Goal: Task Accomplishment & Management: Use online tool/utility

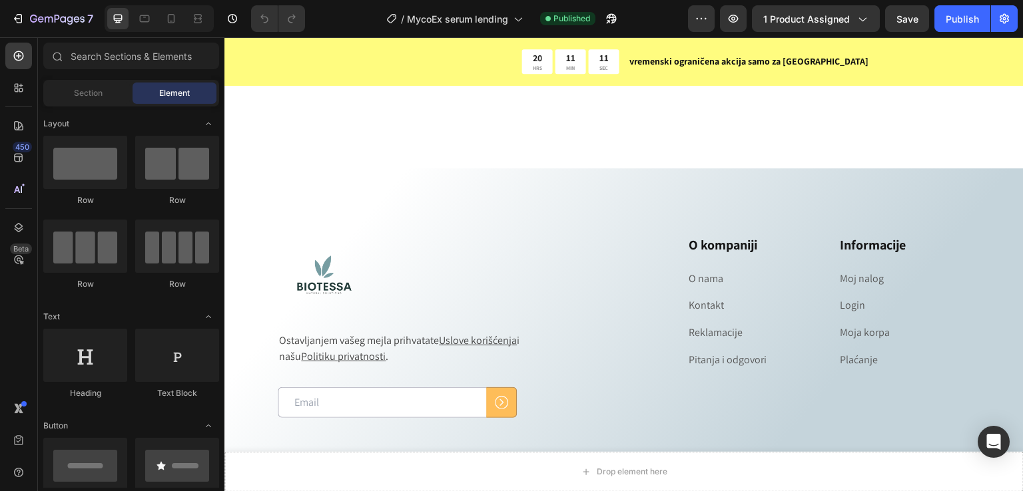
scroll to position [7813, 0]
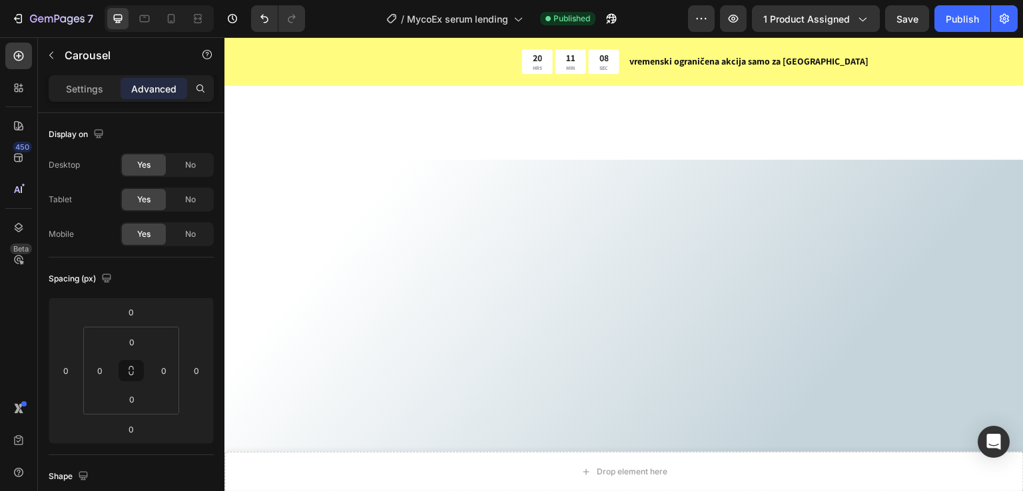
scroll to position [7458, 0]
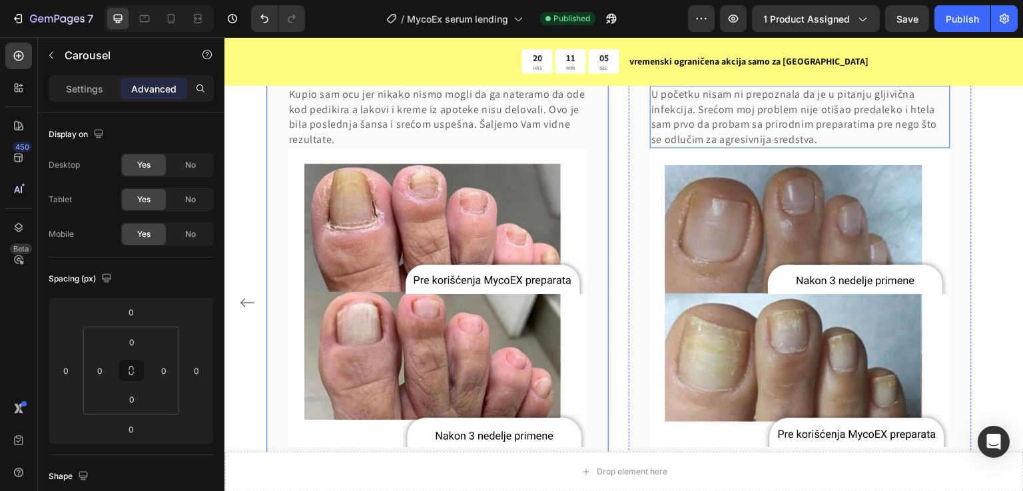
drag, startPoint x: 686, startPoint y: 120, endPoint x: 773, endPoint y: 119, distance: 87.2
click at [773, 119] on div "[PERSON_NAME] Text block Icon Icon Icon Icon Icon Row Row Posle duge i bezuspeš…" at bounding box center [623, 303] width 715 height 536
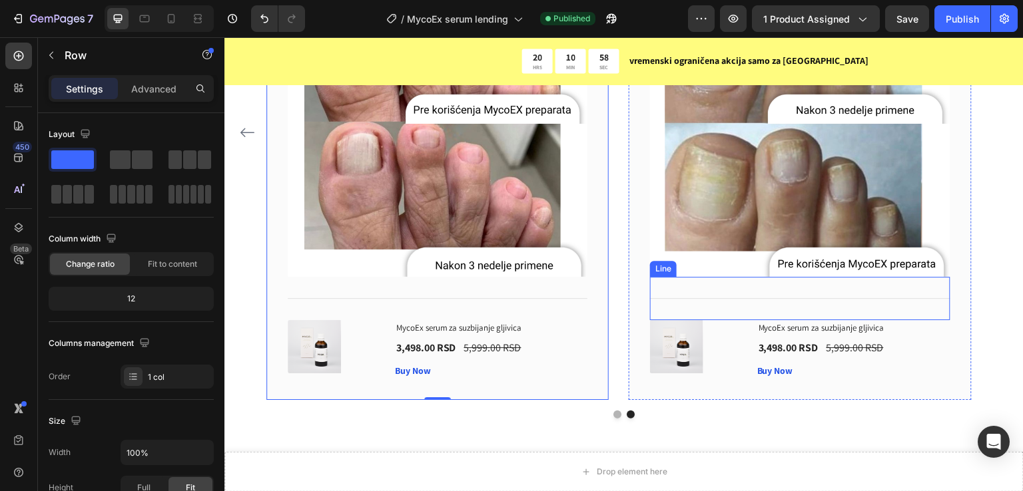
scroll to position [7636, 0]
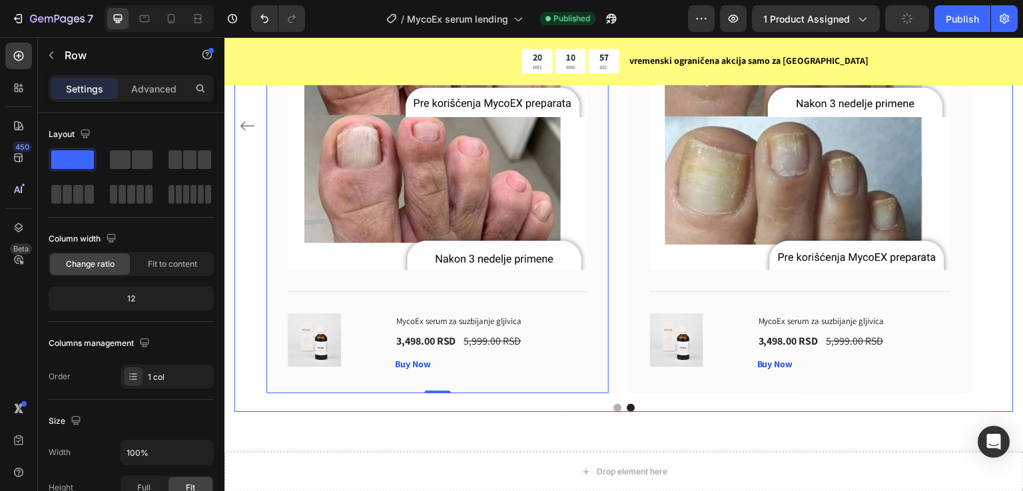
click at [246, 131] on icon "Carousel Back Arrow" at bounding box center [247, 125] width 14 height 9
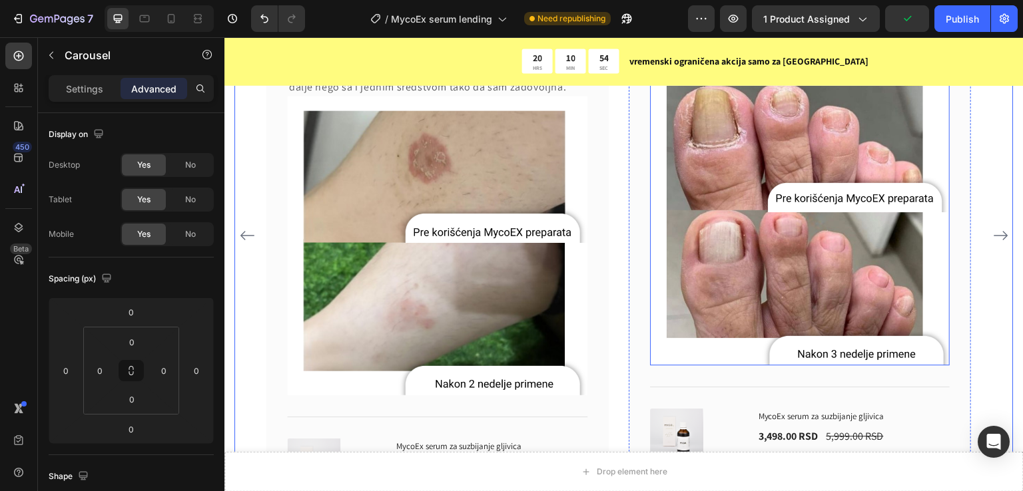
scroll to position [7547, 0]
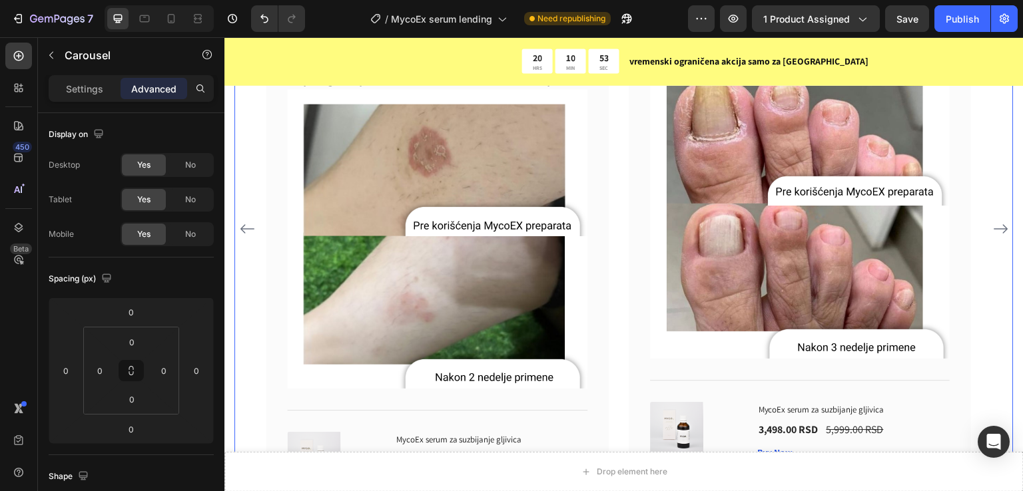
click at [993, 234] on icon "Carousel Next Arrow" at bounding box center [1001, 229] width 16 height 16
click at [993, 237] on icon "Carousel Next Arrow" at bounding box center [1001, 229] width 16 height 16
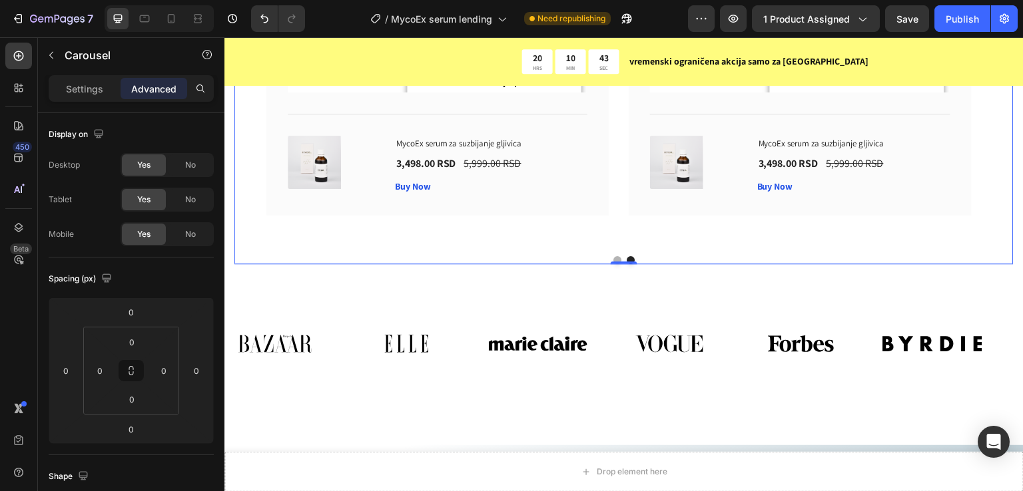
scroll to position [7725, 0]
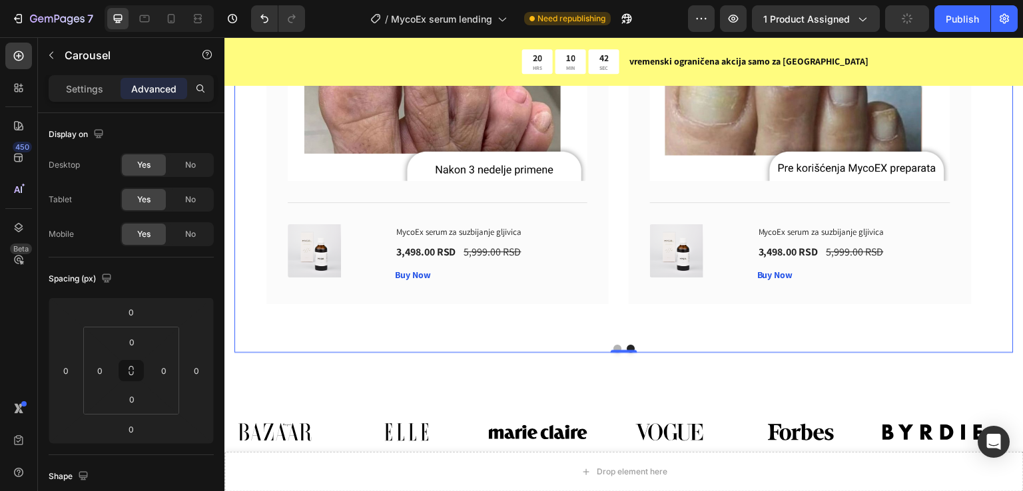
click at [613, 353] on button "Dot" at bounding box center [617, 349] width 8 height 8
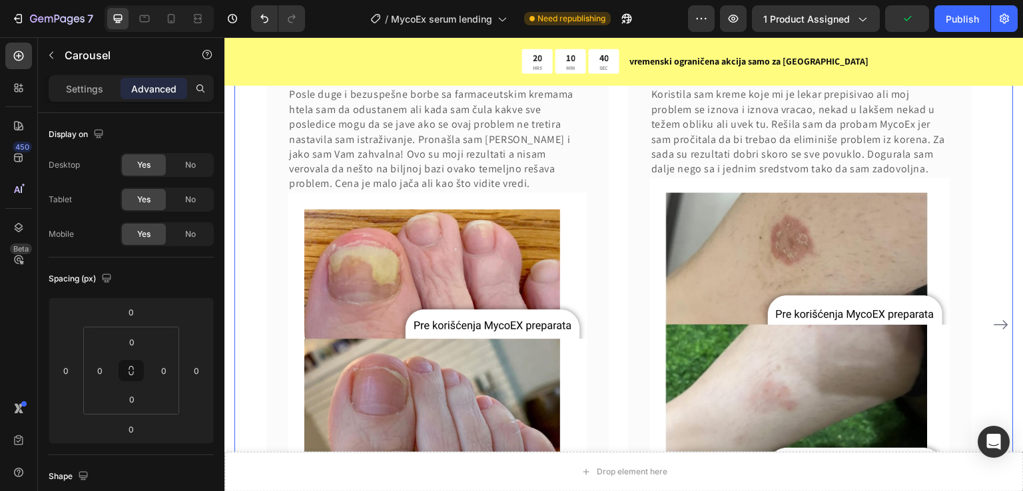
scroll to position [7369, 0]
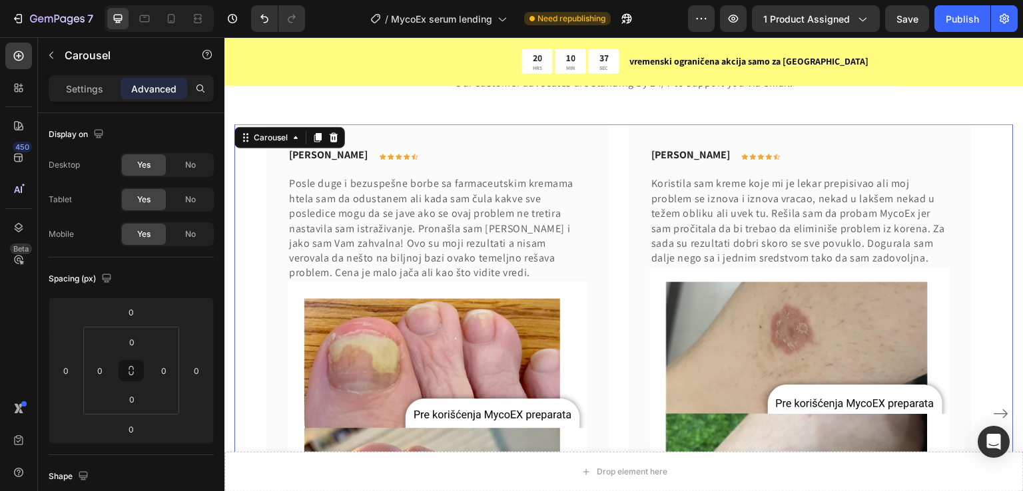
click at [261, 182] on div "[PERSON_NAME] Text block Icon Icon Icon Icon Icon Row Row Posle duge i bezuspeš…" at bounding box center [623, 414] width 779 height 581
click at [248, 141] on icon at bounding box center [247, 141] width 2 height 2
click at [261, 107] on div "What Our Customers Are Saying Heading Our customer advocates are standing by 24…" at bounding box center [623, 375] width 779 height 697
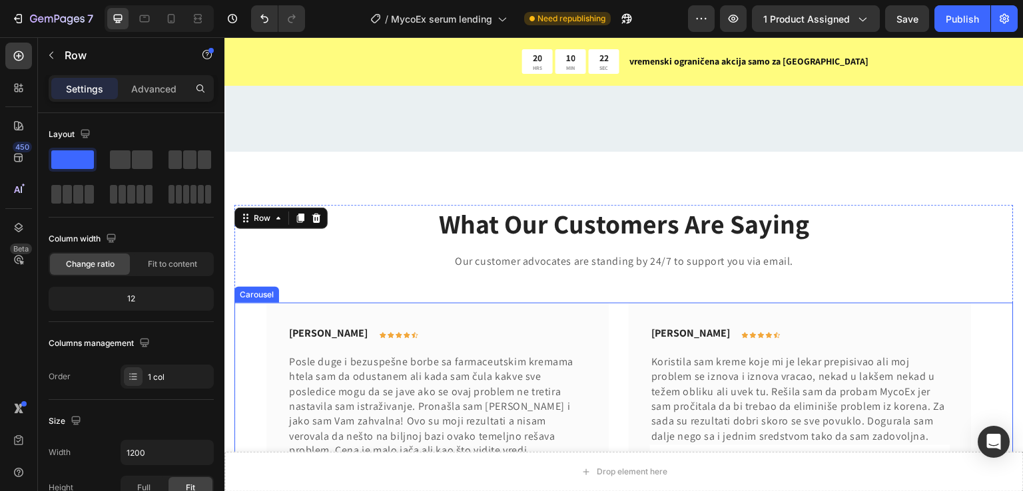
scroll to position [7281, 0]
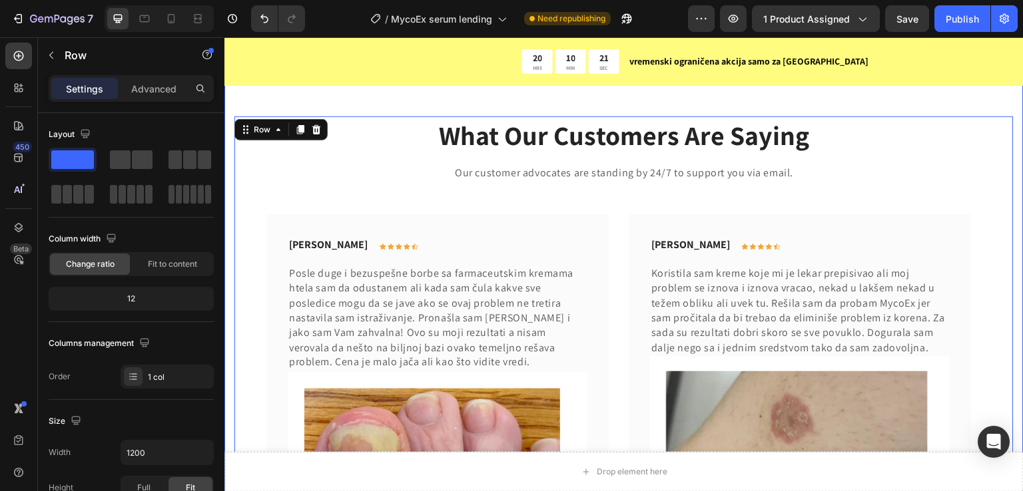
click at [236, 103] on div "What Our Customers Are Saying Heading Our customer advocates are standing by 24…" at bounding box center [623, 464] width 799 height 803
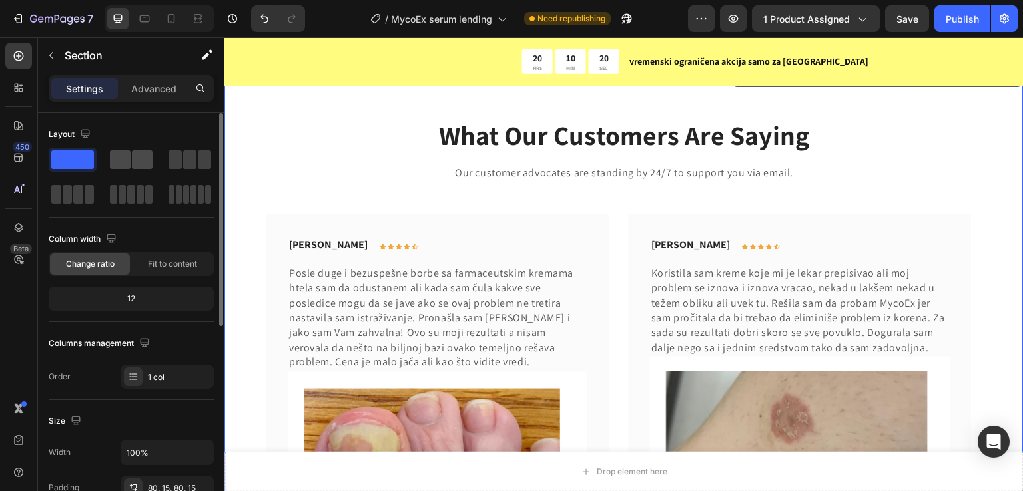
click at [132, 158] on span at bounding box center [142, 160] width 21 height 19
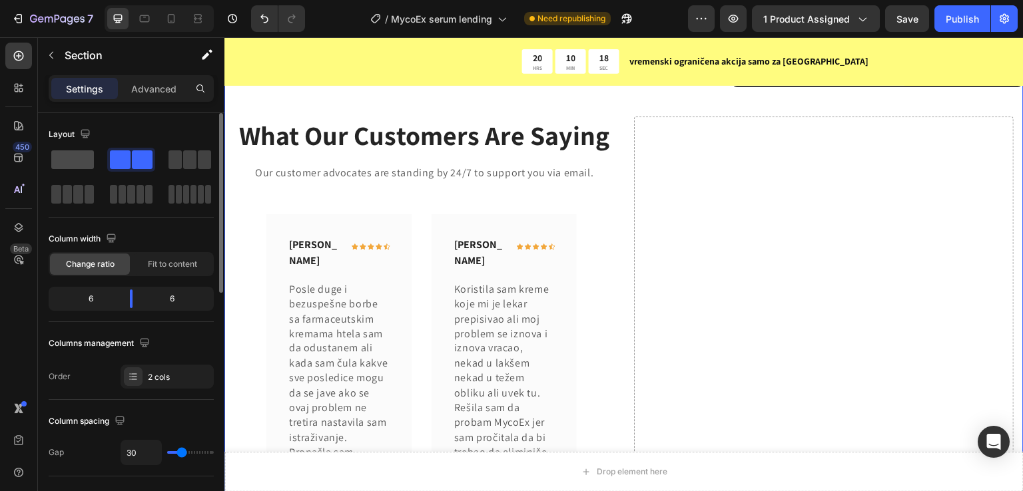
click at [81, 161] on span at bounding box center [72, 160] width 43 height 19
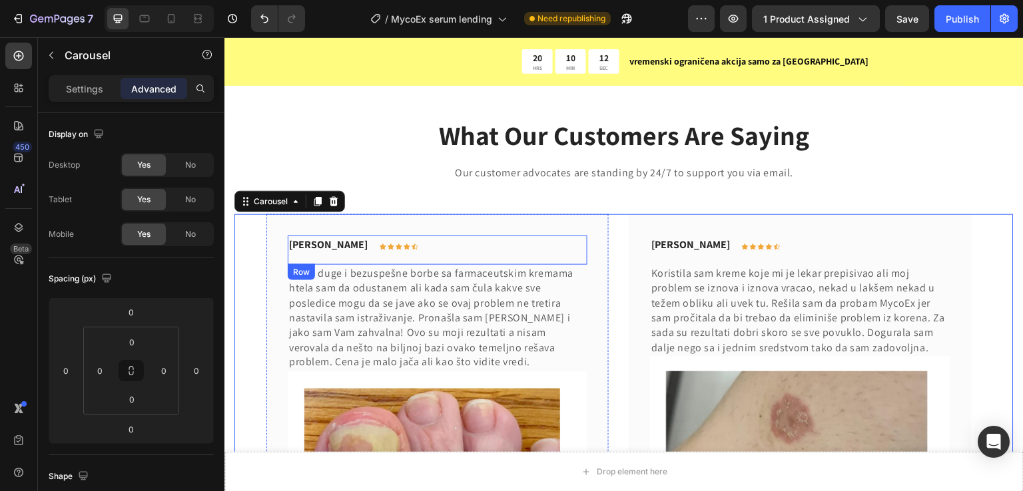
click at [479, 242] on div "Biljana Aksentijević Text block Icon Icon Icon Icon Icon Row Row" at bounding box center [438, 250] width 300 height 29
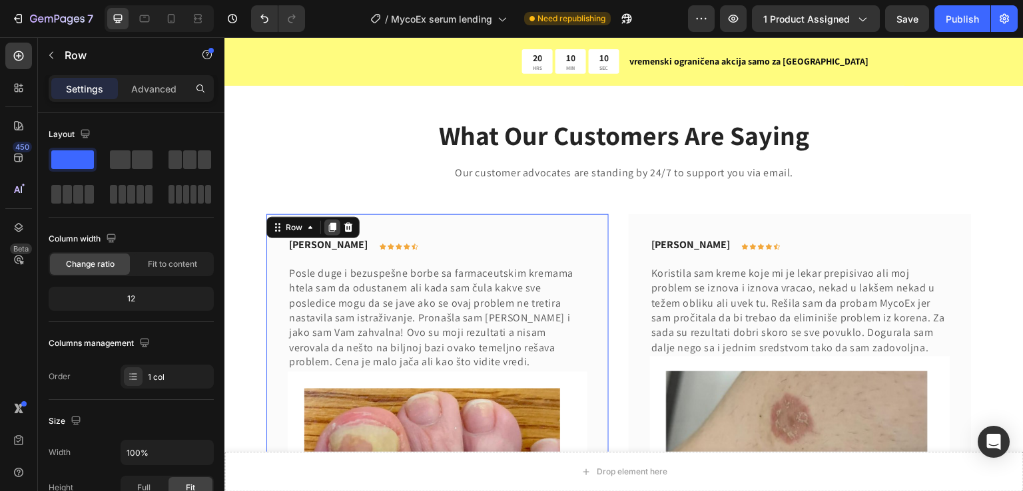
click at [335, 225] on icon at bounding box center [332, 227] width 7 height 9
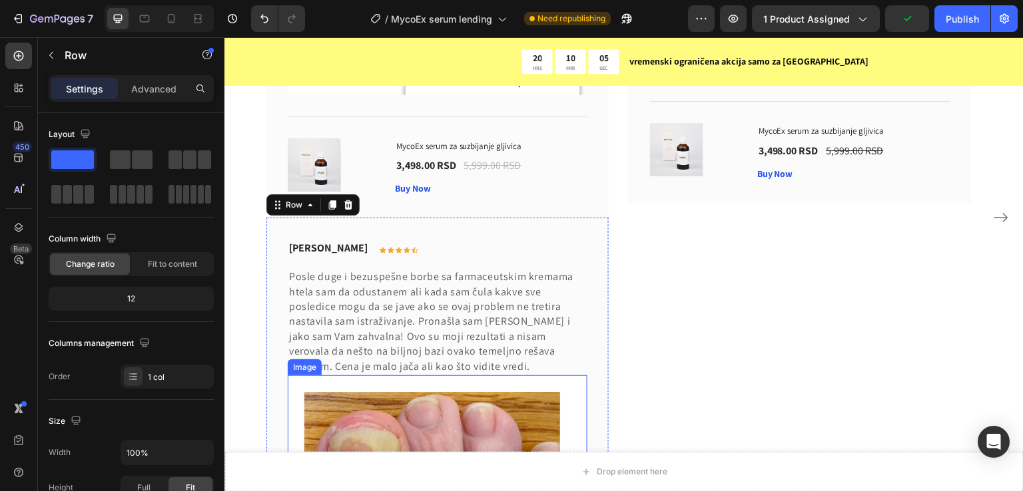
scroll to position [7811, 0]
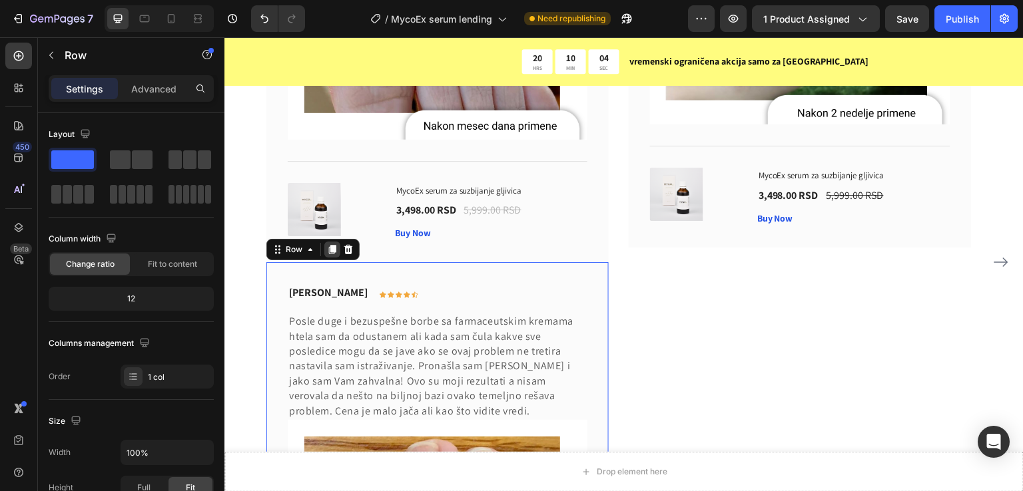
click at [329, 248] on icon at bounding box center [332, 249] width 11 height 11
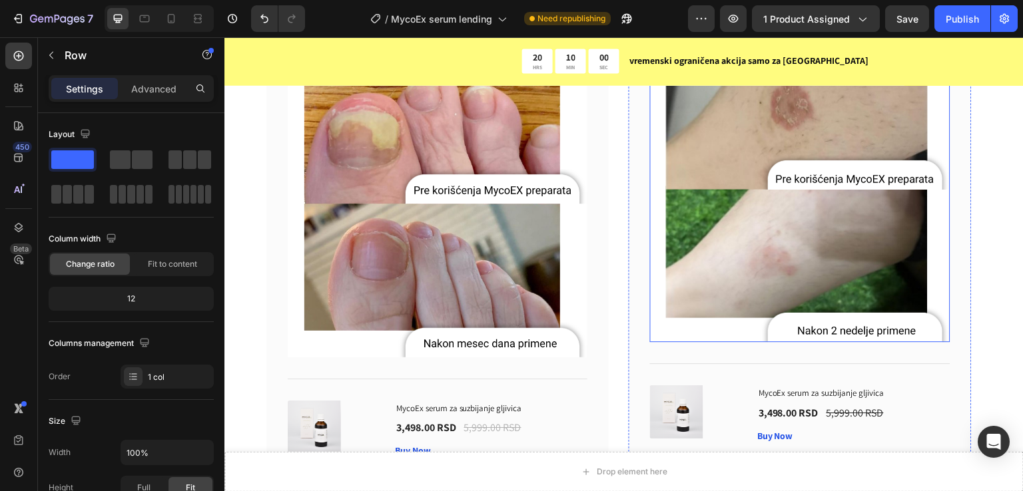
scroll to position [7238, 0]
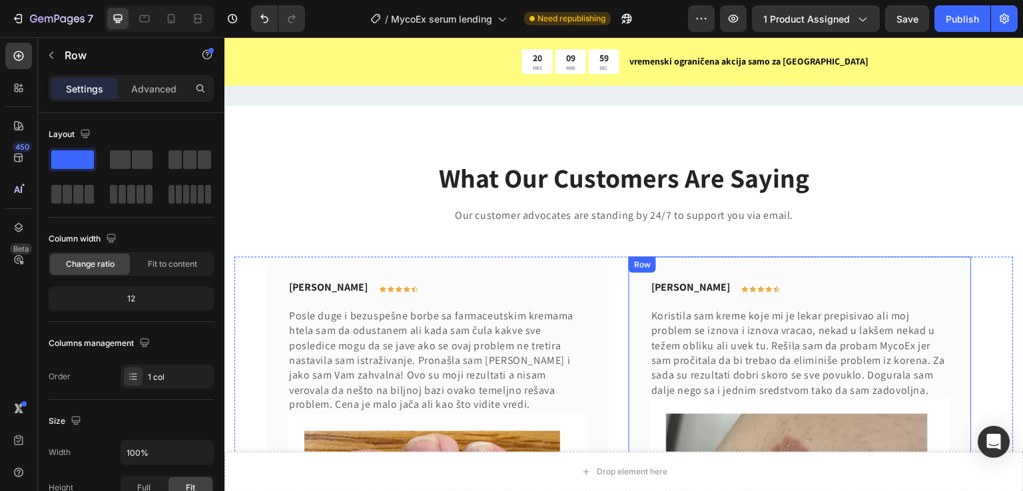
click at [701, 268] on div at bounding box center [695, 270] width 16 height 16
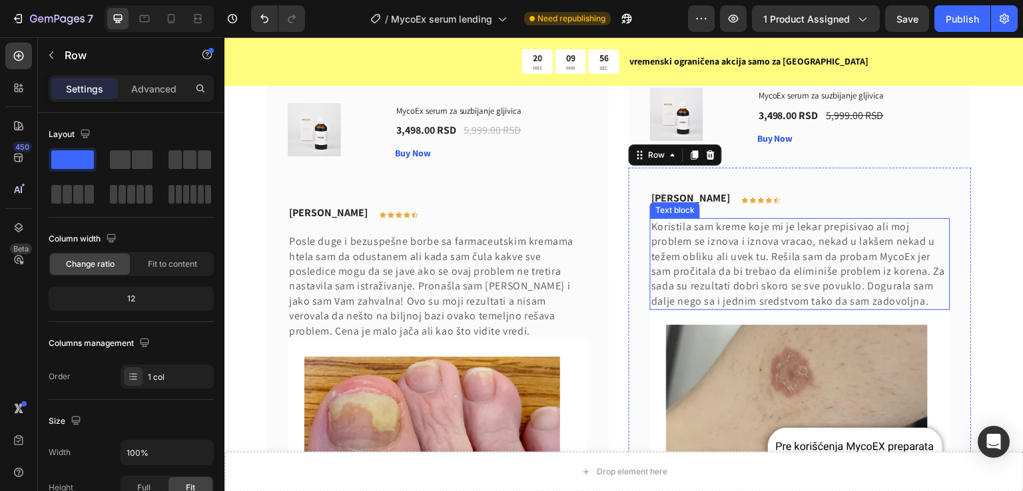
scroll to position [7886, 0]
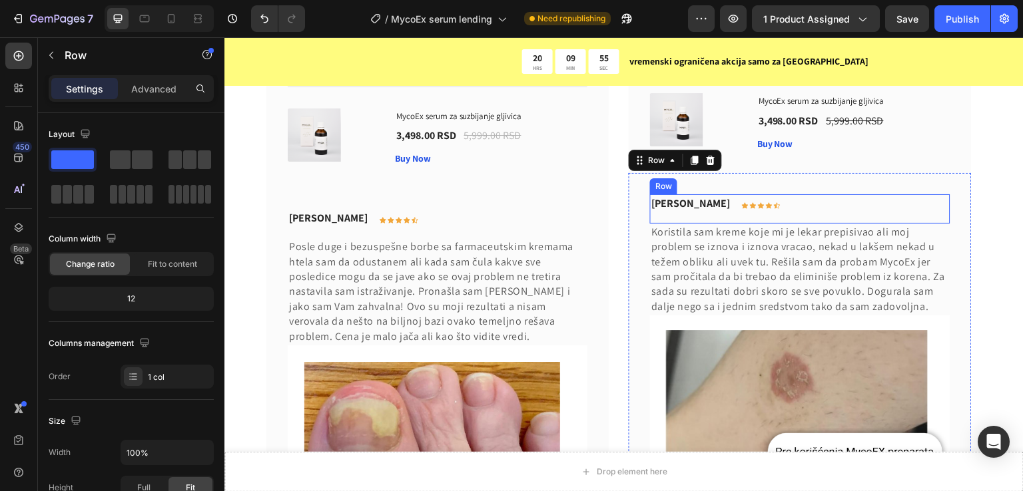
click at [806, 200] on div "Ružica Milić Text block Icon Icon Icon Icon Icon Row Row" at bounding box center [800, 208] width 300 height 29
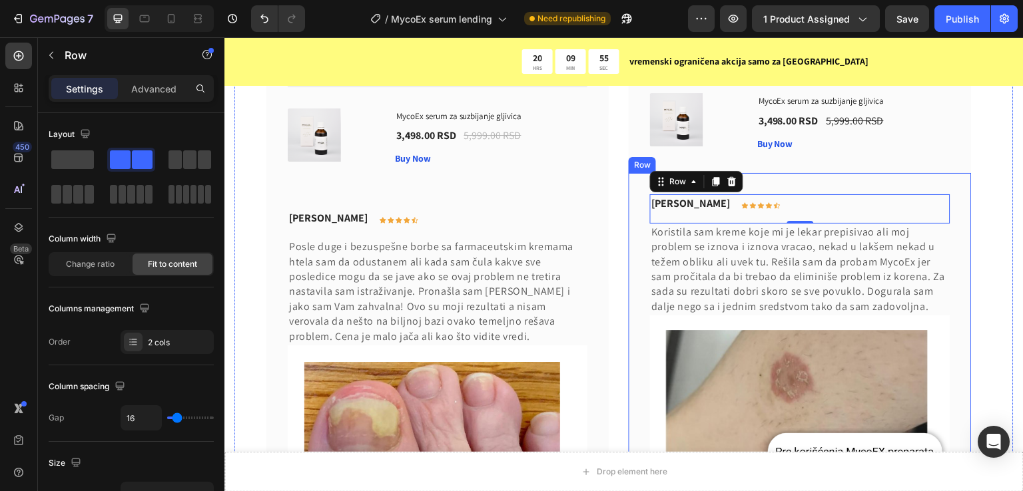
click at [803, 183] on div "Ružica Milić Text block Icon Icon Icon Icon Icon Row Row 0 Koristila sam kreme …" at bounding box center [800, 455] width 342 height 565
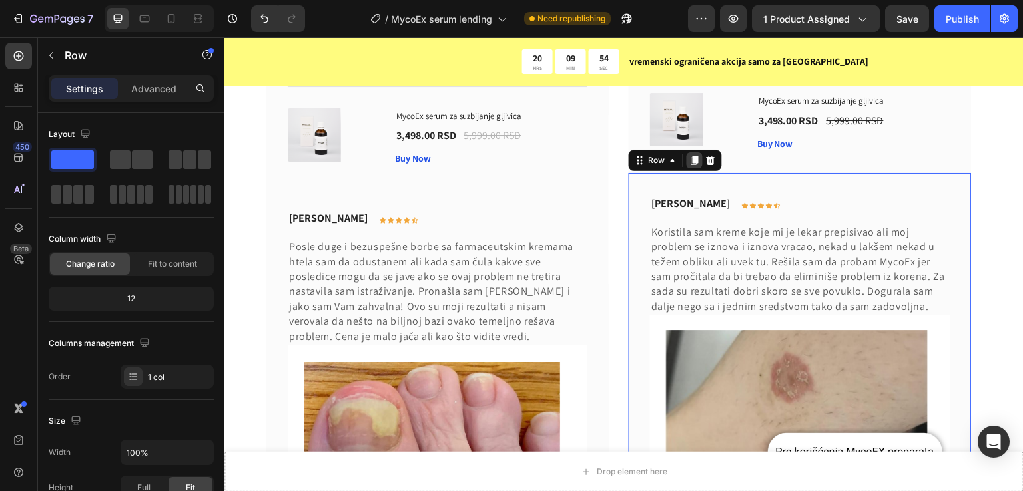
click at [691, 160] on icon at bounding box center [694, 160] width 11 height 11
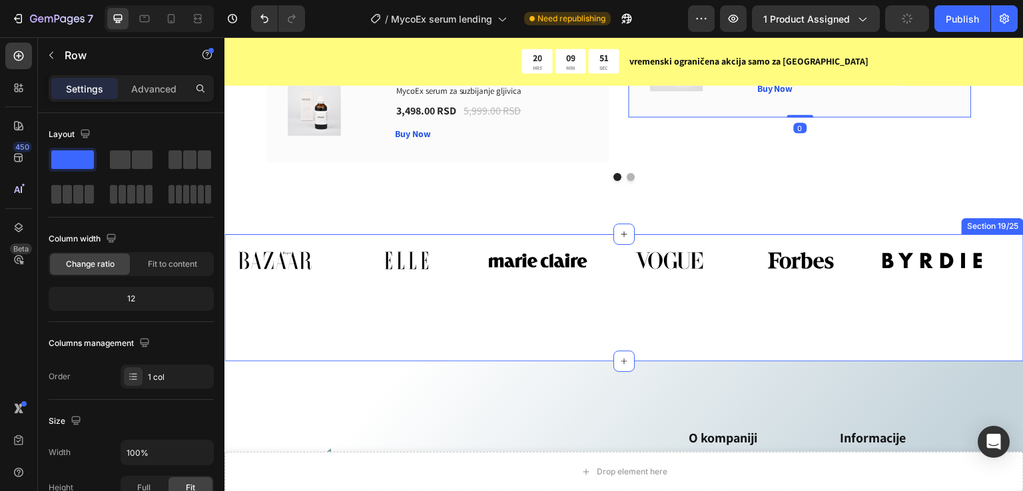
scroll to position [8895, 0]
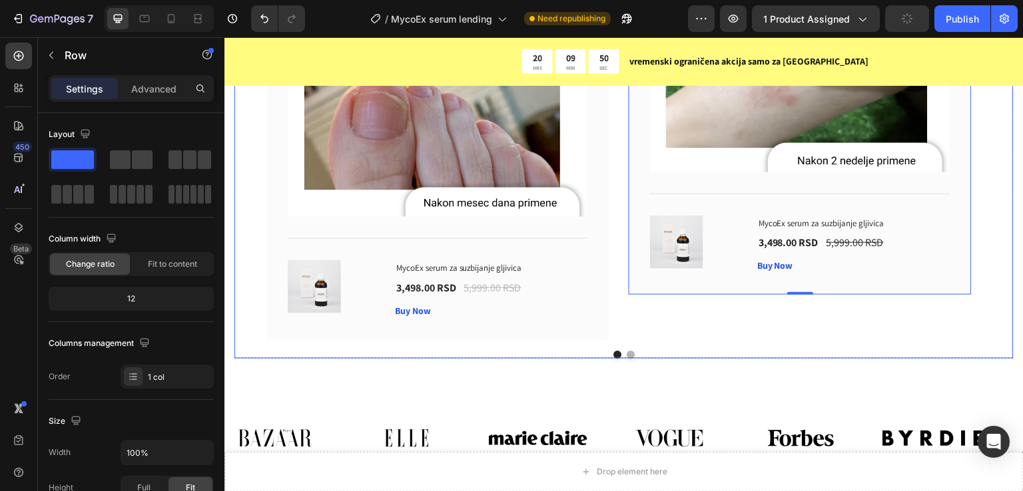
click at [627, 352] on button "Dot" at bounding box center [631, 355] width 8 height 8
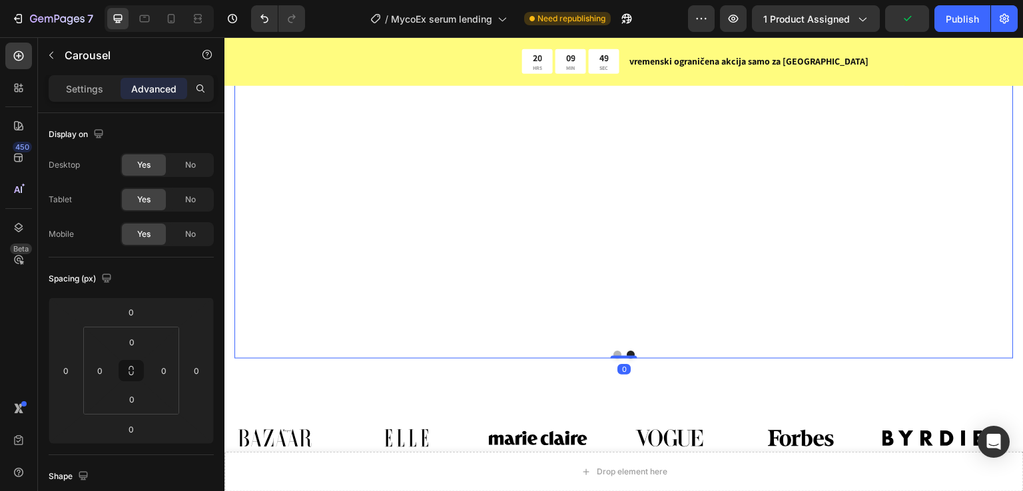
click at [613, 351] on button "Dot" at bounding box center [617, 355] width 8 height 8
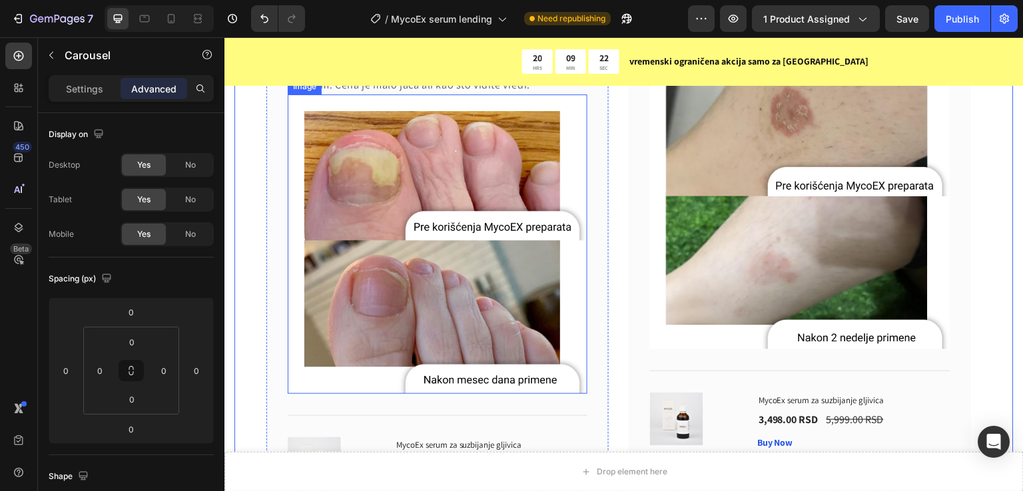
scroll to position [8362, 0]
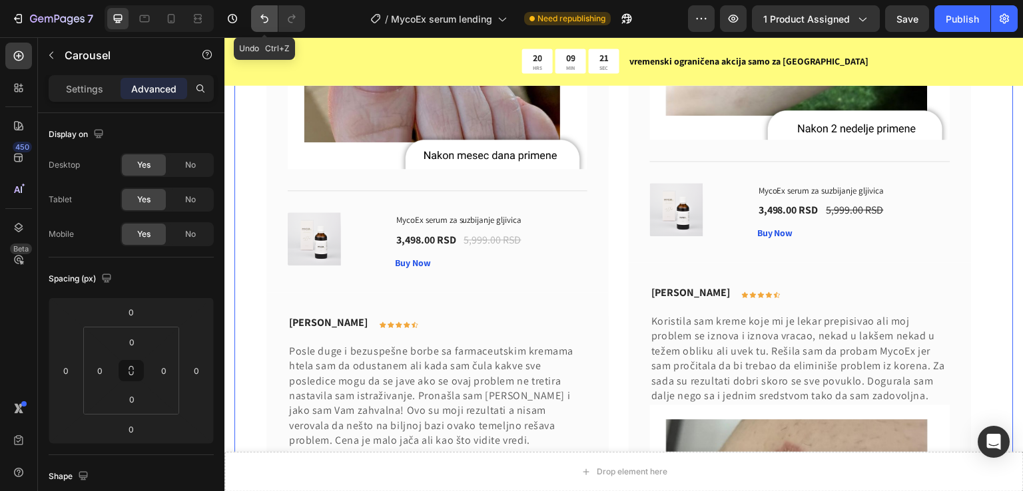
click at [266, 14] on icon "Undo/Redo" at bounding box center [264, 18] width 13 height 13
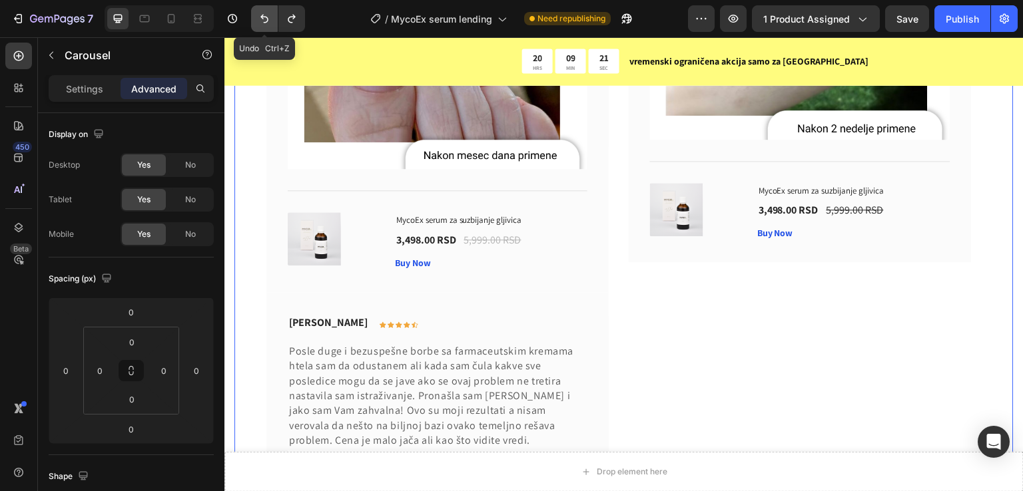
click at [266, 14] on icon "Undo/Redo" at bounding box center [264, 18] width 13 height 13
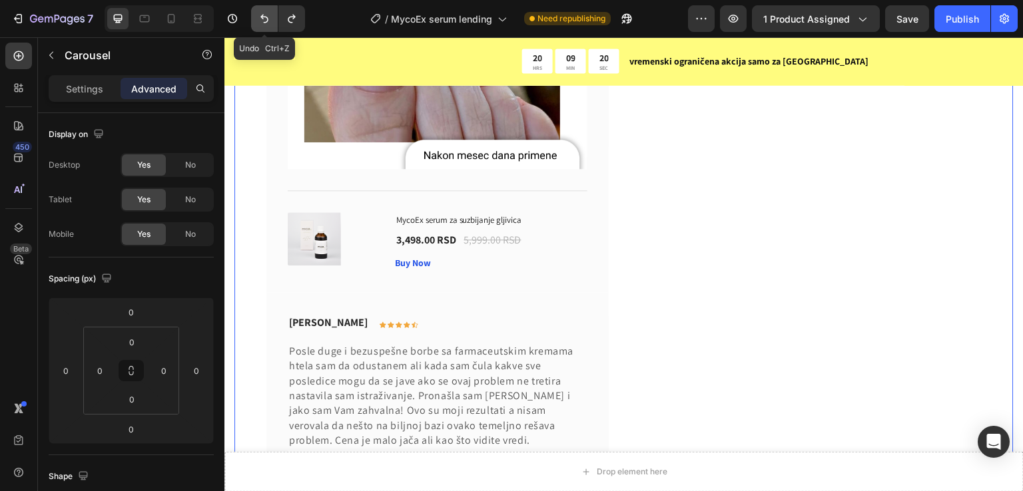
click at [266, 14] on icon "Undo/Redo" at bounding box center [264, 18] width 13 height 13
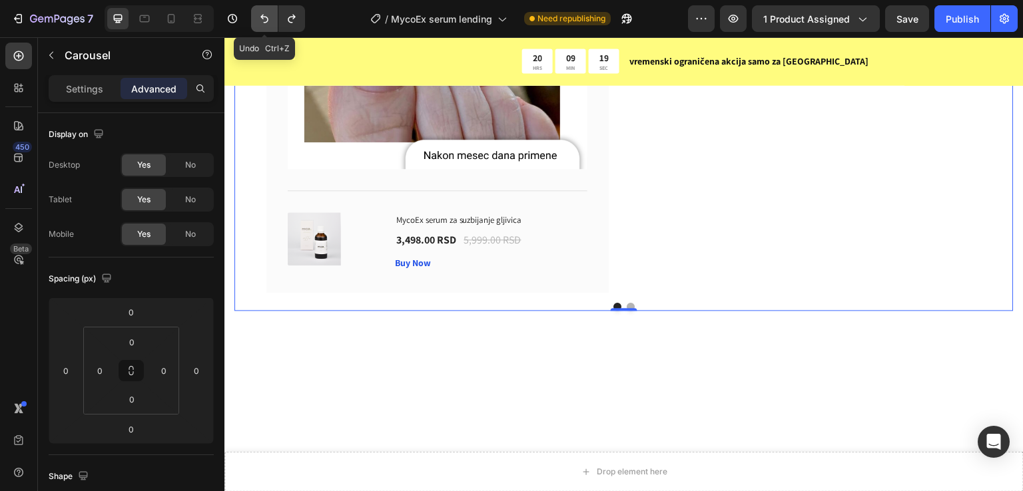
click at [266, 14] on icon "Undo/Redo" at bounding box center [264, 18] width 13 height 13
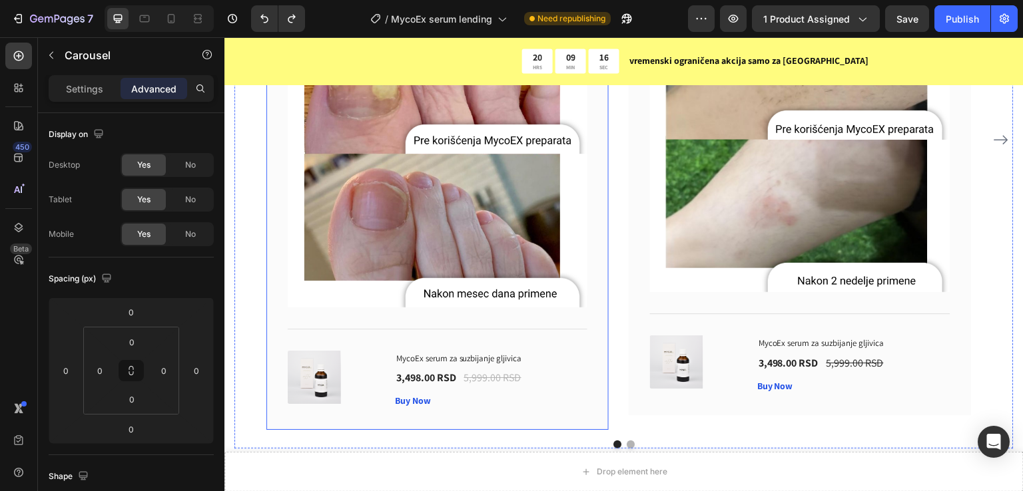
scroll to position [7821, 0]
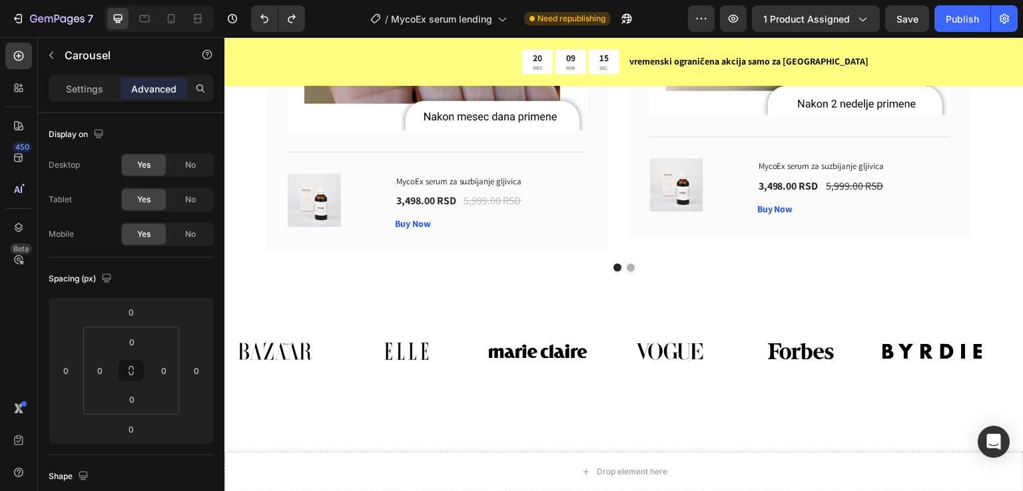
click at [629, 269] on button "Dot" at bounding box center [631, 268] width 8 height 8
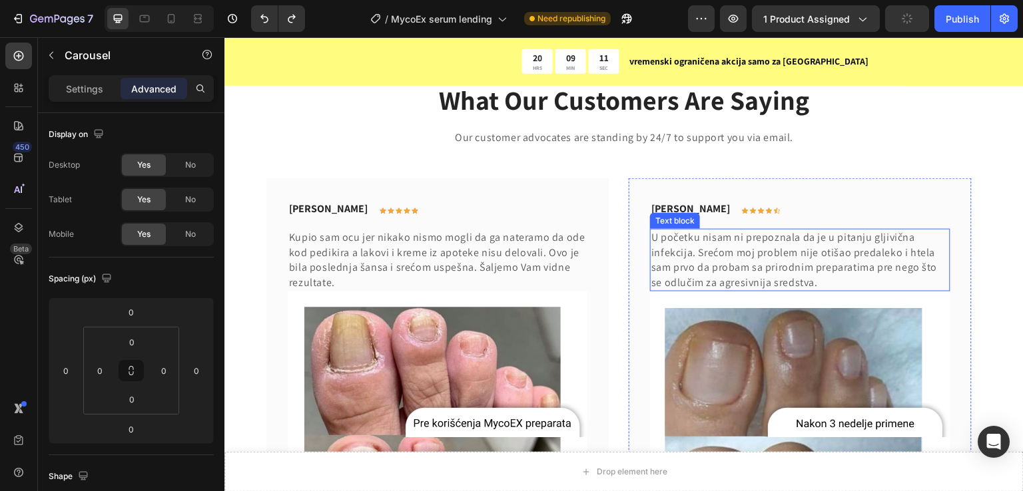
scroll to position [7288, 0]
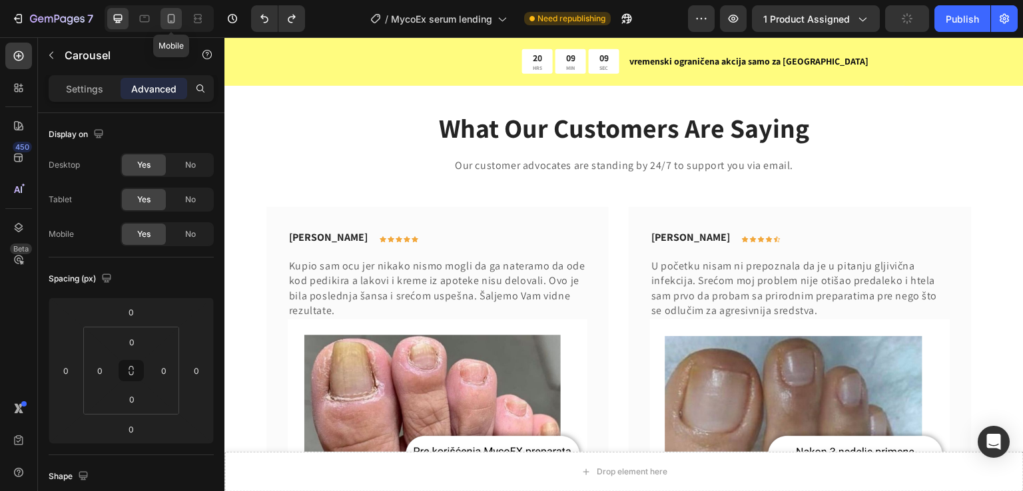
drag, startPoint x: 170, startPoint y: 17, endPoint x: 28, endPoint y: 191, distance: 224.3
click at [170, 17] on icon at bounding box center [170, 18] width 13 height 13
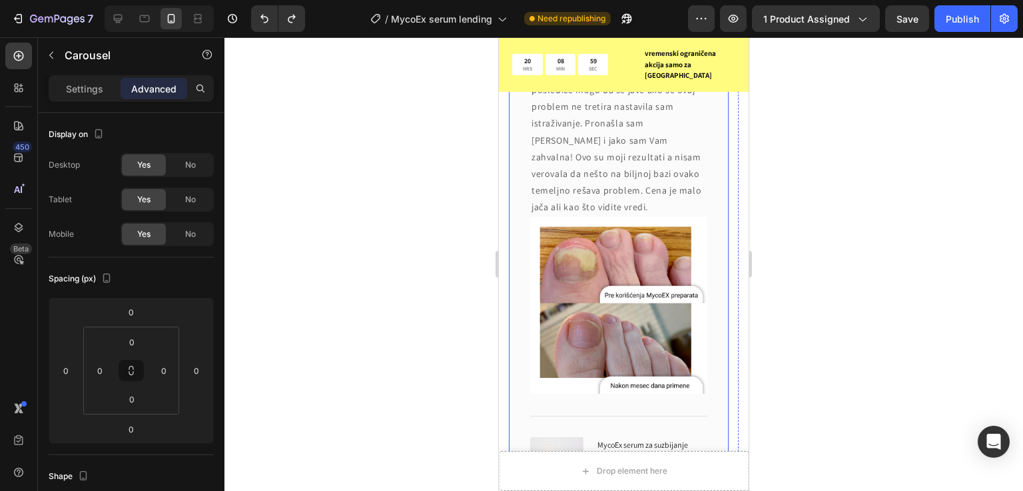
scroll to position [7015, 0]
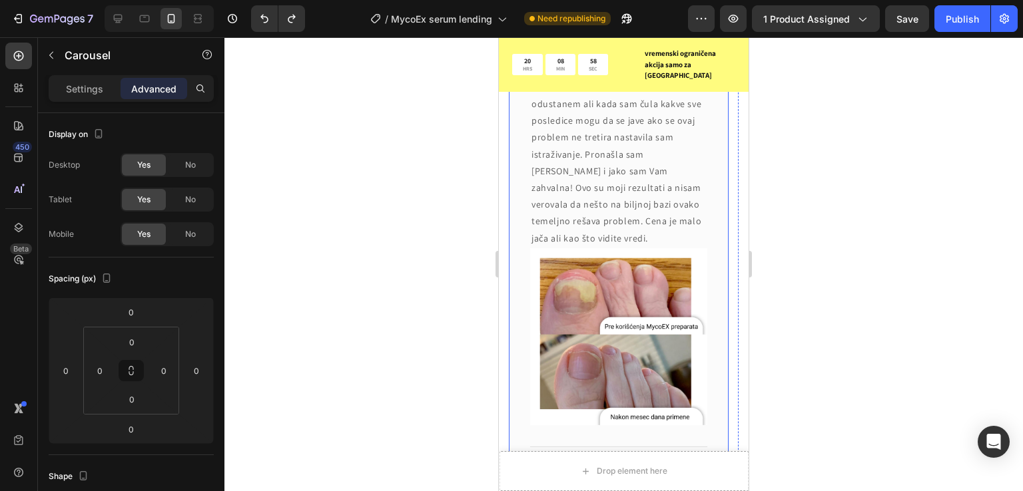
click at [525, 240] on div "Biljana Aksentijević Text block Icon Icon Icon Icon Icon Row Row Posle duge i b…" at bounding box center [619, 292] width 220 height 559
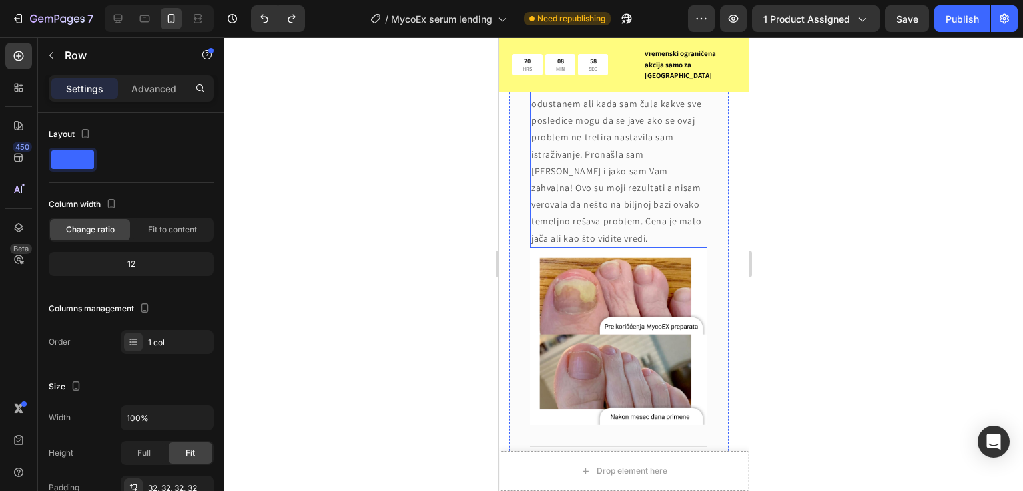
scroll to position [6838, 0]
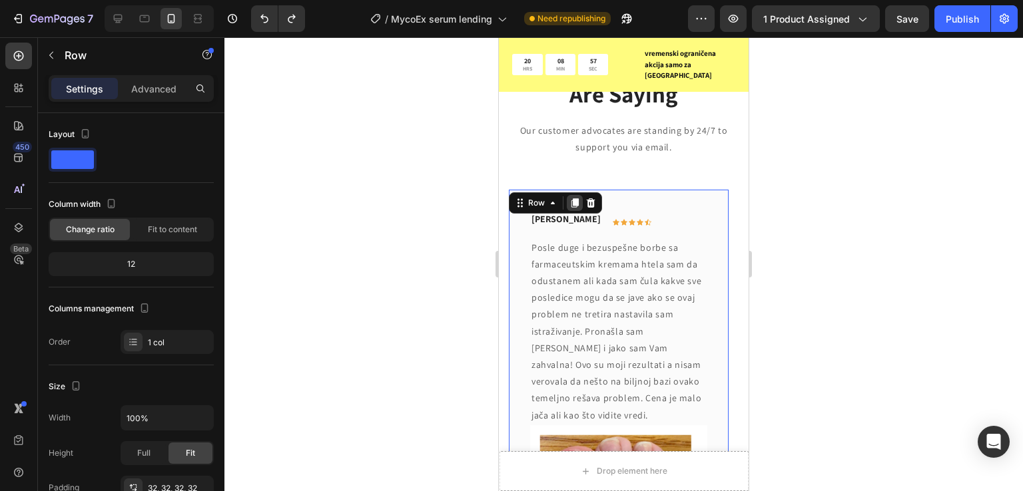
click at [575, 198] on icon at bounding box center [574, 202] width 7 height 9
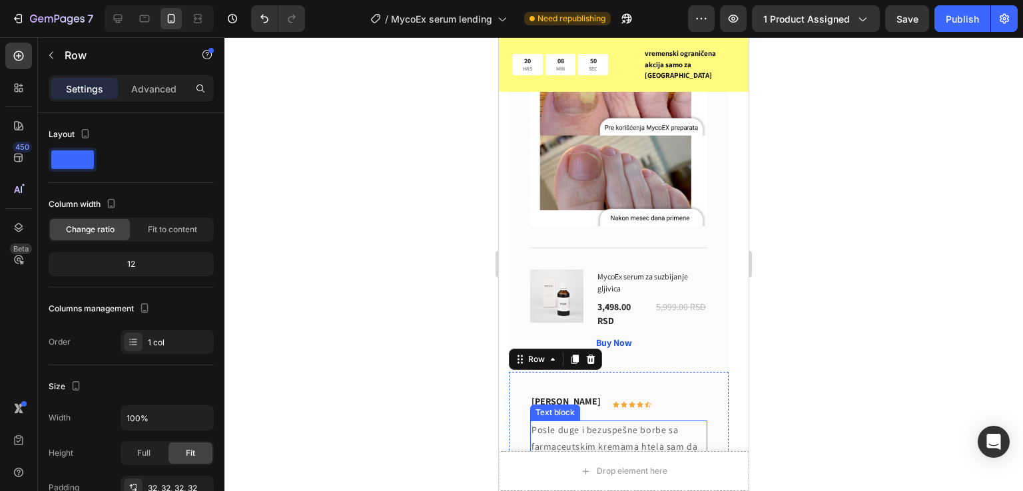
scroll to position [7208, 0]
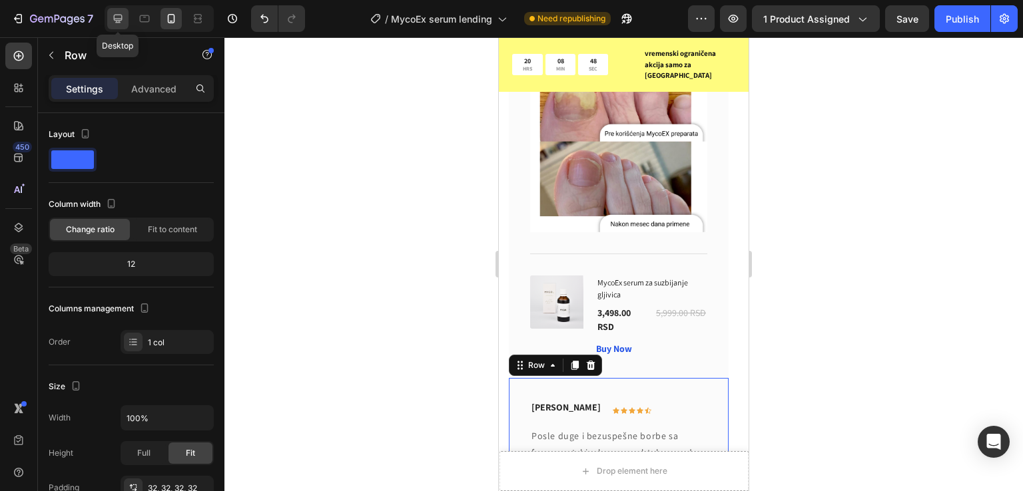
click at [120, 17] on icon at bounding box center [117, 18] width 13 height 13
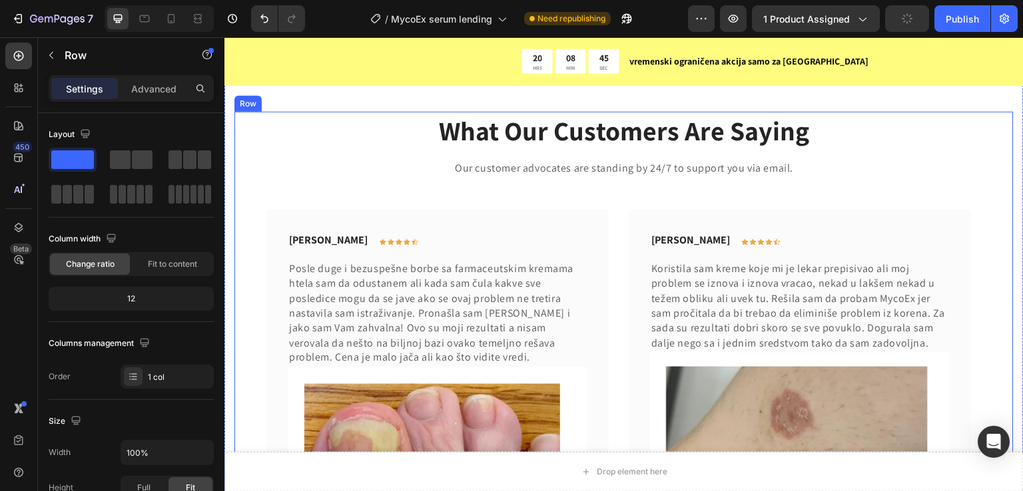
scroll to position [7279, 0]
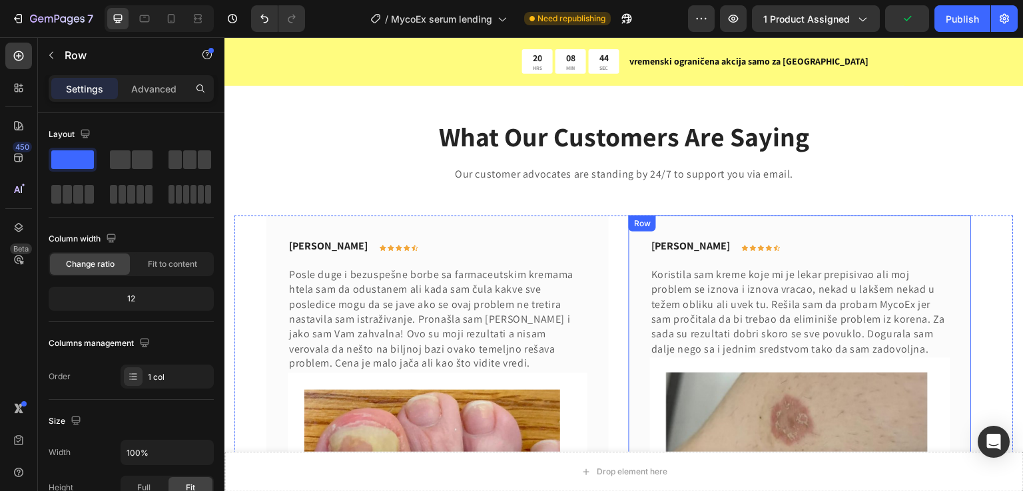
click at [804, 222] on div "[PERSON_NAME] Text block Icon Icon Icon Icon Icon Row Row Koristila sam kreme k…" at bounding box center [800, 498] width 342 height 565
click at [699, 227] on icon at bounding box center [694, 229] width 11 height 11
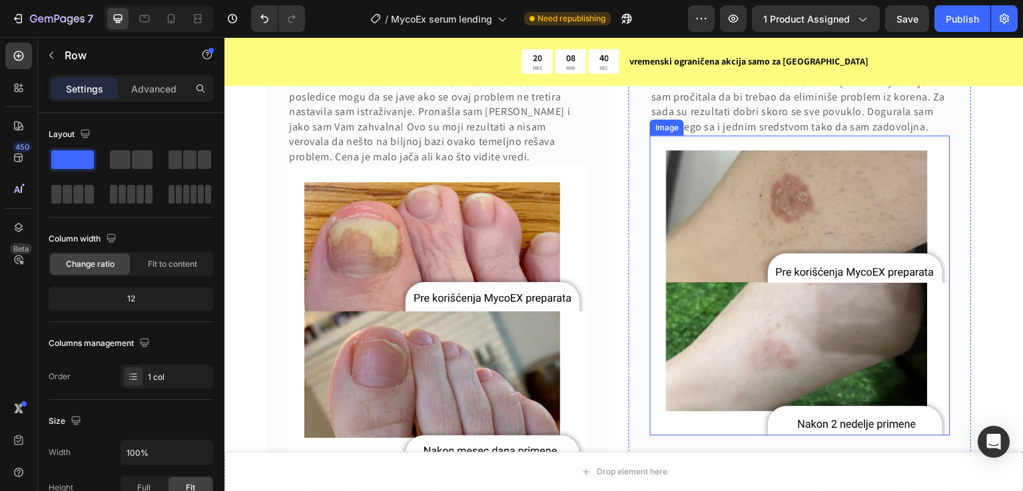
scroll to position [8063, 0]
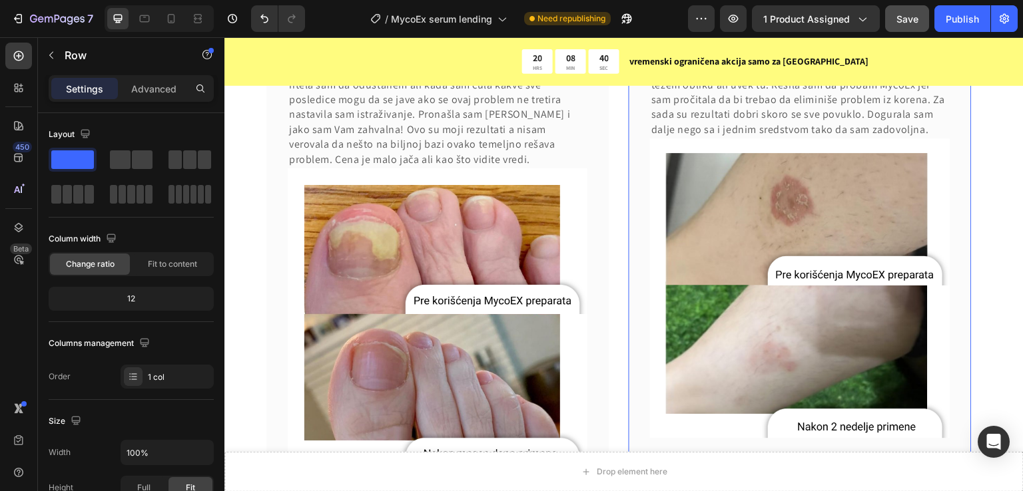
drag, startPoint x: 882, startPoint y: 17, endPoint x: 889, endPoint y: 18, distance: 7.4
click at [882, 17] on div "Preview 1 product assigned Save Publish" at bounding box center [853, 18] width 330 height 27
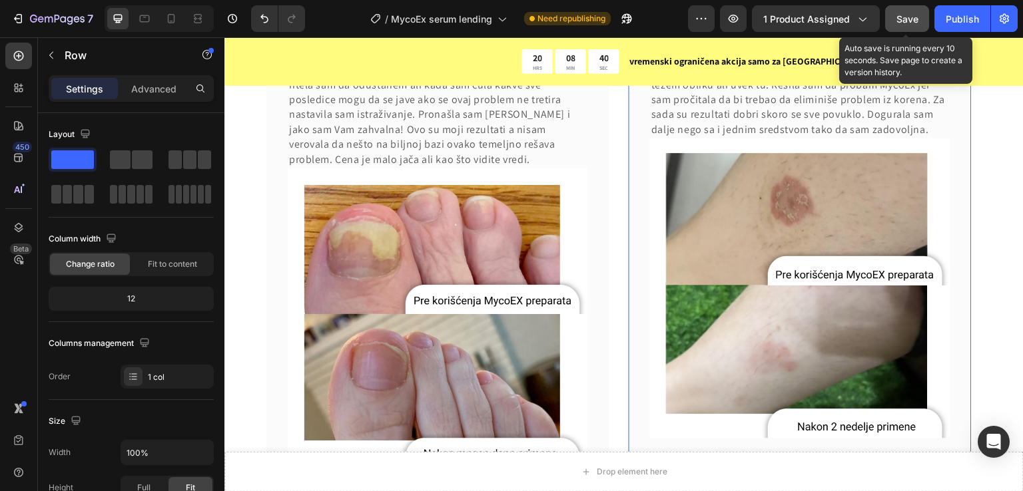
click at [908, 17] on span "Save" at bounding box center [907, 18] width 22 height 11
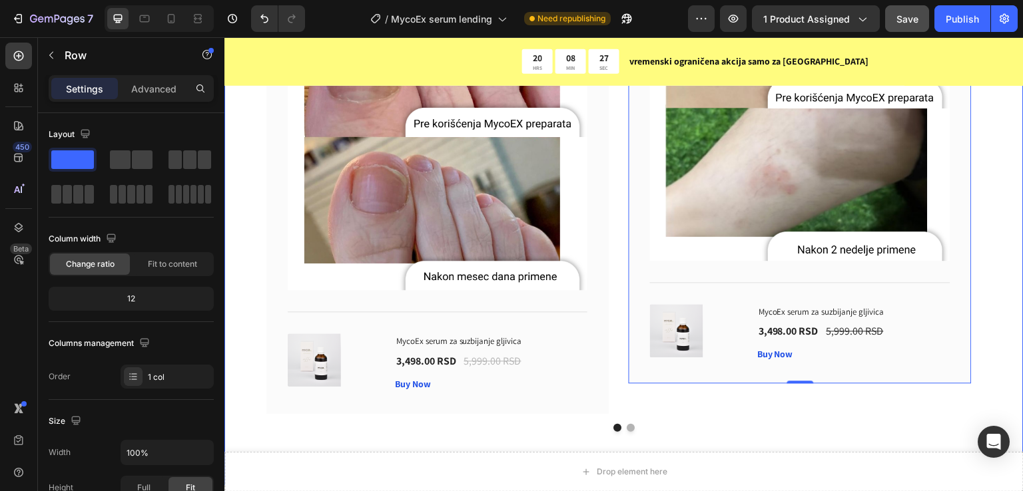
scroll to position [8329, 0]
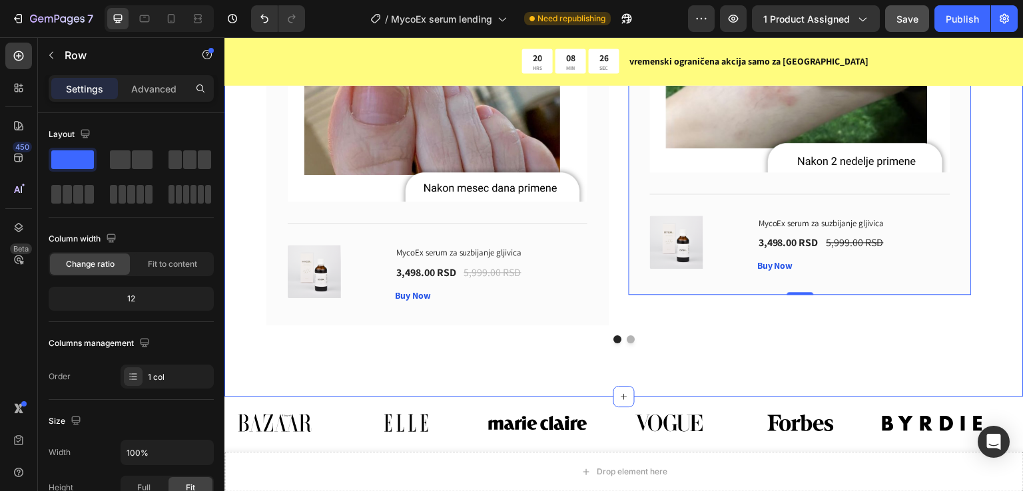
click at [627, 342] on button "Dot" at bounding box center [631, 340] width 8 height 8
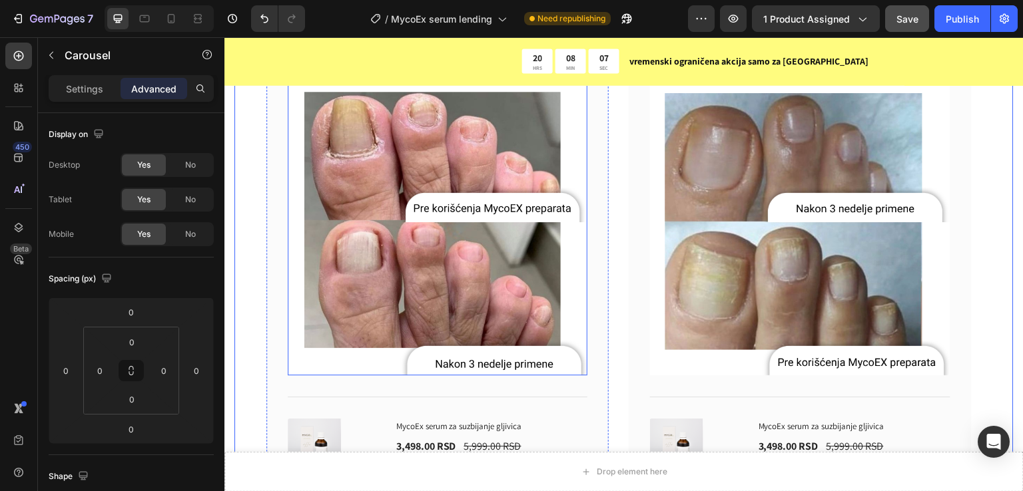
scroll to position [7353, 0]
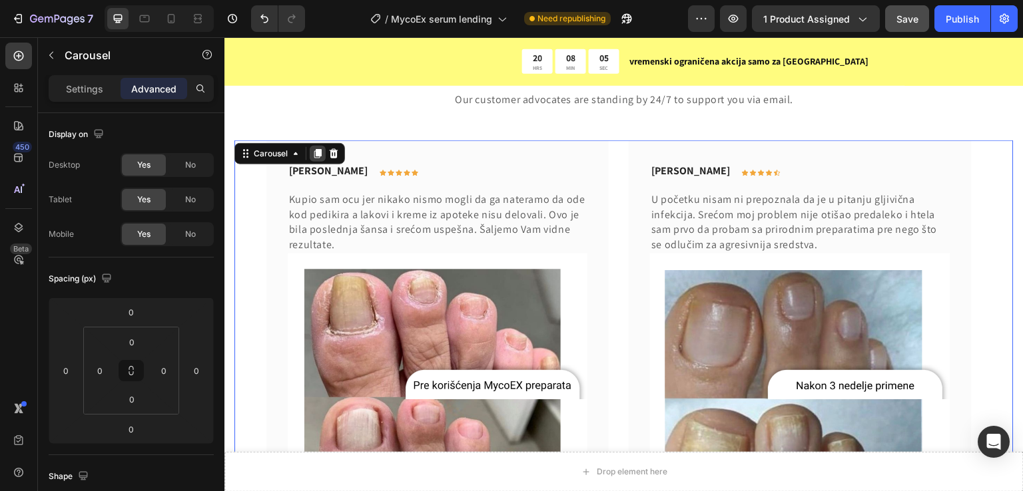
click at [317, 155] on icon at bounding box center [317, 154] width 7 height 9
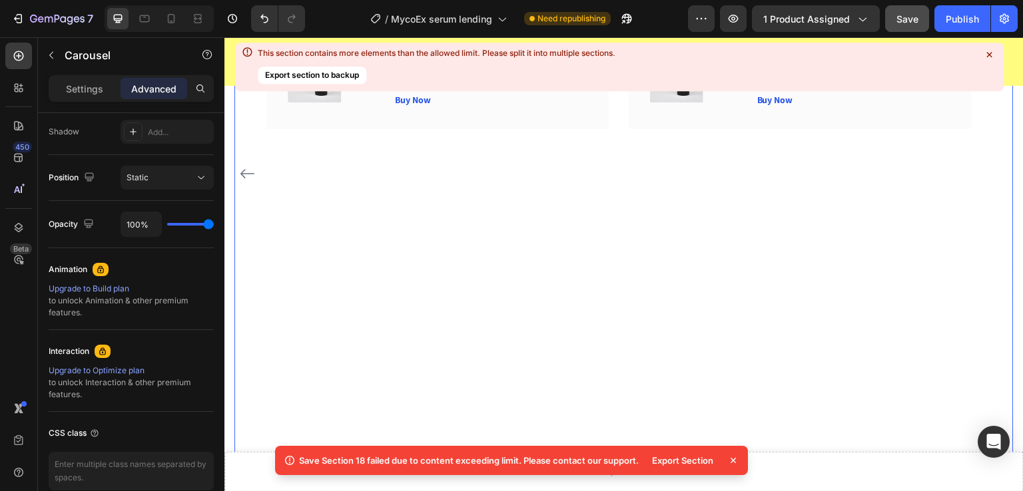
scroll to position [8254, 0]
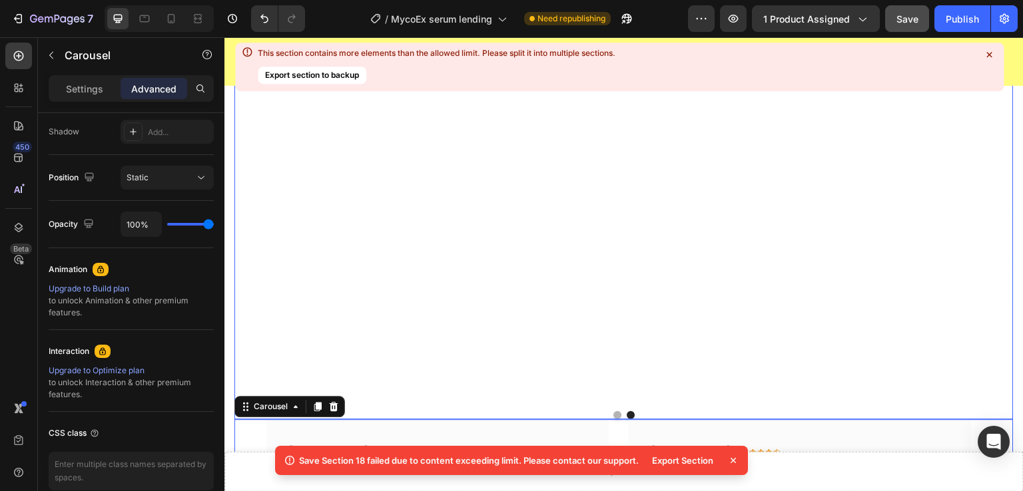
click at [615, 415] on button "Dot" at bounding box center [617, 416] width 8 height 8
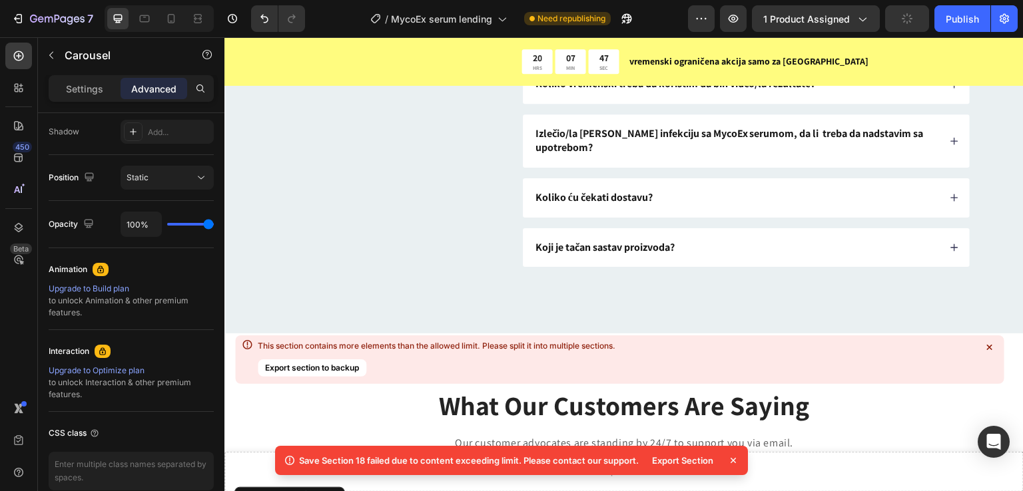
scroll to position [7188, 0]
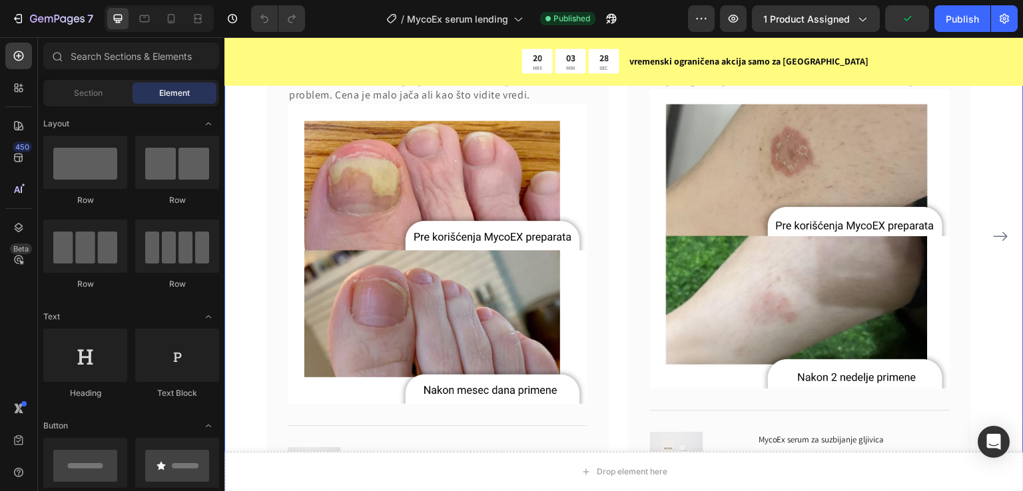
scroll to position [7813, 0]
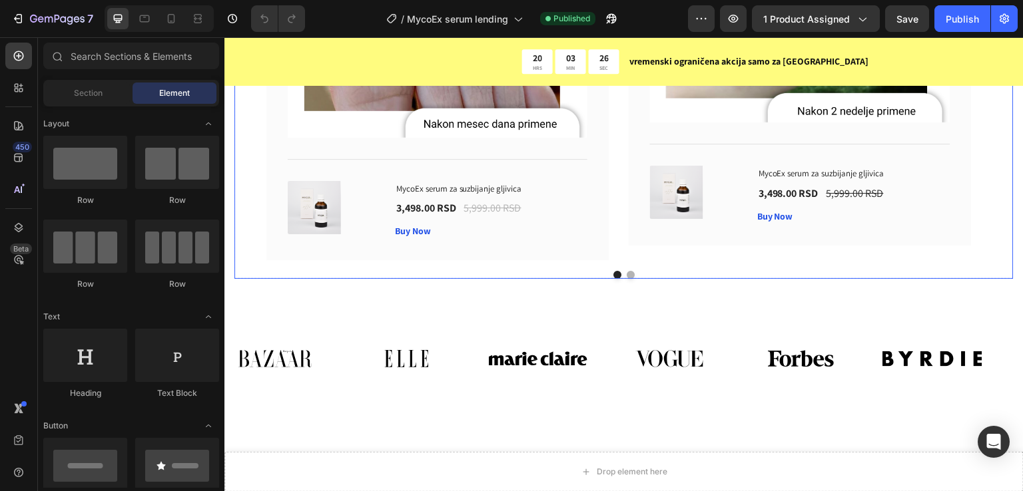
click at [627, 272] on button "Dot" at bounding box center [631, 275] width 8 height 8
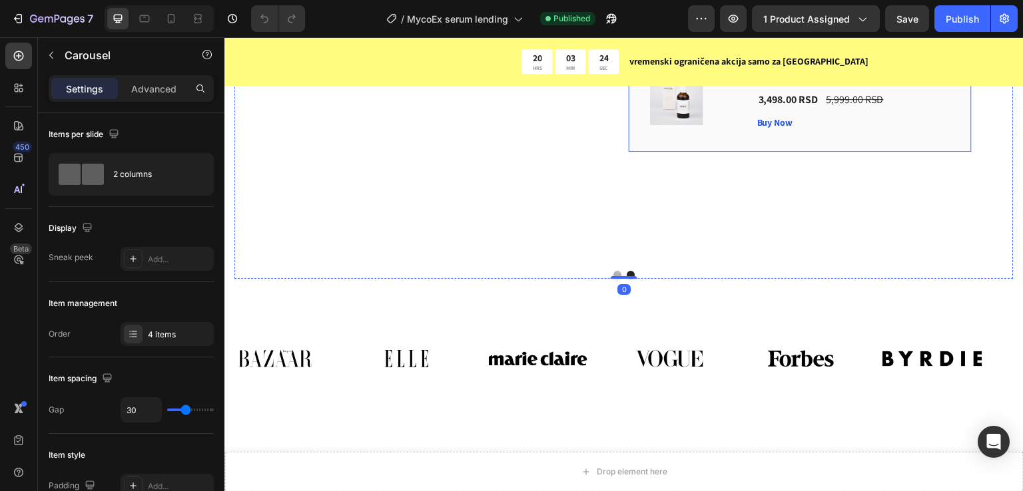
click at [755, 151] on div "[PERSON_NAME] Text block Icon Icon Icon Icon Icon Row Row U početku nisam ni pr…" at bounding box center [800, 33] width 342 height 236
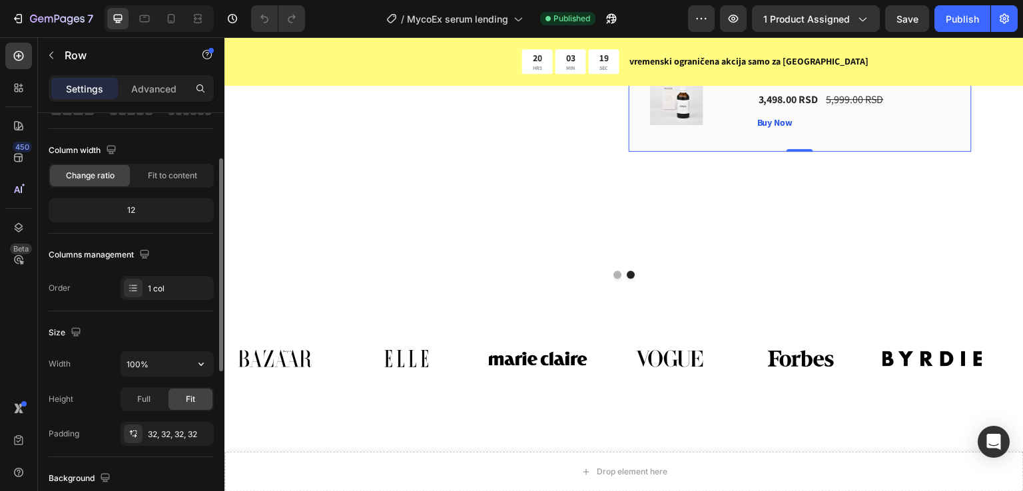
scroll to position [0, 0]
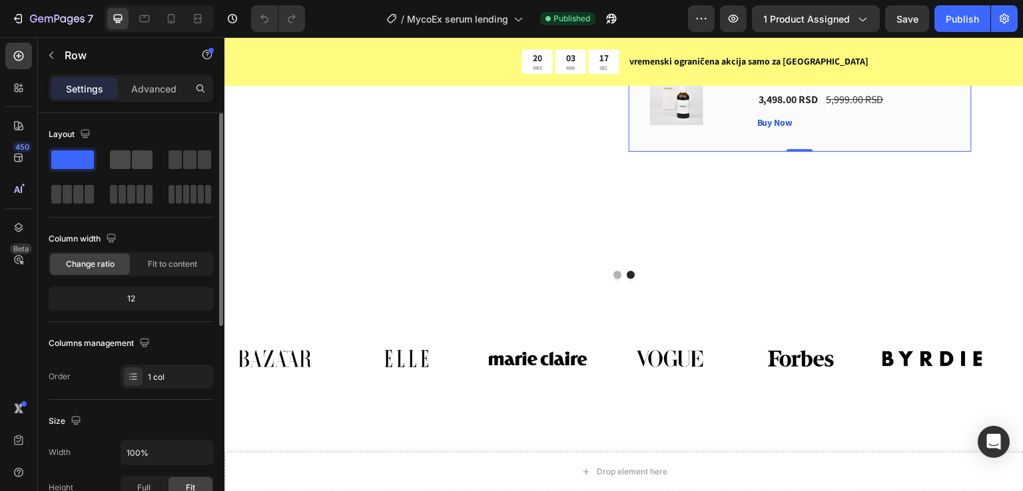
click at [118, 151] on span at bounding box center [120, 160] width 21 height 19
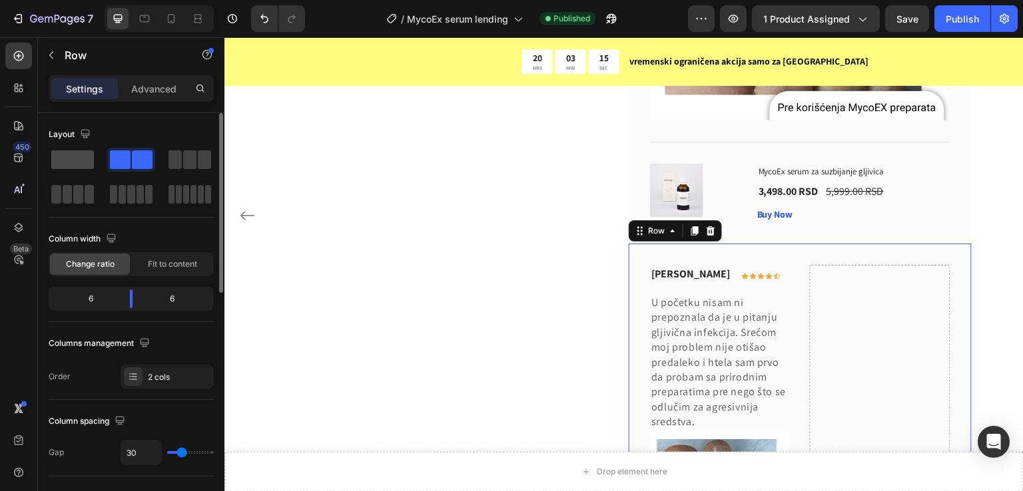
click at [77, 155] on span at bounding box center [72, 160] width 43 height 19
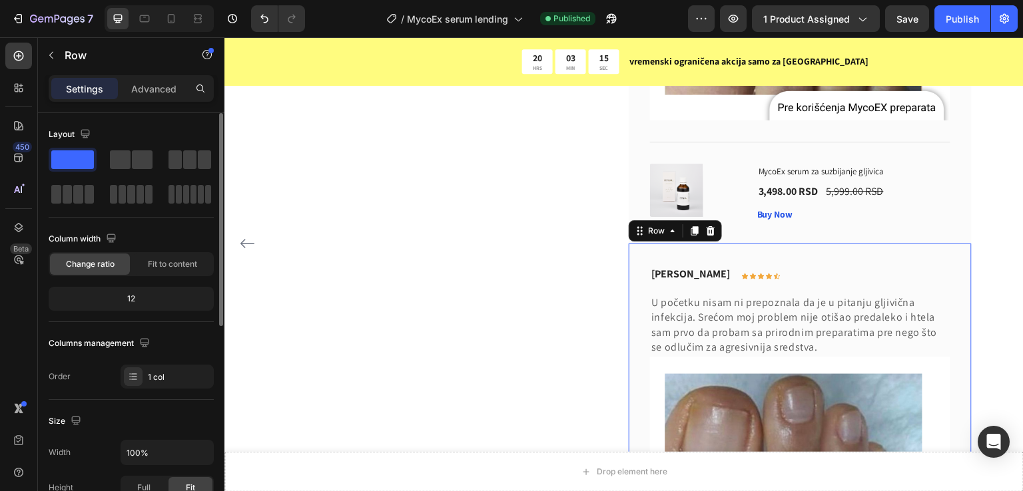
scroll to position [7813, 0]
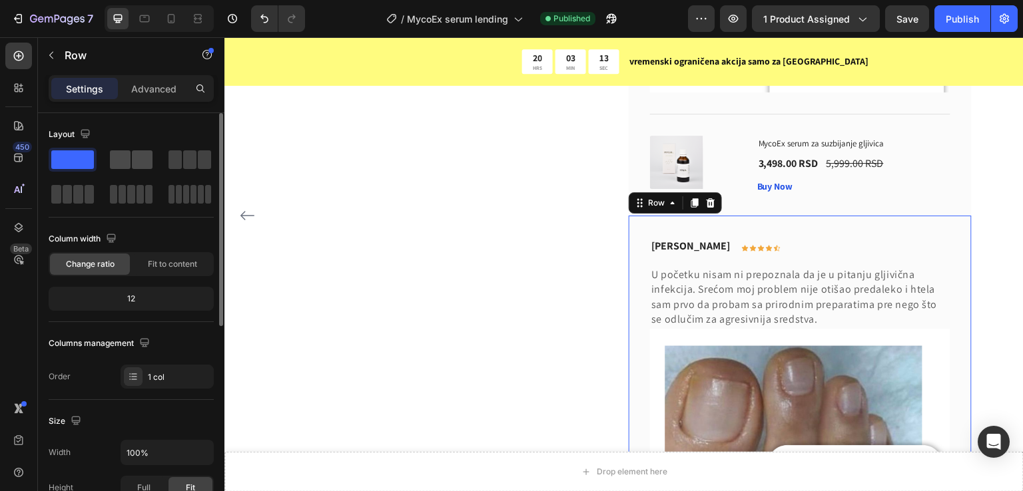
drag, startPoint x: 361, startPoint y: 208, endPoint x: 129, endPoint y: 160, distance: 237.3
click at [129, 160] on span at bounding box center [120, 160] width 21 height 19
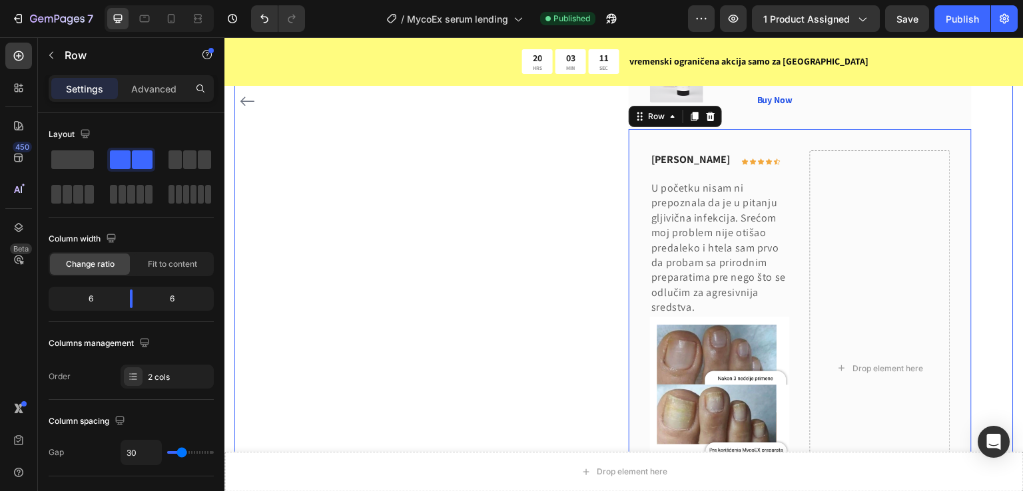
scroll to position [7874, 0]
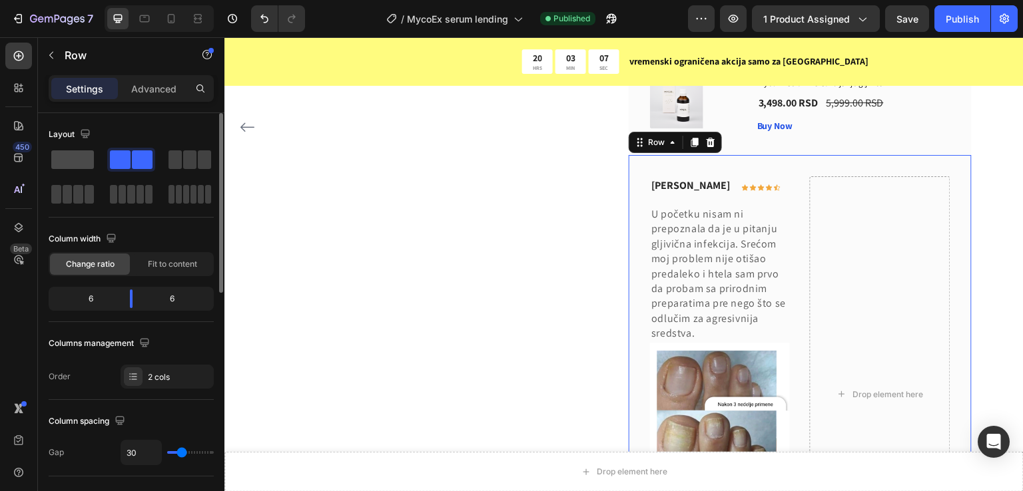
click at [57, 163] on span at bounding box center [72, 160] width 43 height 19
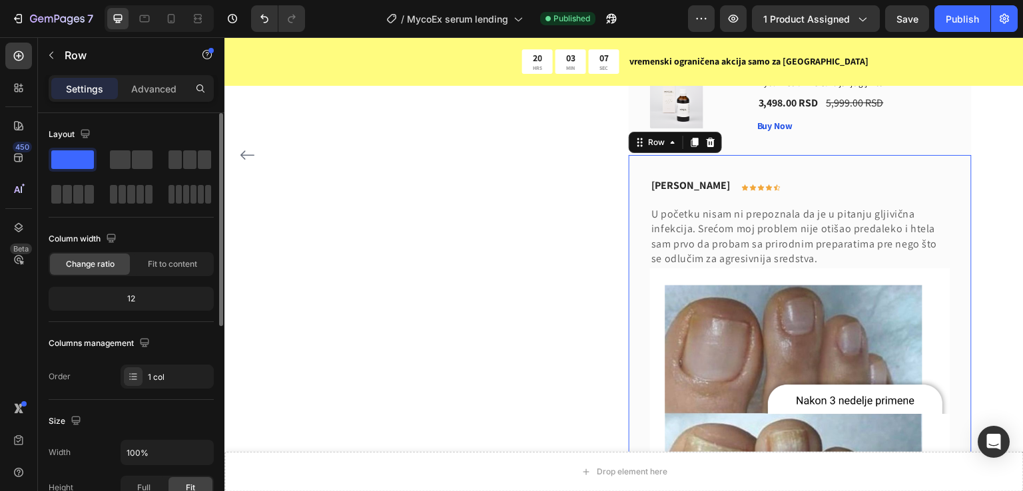
scroll to position [7902, 0]
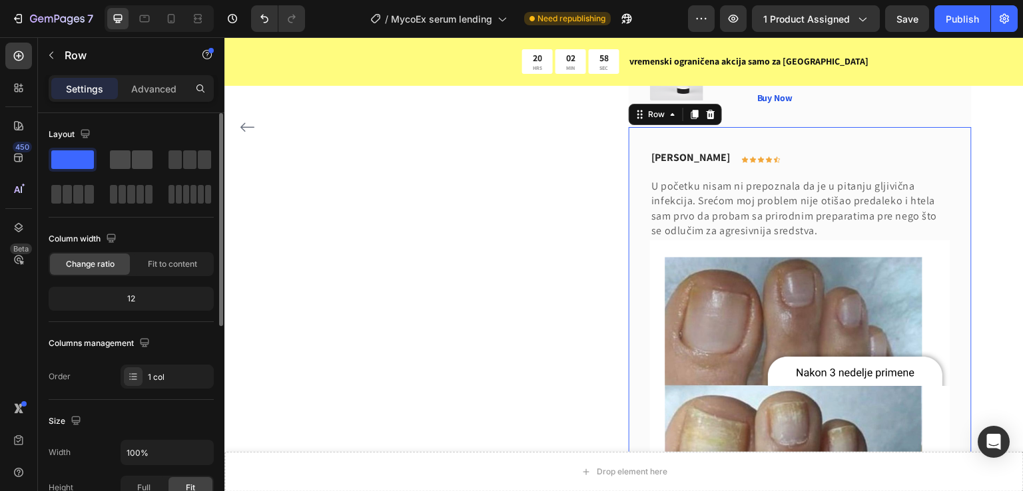
click at [133, 156] on span at bounding box center [142, 160] width 21 height 19
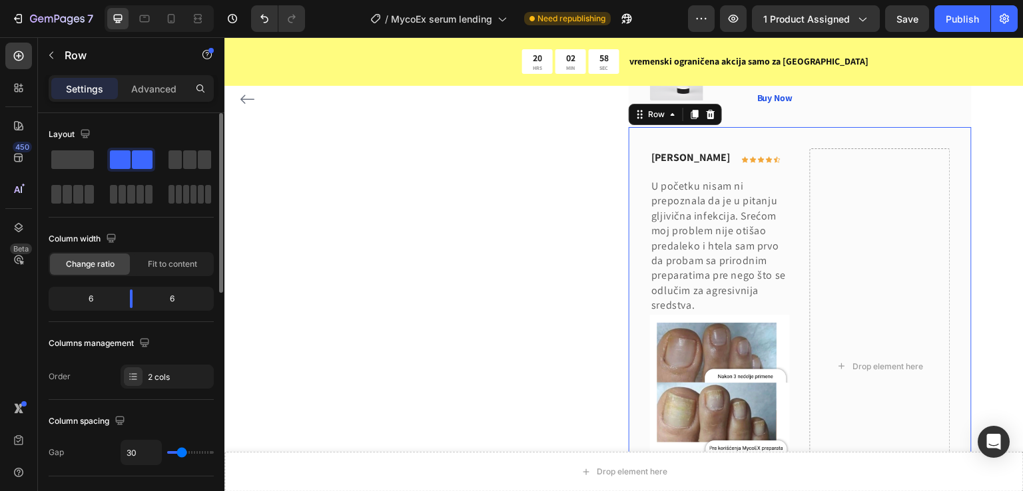
scroll to position [7874, 0]
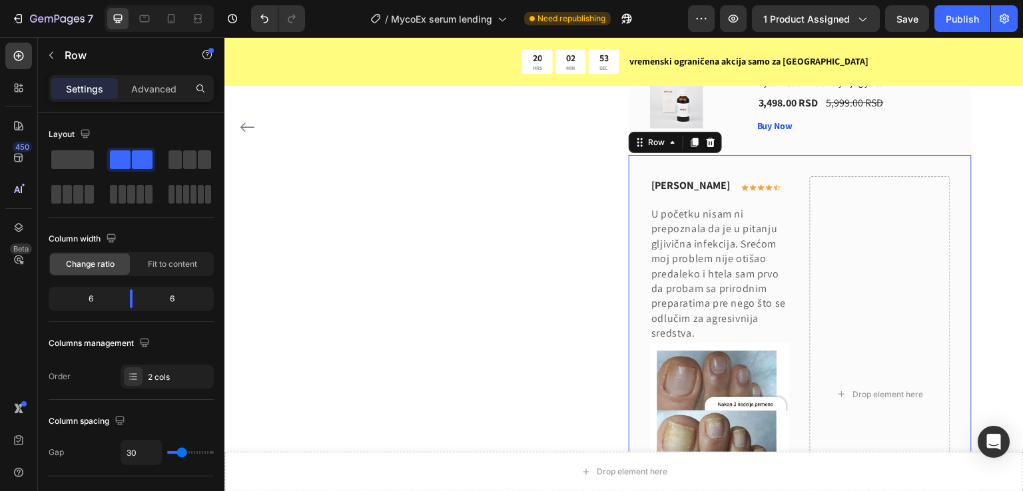
click at [732, 169] on div "[PERSON_NAME] Text block Icon Icon Icon Icon Icon Row Row U početku nisam ni pr…" at bounding box center [800, 394] width 342 height 479
click at [698, 144] on icon at bounding box center [694, 142] width 7 height 9
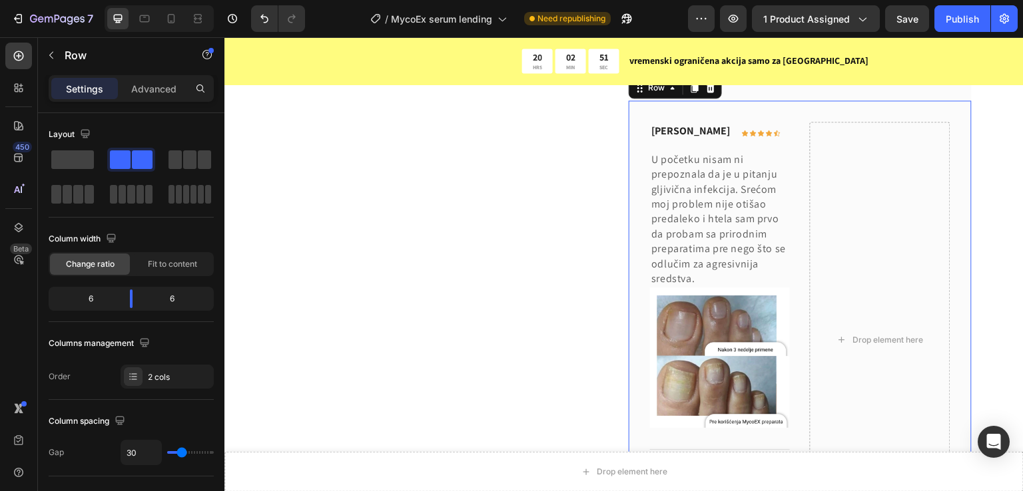
scroll to position [8424, 0]
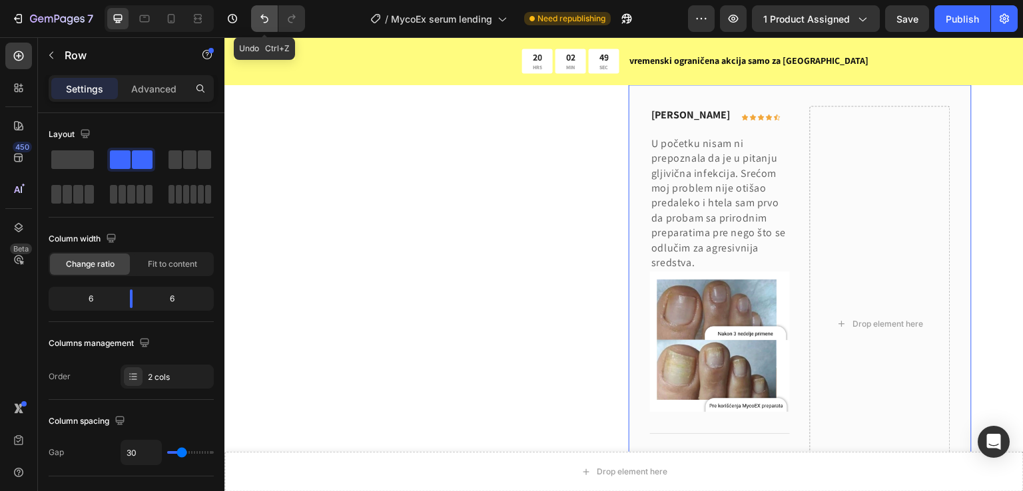
click at [260, 19] on icon "Undo/Redo" at bounding box center [264, 18] width 13 height 13
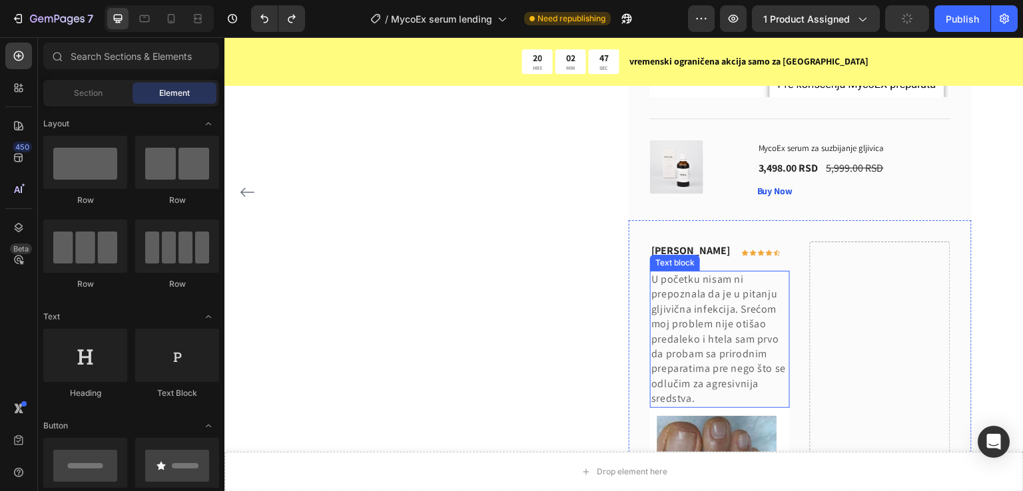
scroll to position [7803, 0]
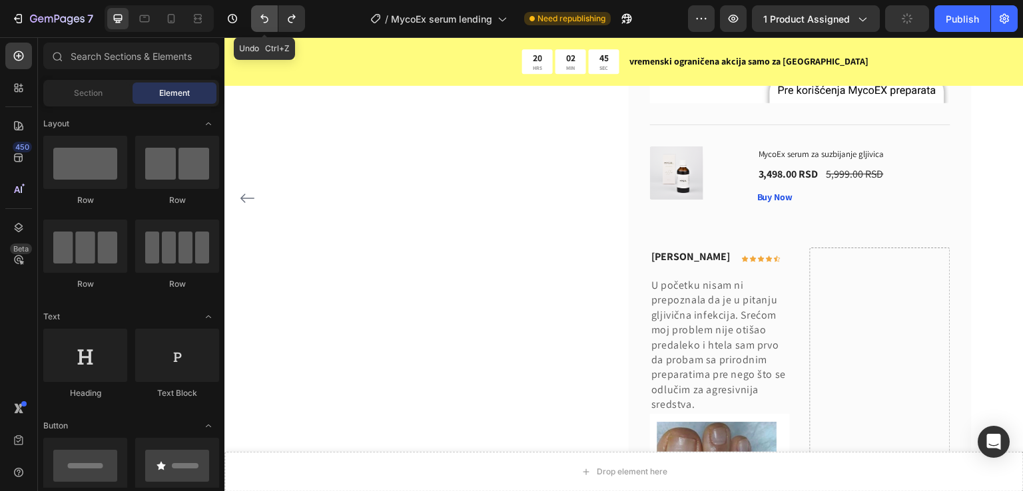
click at [264, 19] on icon "Undo/Redo" at bounding box center [264, 18] width 13 height 13
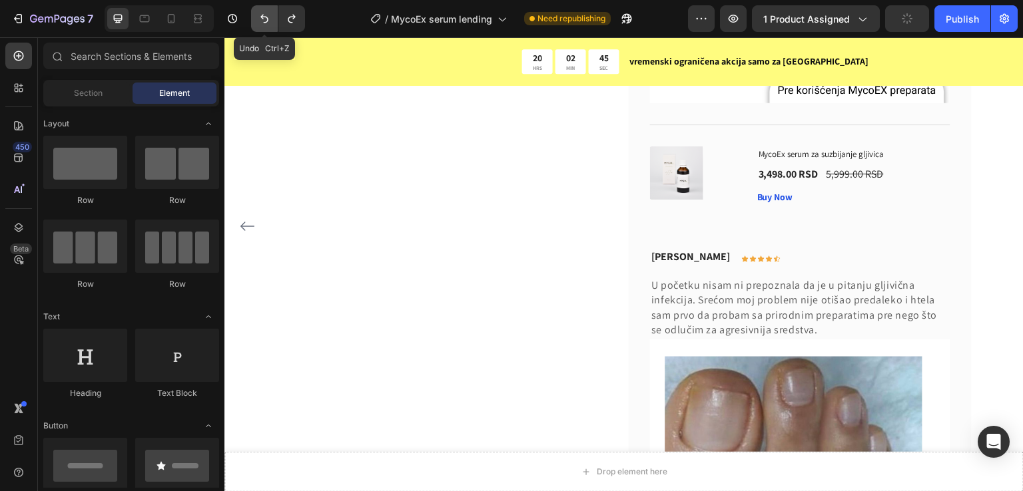
scroll to position [7831, 0]
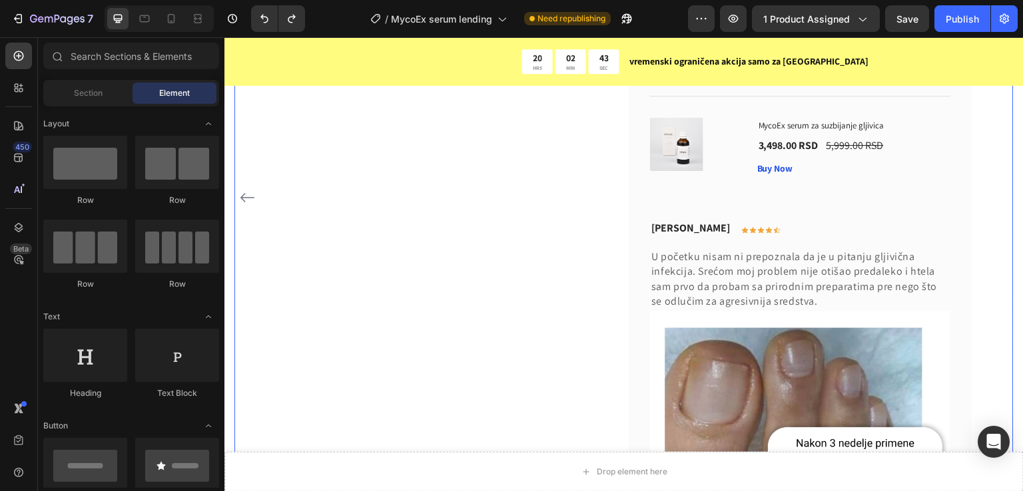
click at [625, 172] on div "[PERSON_NAME] Text block Icon Icon Icon Icon Icon Row Row Posle duge i bezuspeš…" at bounding box center [623, 197] width 715 height 1071
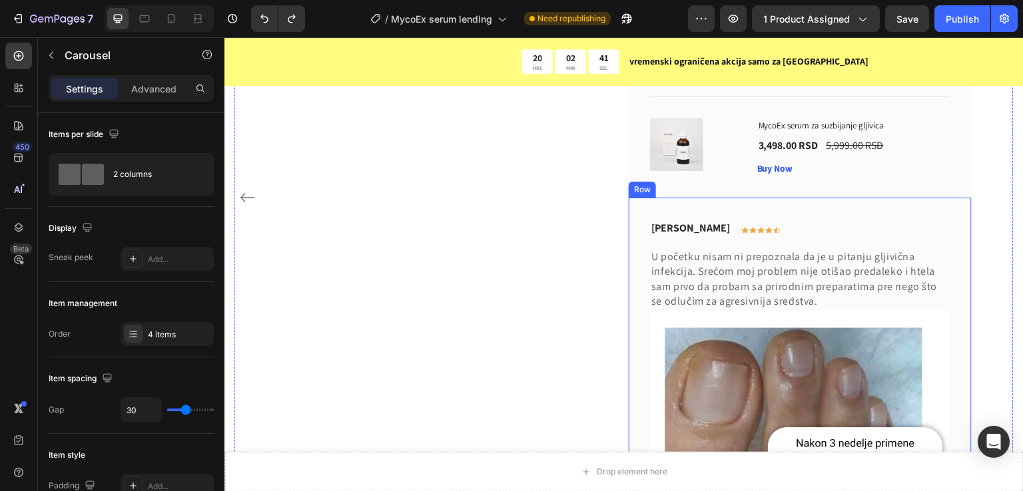
click at [655, 216] on div "[PERSON_NAME] Text block Icon Icon Icon Icon Icon Row Row U početku nisam ni pr…" at bounding box center [800, 466] width 342 height 536
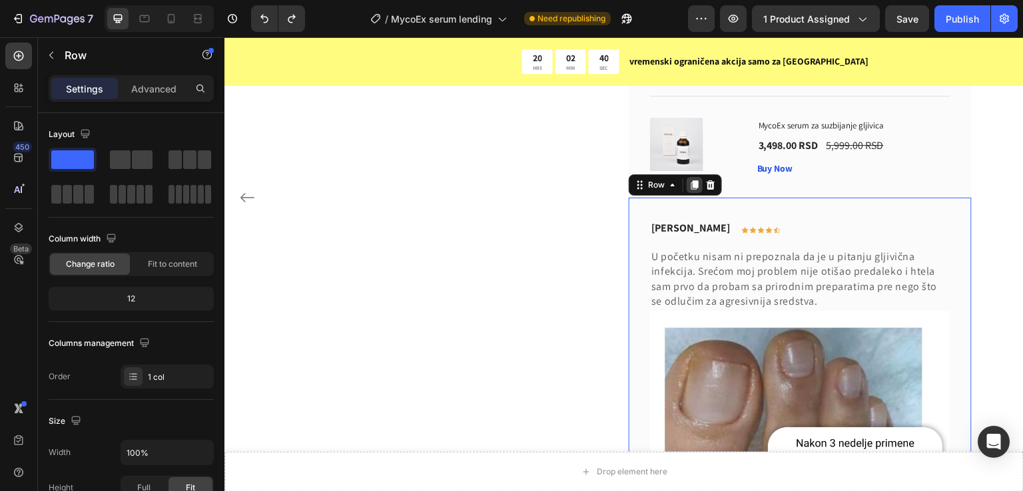
click at [694, 184] on icon at bounding box center [694, 184] width 7 height 9
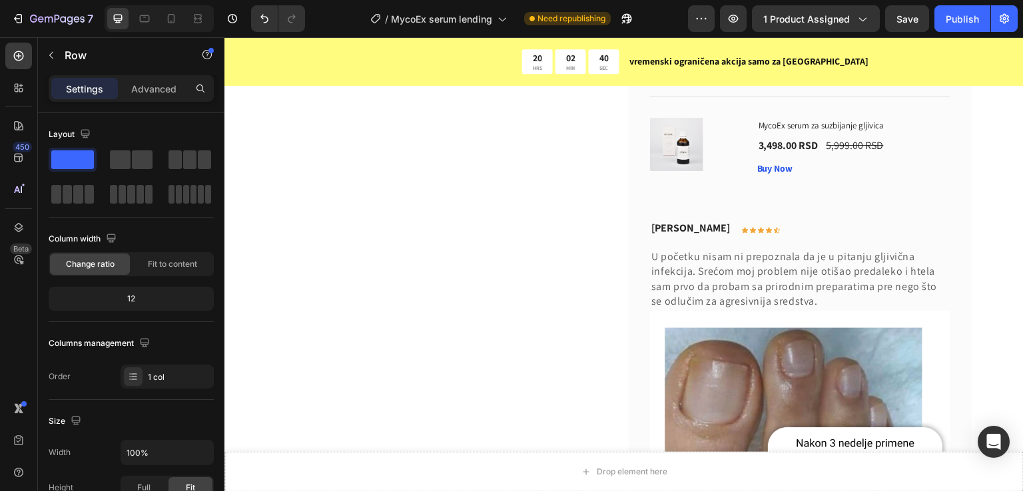
scroll to position [8481, 0]
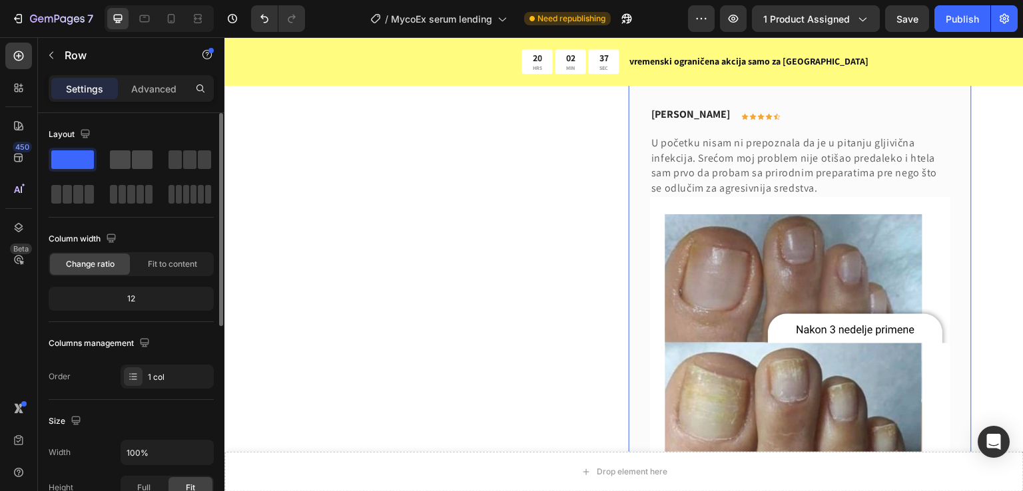
drag, startPoint x: 147, startPoint y: 158, endPoint x: 542, endPoint y: 206, distance: 398.5
click at [147, 158] on span at bounding box center [142, 160] width 21 height 19
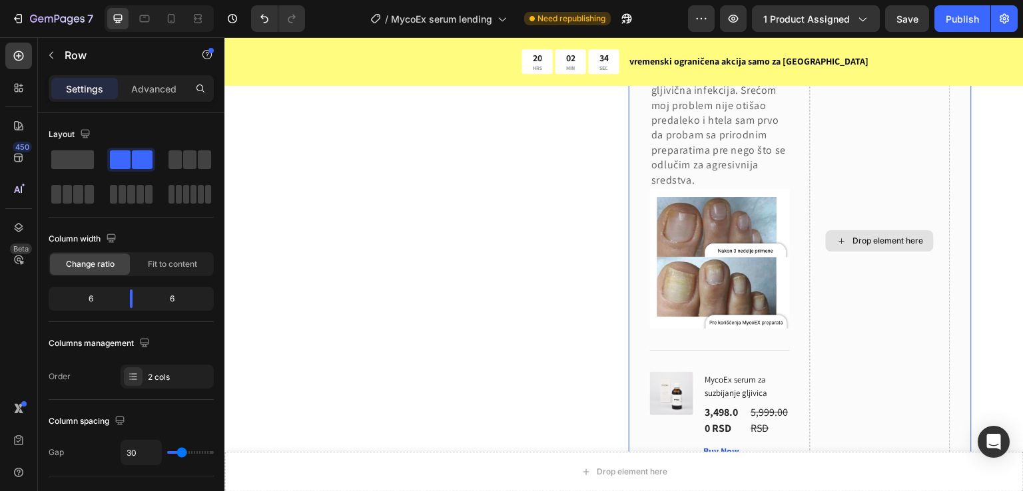
scroll to position [8303, 0]
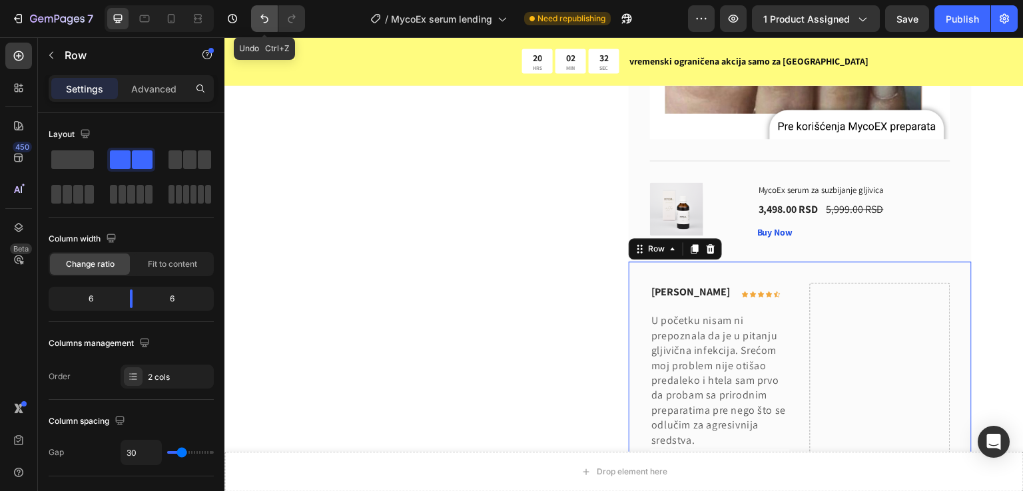
click at [258, 22] on icon "Undo/Redo" at bounding box center [264, 18] width 13 height 13
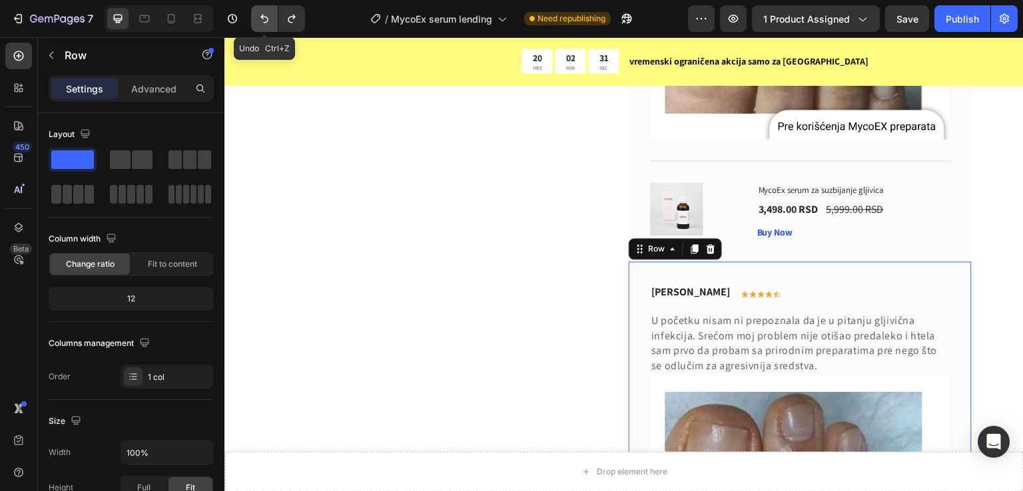
click at [258, 22] on icon "Undo/Redo" at bounding box center [264, 18] width 13 height 13
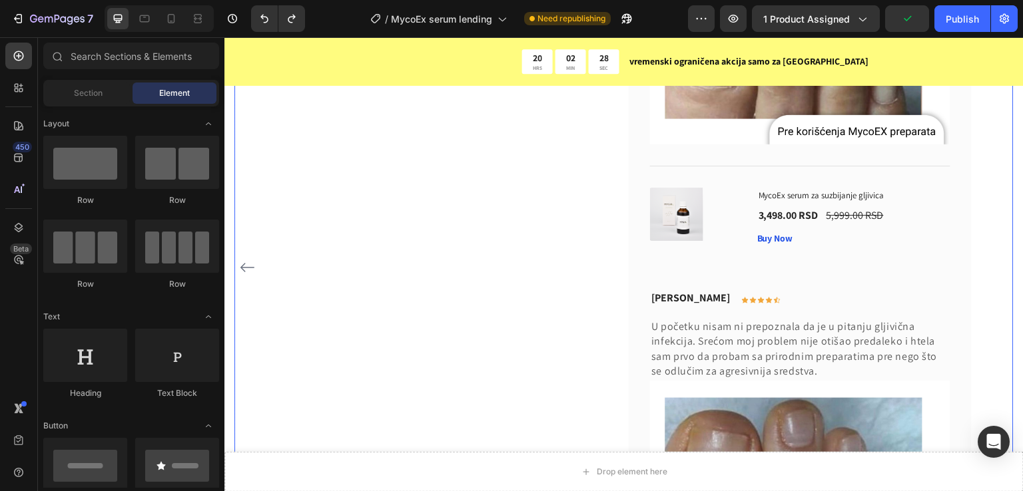
scroll to position [7592, 0]
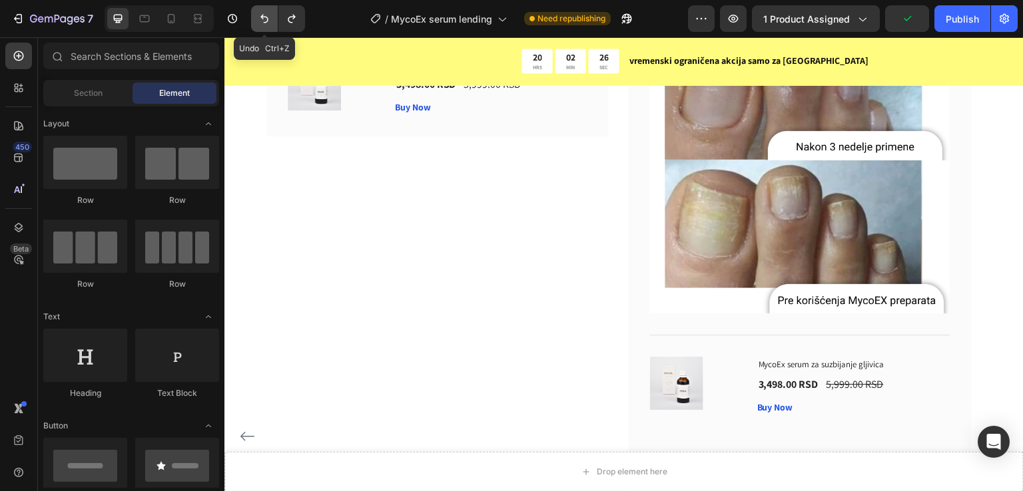
click at [269, 14] on icon "Undo/Redo" at bounding box center [264, 18] width 13 height 13
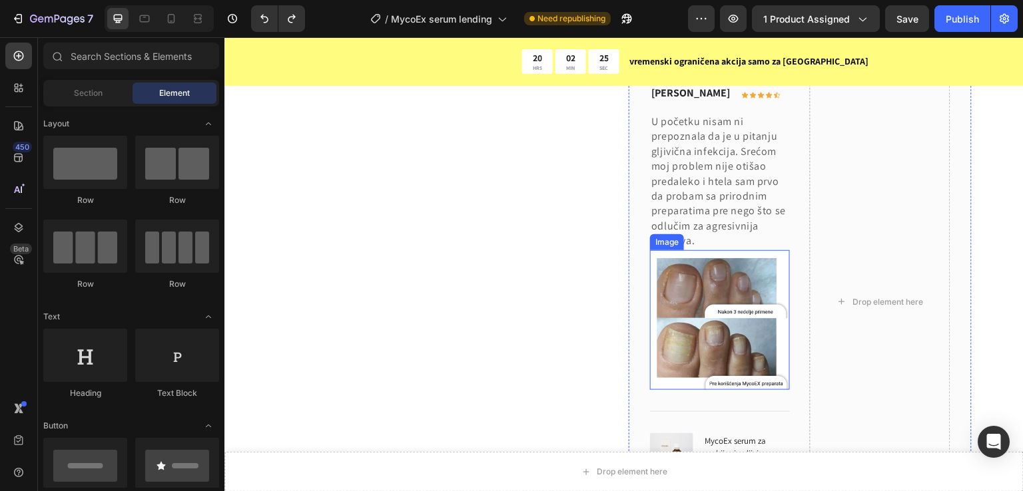
scroll to position [8008, 0]
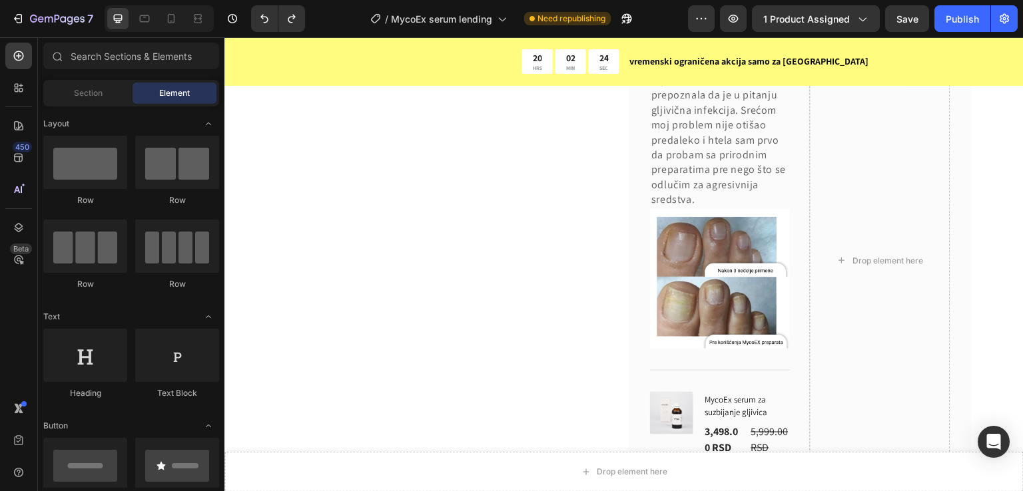
click at [248, 1] on div "7 / MycoEx serum lending Need republishing Preview 1 product assigned Save Publ…" at bounding box center [511, 19] width 1023 height 38
click at [262, 15] on icon "Undo/Redo" at bounding box center [264, 19] width 8 height 9
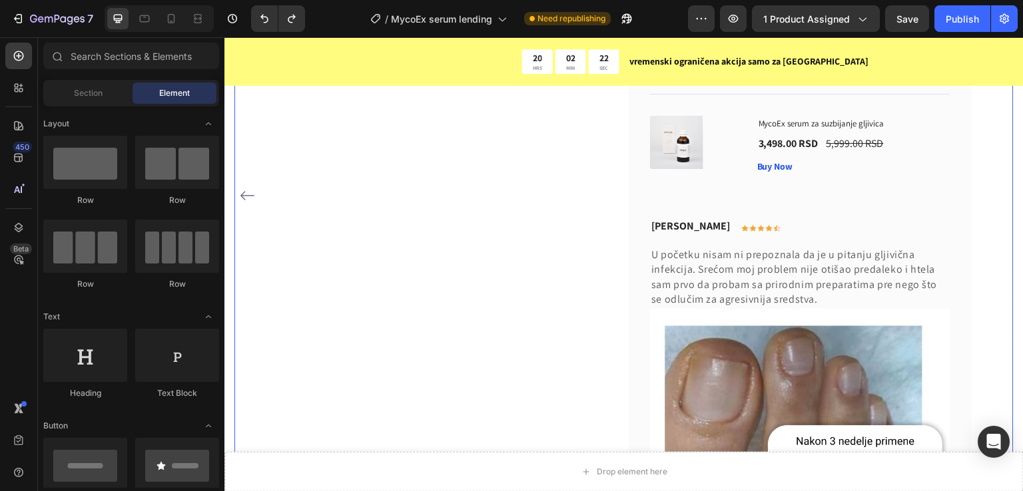
scroll to position [7831, 0]
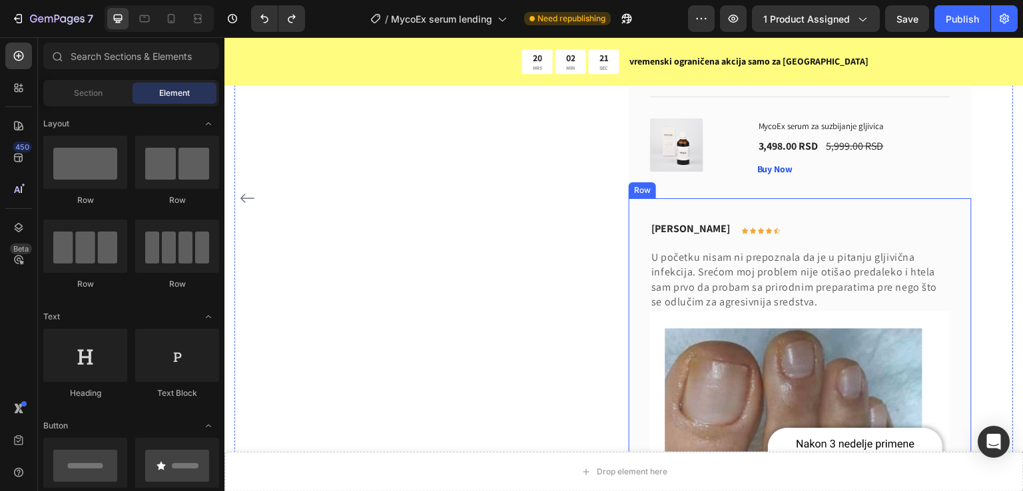
click at [716, 210] on div "[PERSON_NAME] Text block Icon Icon Icon Icon Icon Row Row U početku nisam ni pr…" at bounding box center [800, 466] width 342 height 536
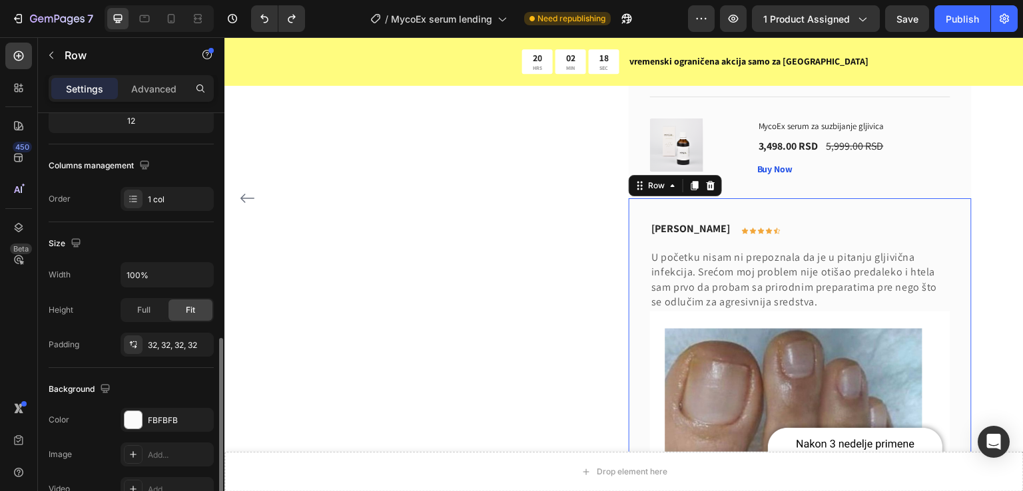
scroll to position [266, 0]
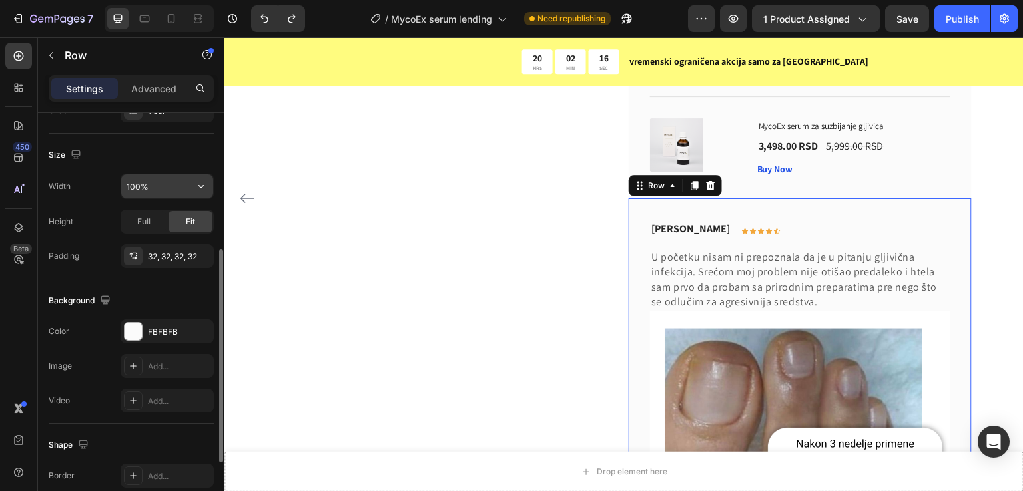
click at [162, 181] on input "100%" at bounding box center [167, 186] width 92 height 24
click at [163, 162] on div "Size" at bounding box center [131, 155] width 165 height 21
click at [170, 256] on div "32, 32, 32, 32" at bounding box center [167, 257] width 39 height 12
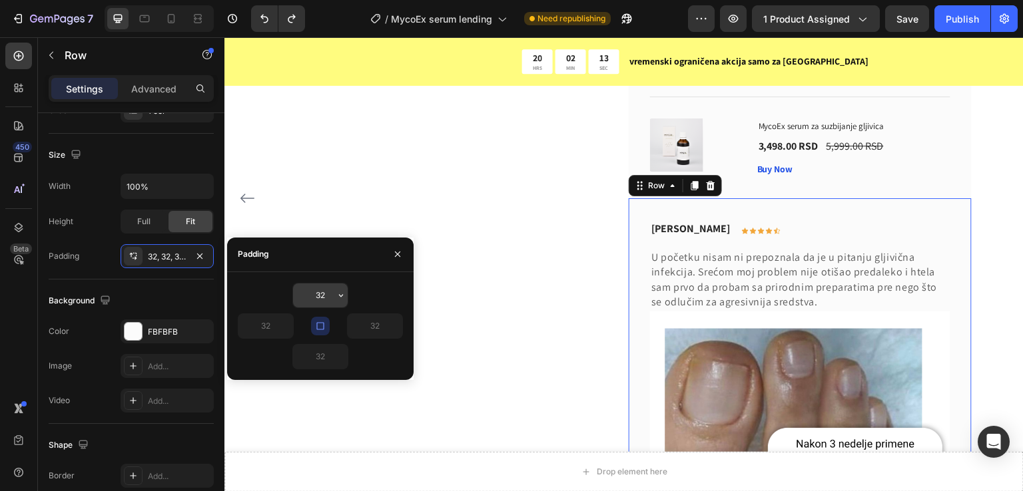
click at [316, 292] on input "32" at bounding box center [320, 296] width 55 height 24
type input "32"
click at [41, 278] on div "Layout Column width Change ratio Fit to content 12 Columns management Order 1 c…" at bounding box center [131, 253] width 186 height 812
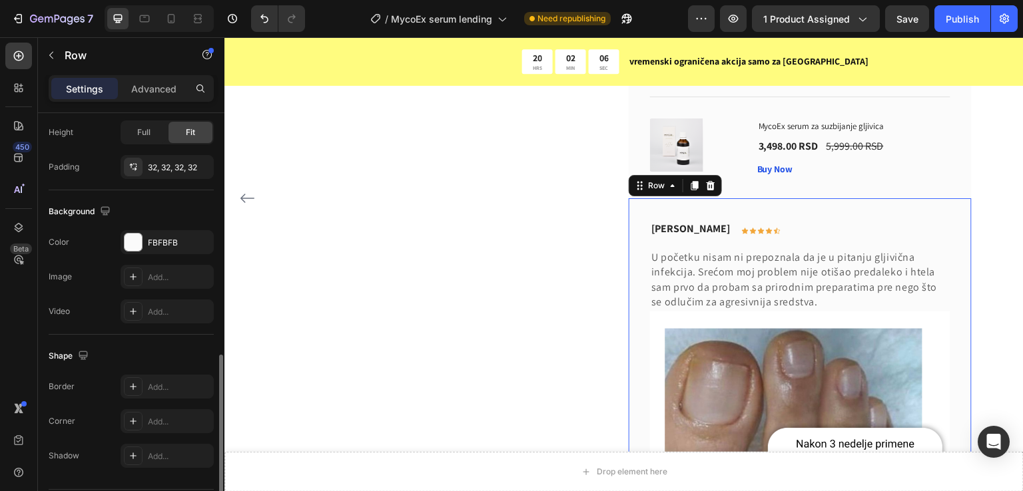
scroll to position [395, 0]
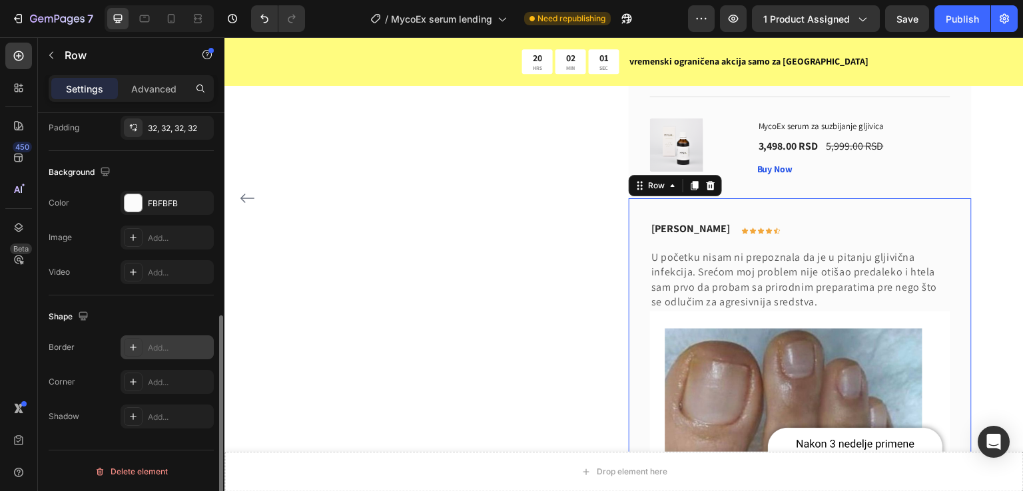
click at [136, 342] on icon at bounding box center [133, 347] width 11 height 11
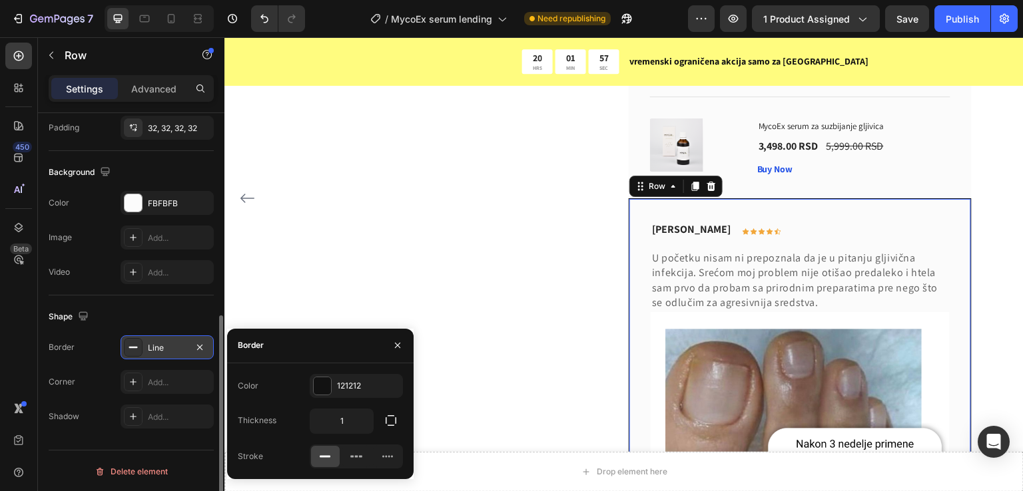
click at [202, 316] on div "Shape" at bounding box center [131, 316] width 165 height 21
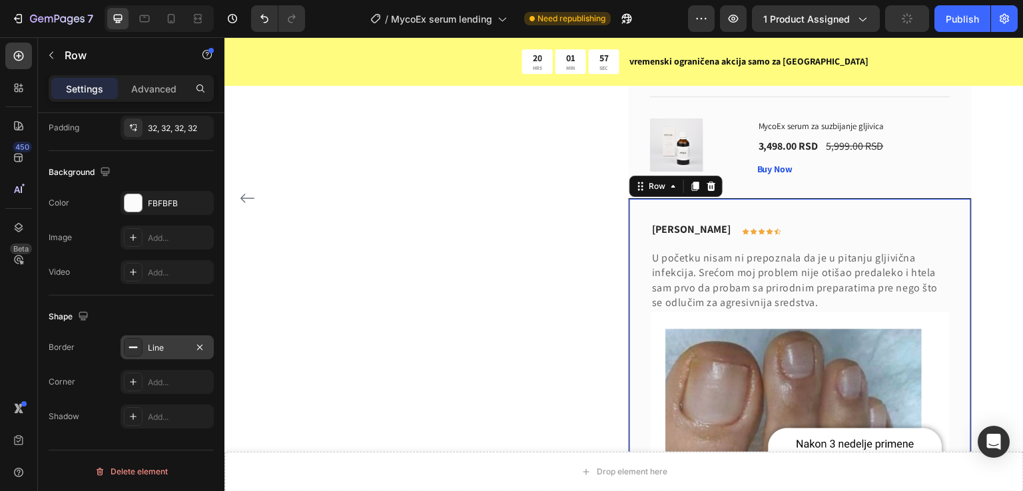
click at [541, 306] on div "[PERSON_NAME] Text block Icon Icon Icon Icon Icon Row Row Kupio sam ocu jer nik…" at bounding box center [437, 197] width 342 height 1071
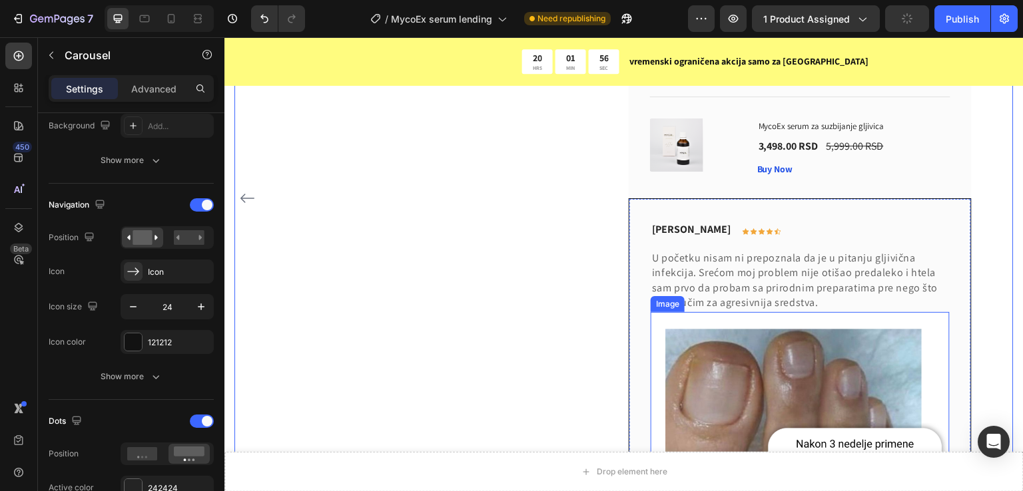
scroll to position [0, 0]
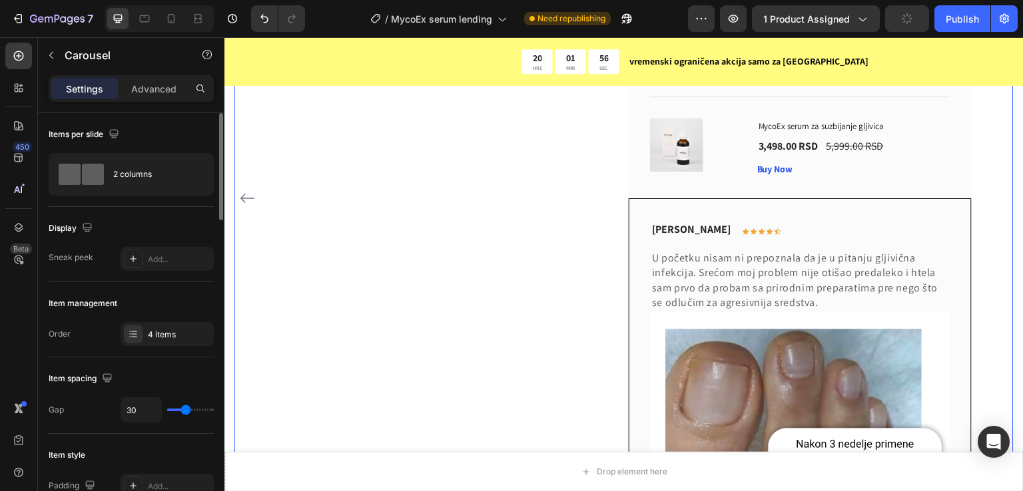
click at [427, 344] on div "[PERSON_NAME] Text block Icon Icon Icon Icon Icon Row Row Kupio sam ocu jer nik…" at bounding box center [437, 197] width 342 height 1071
click at [258, 19] on icon "Undo/Redo" at bounding box center [264, 18] width 13 height 13
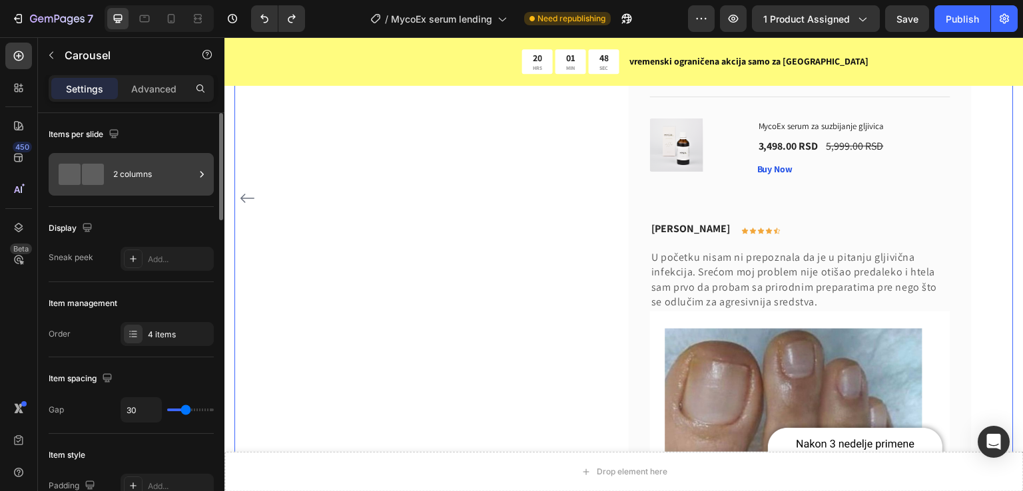
click at [151, 180] on div "2 columns" at bounding box center [153, 174] width 81 height 31
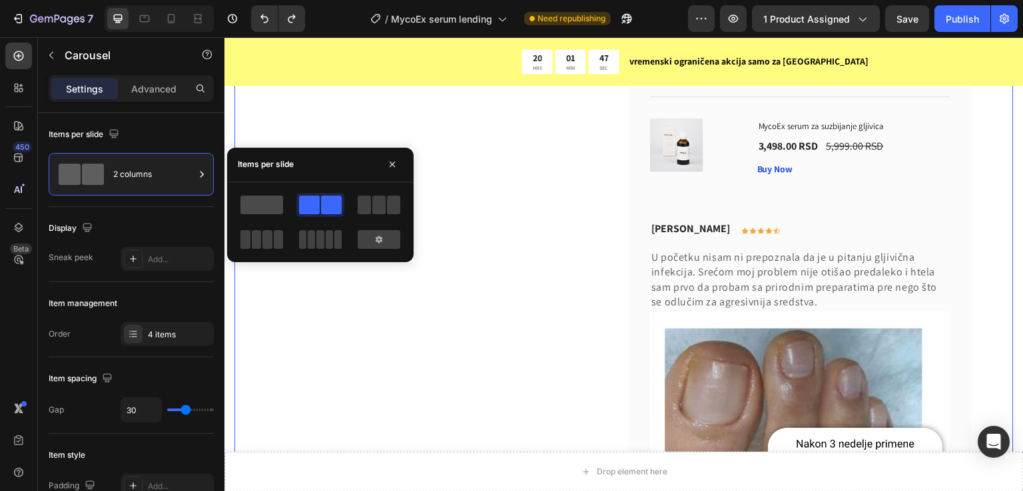
click at [268, 200] on span at bounding box center [261, 205] width 43 height 19
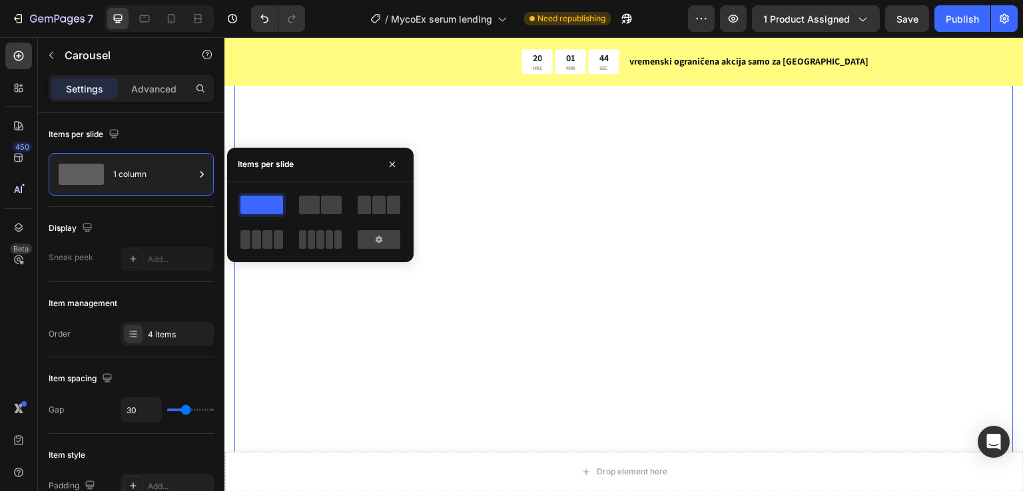
scroll to position [7897, 0]
click at [380, 204] on span at bounding box center [378, 205] width 13 height 19
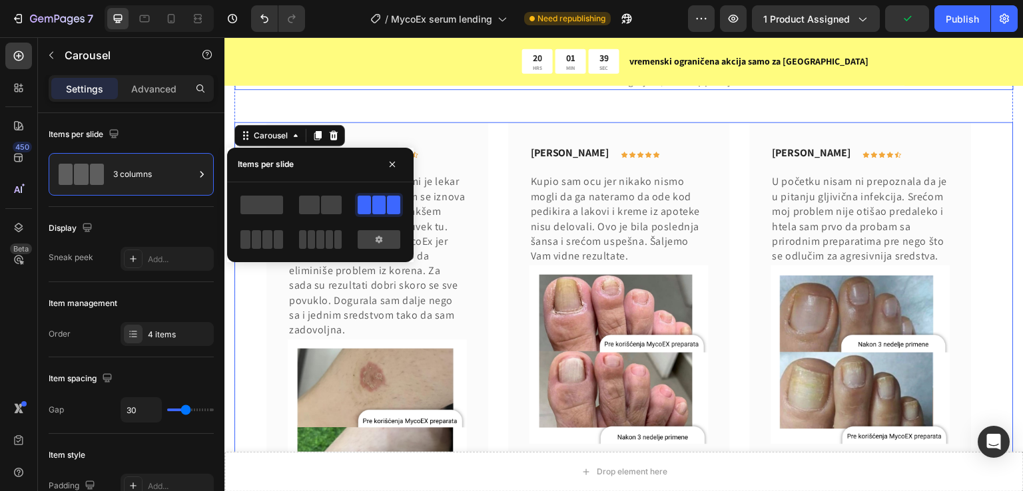
scroll to position [7413, 0]
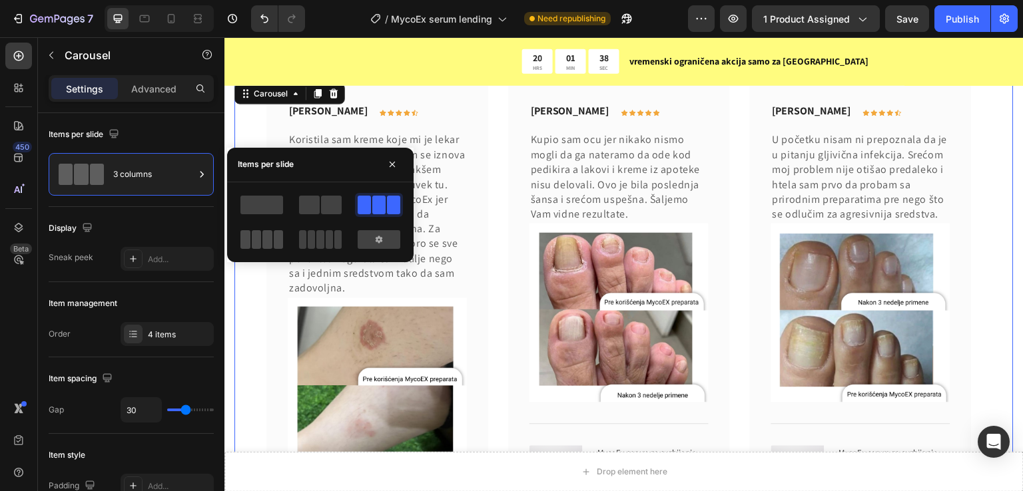
click at [334, 235] on span at bounding box center [337, 239] width 7 height 19
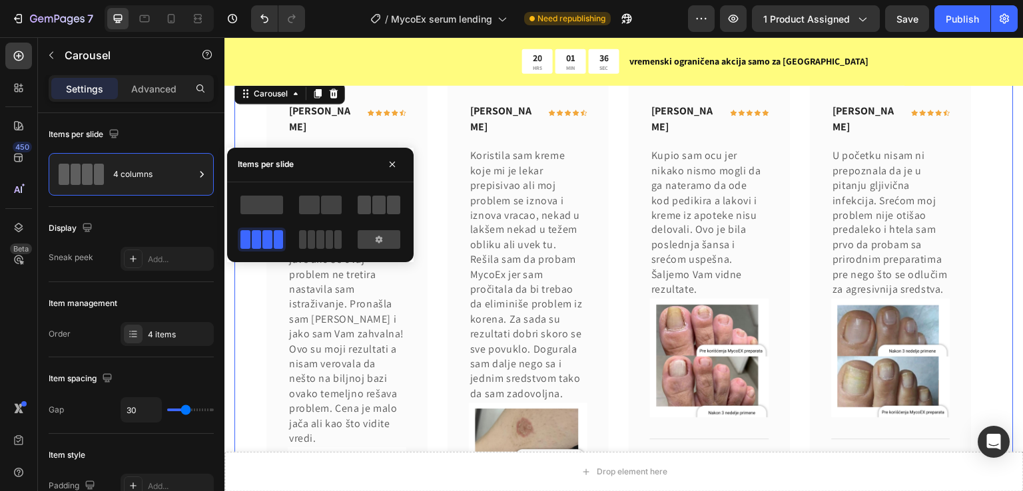
click at [376, 208] on span at bounding box center [378, 205] width 13 height 19
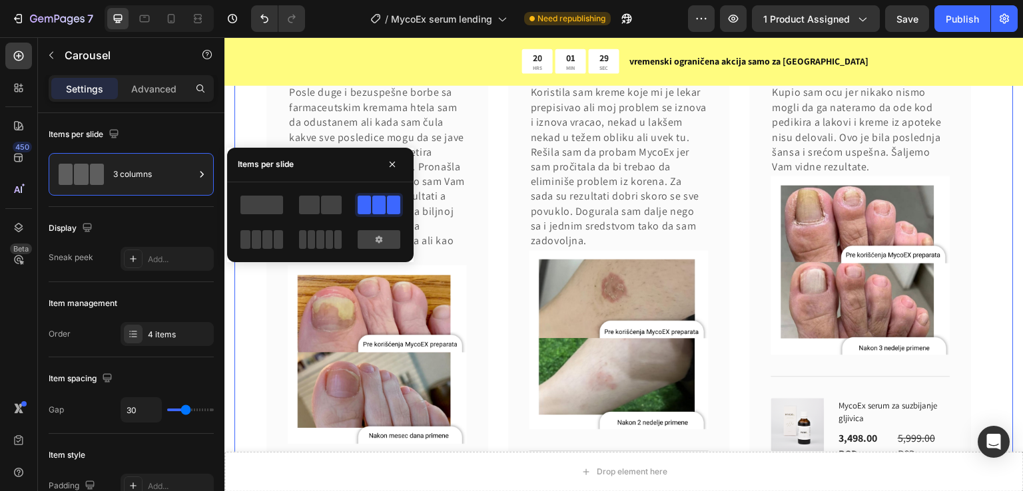
scroll to position [7591, 0]
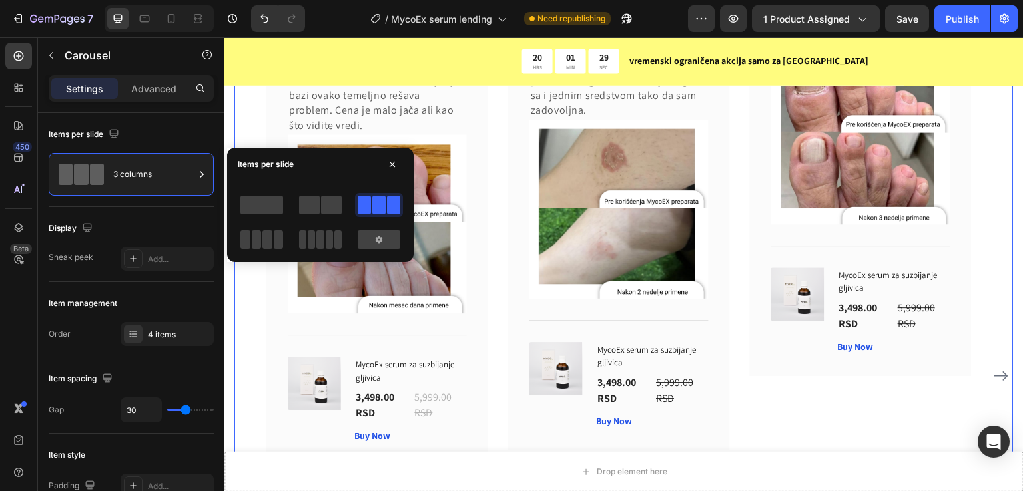
click at [993, 372] on icon "Carousel Next Arrow" at bounding box center [1001, 376] width 16 height 16
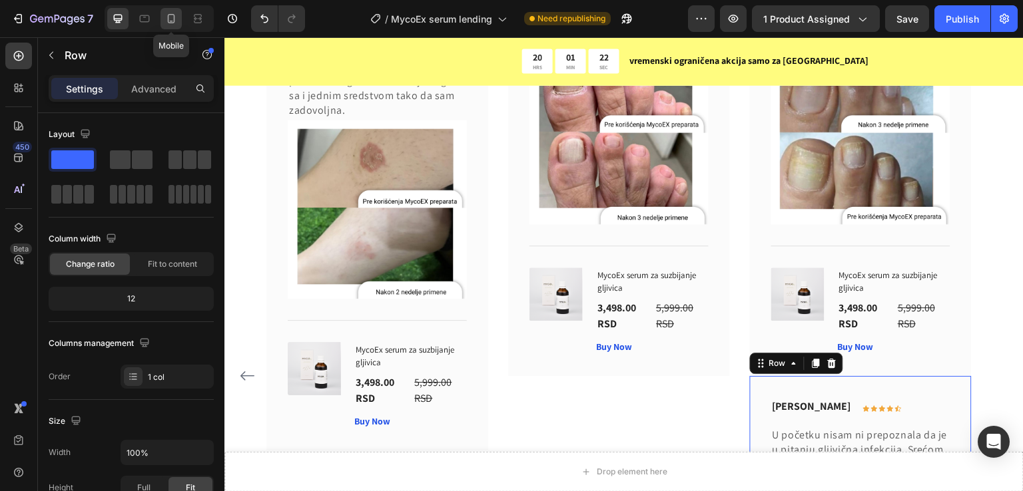
click at [165, 21] on icon at bounding box center [170, 18] width 13 height 13
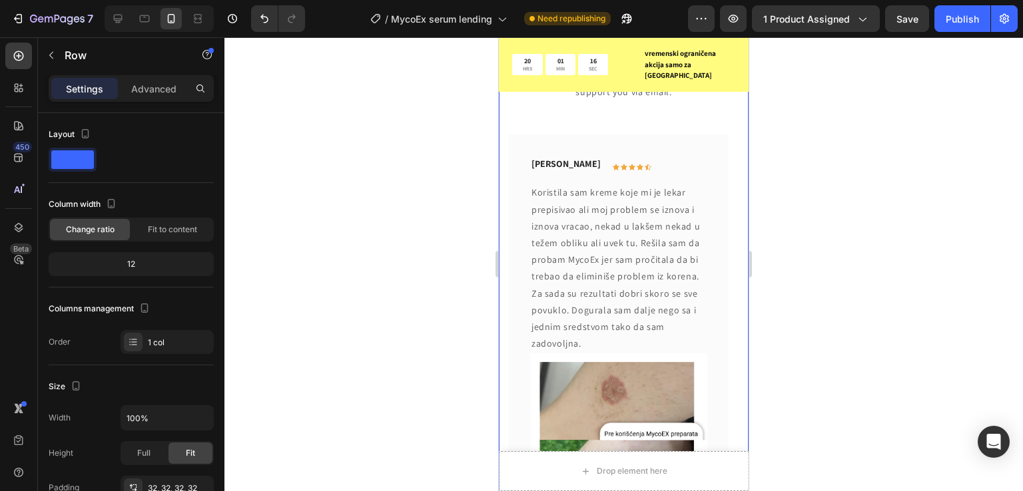
scroll to position [6842, 0]
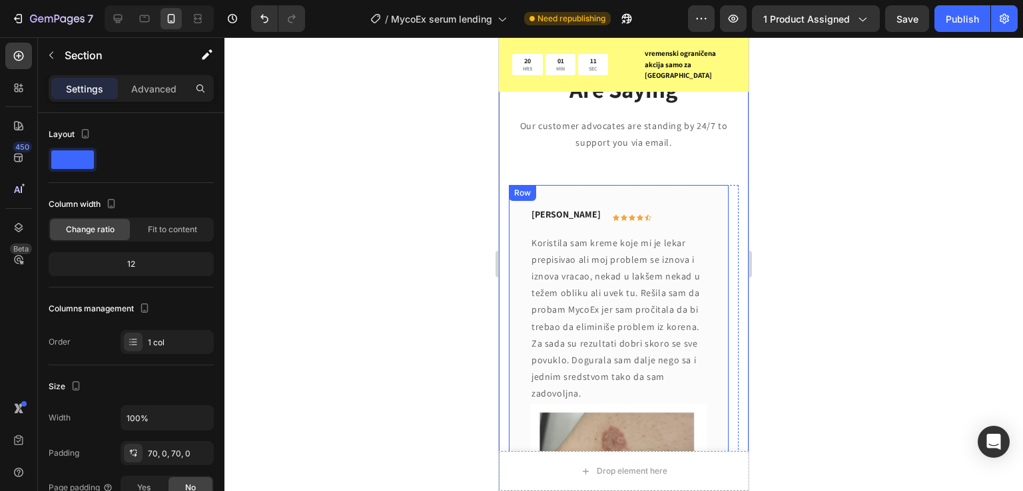
click at [518, 262] on div "[PERSON_NAME] Text block Icon Icon Icon Icon Icon Row Row Koristila sam kreme k…" at bounding box center [619, 456] width 220 height 542
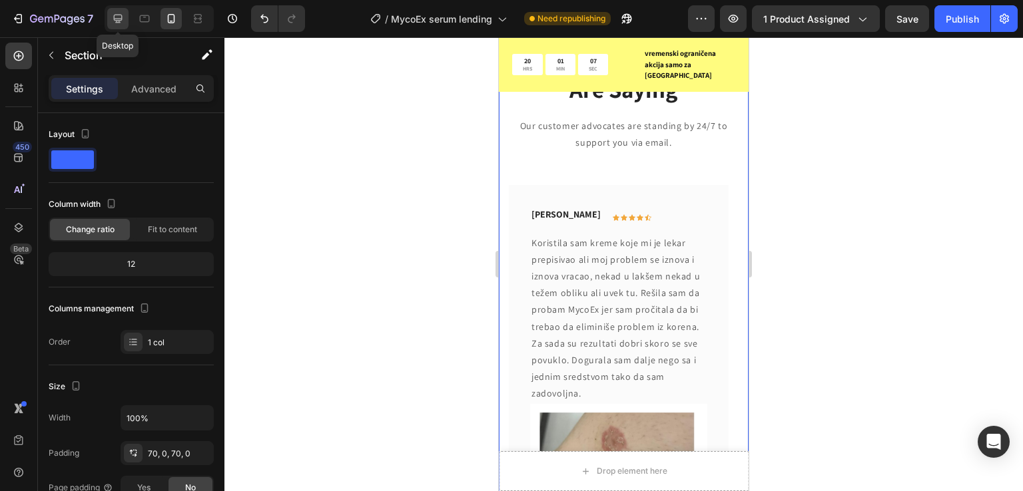
click at [122, 19] on icon at bounding box center [117, 18] width 13 height 13
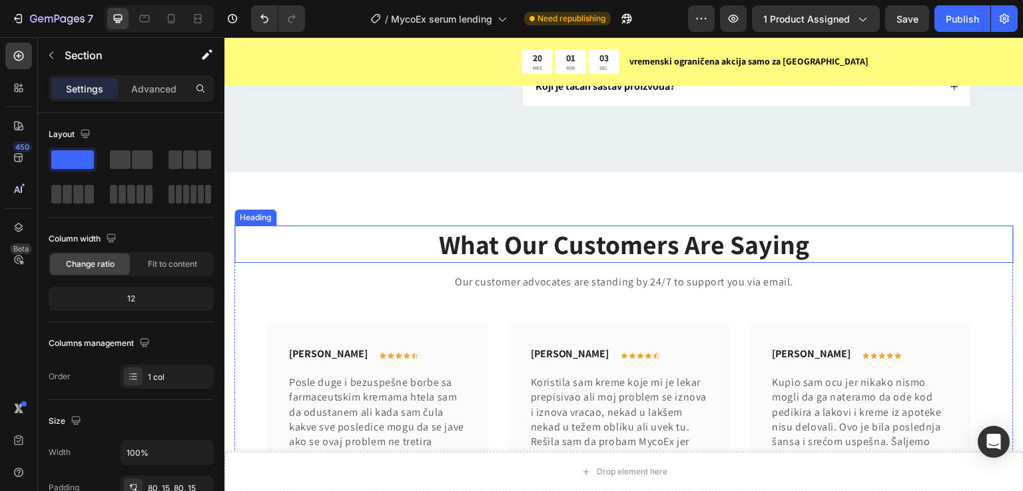
scroll to position [7259, 0]
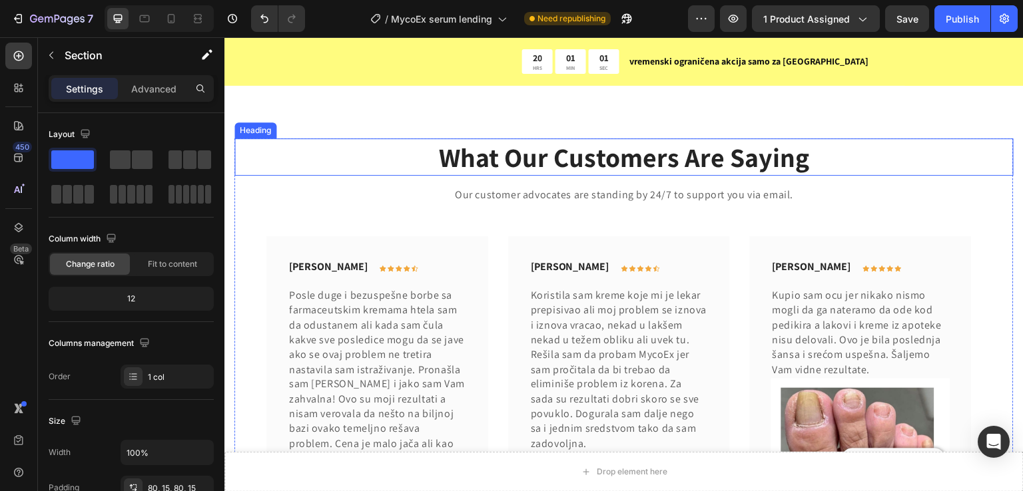
click at [250, 196] on p "Our customer advocates are standing by 24/7 to support you via email." at bounding box center [624, 195] width 776 height 15
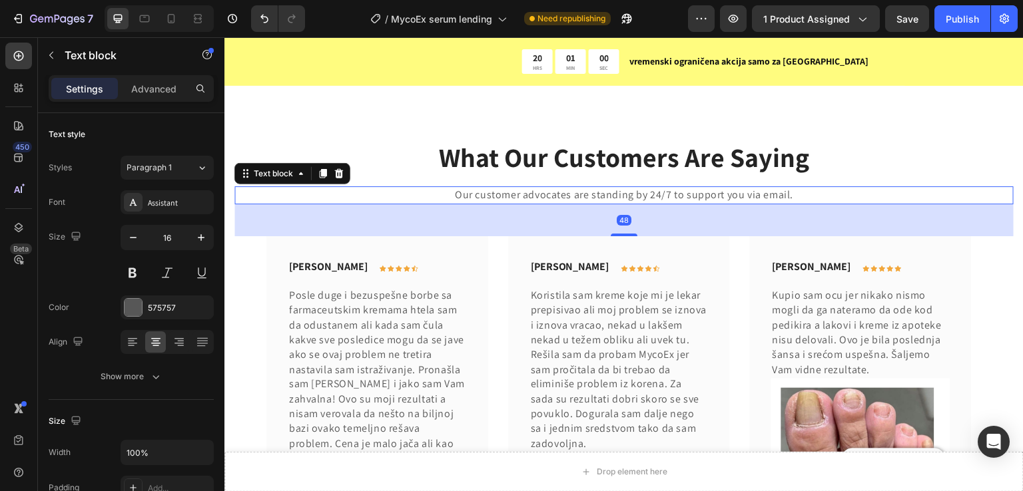
click at [251, 227] on div "48" at bounding box center [623, 220] width 779 height 32
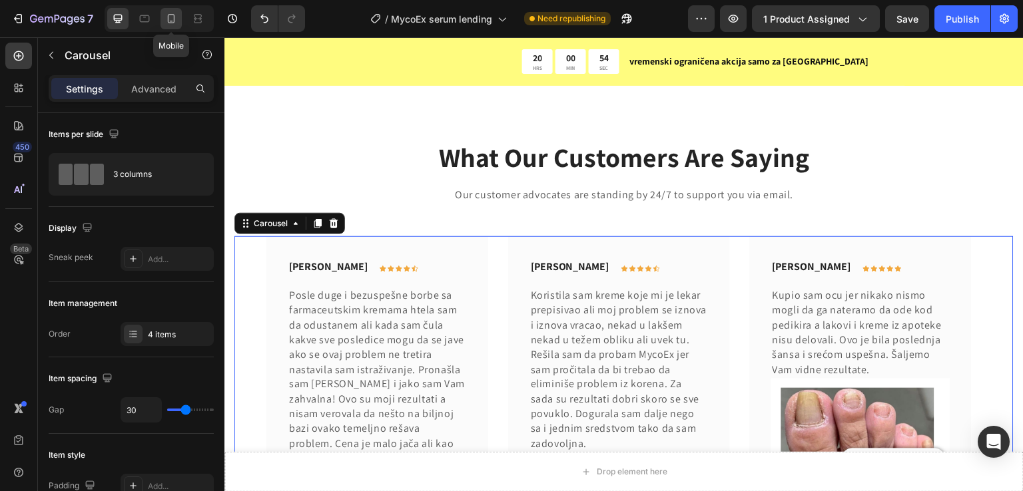
click at [177, 19] on icon at bounding box center [170, 18] width 13 height 13
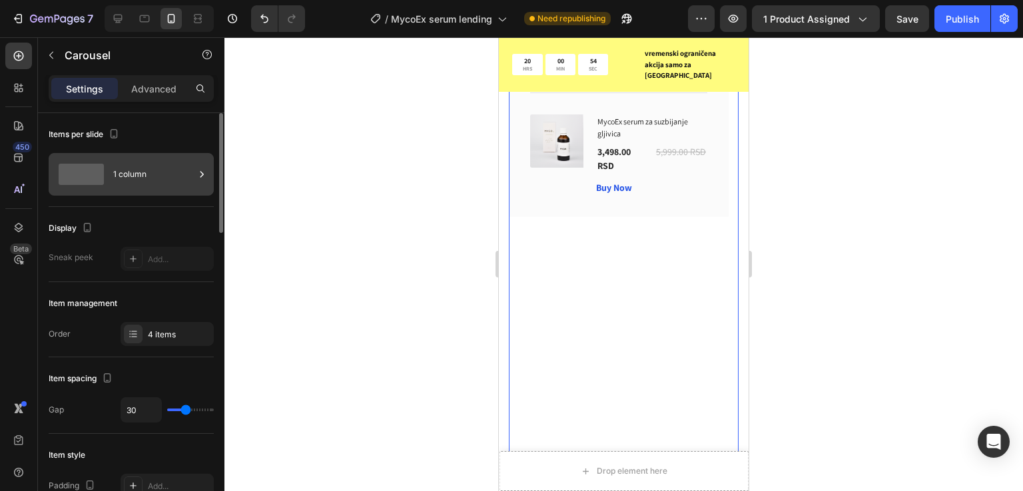
click at [122, 177] on div "1 column" at bounding box center [153, 174] width 81 height 31
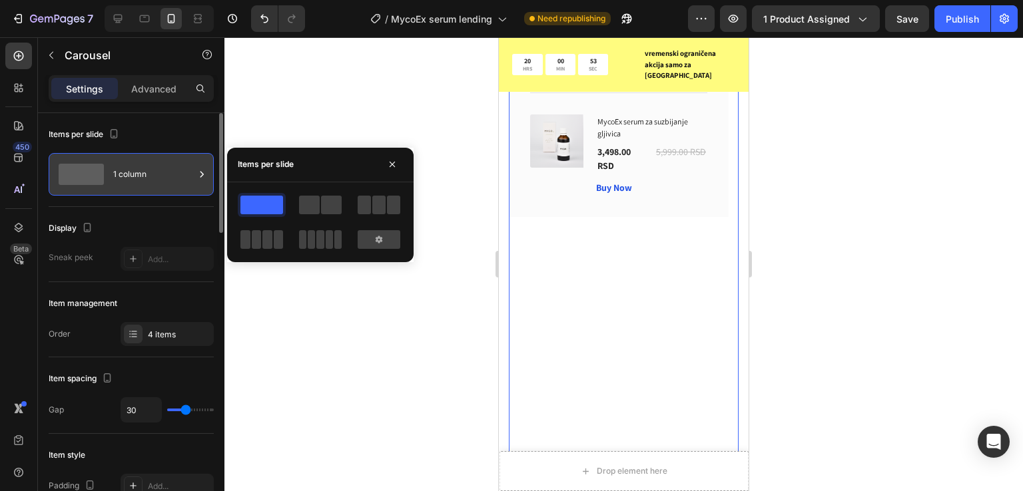
scroll to position [6820, 0]
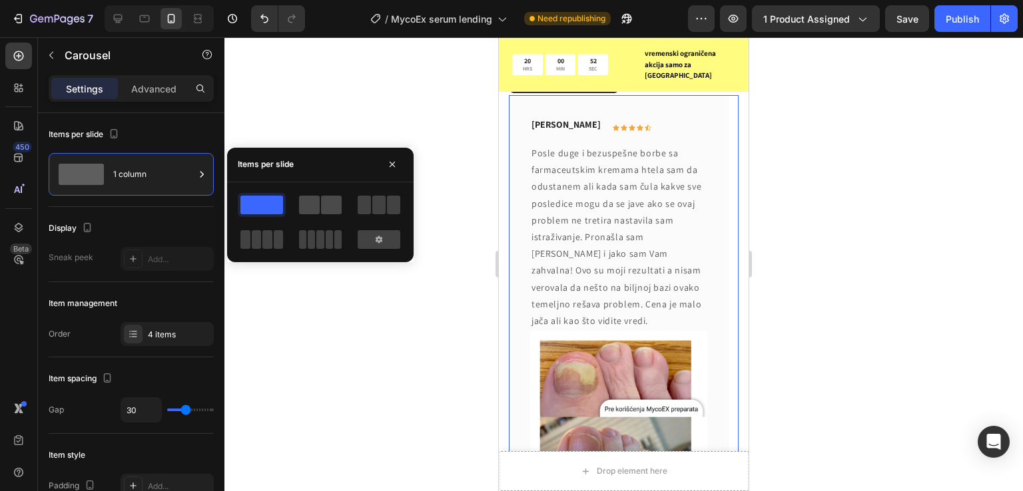
click at [321, 208] on span at bounding box center [331, 205] width 21 height 19
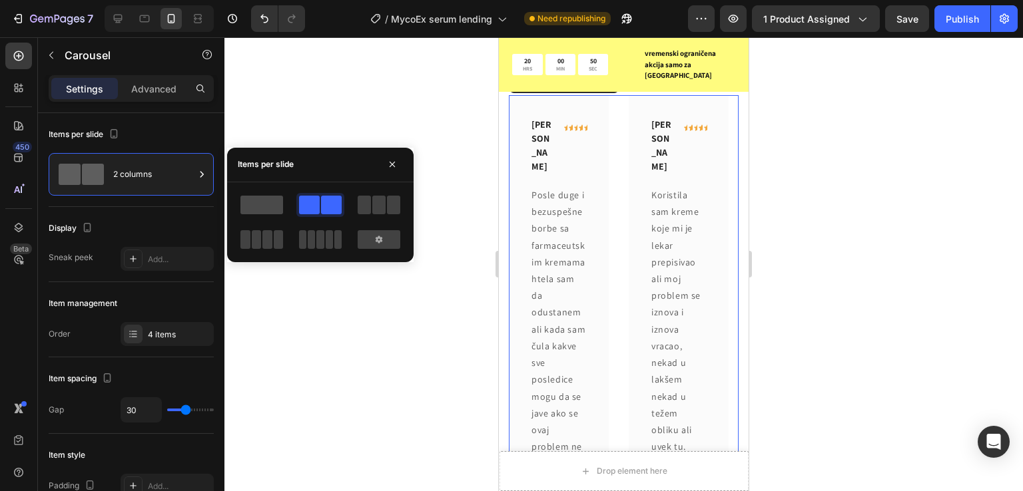
click at [274, 206] on span at bounding box center [261, 205] width 43 height 19
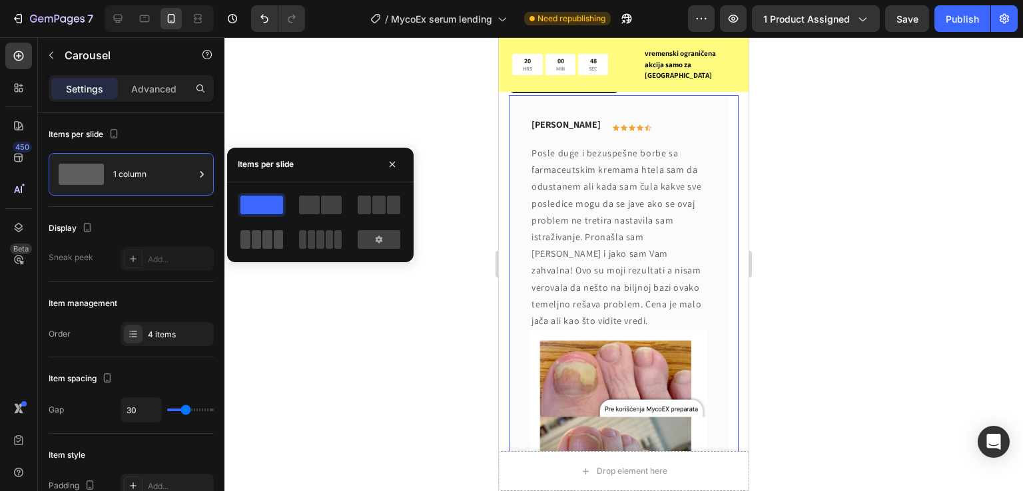
click at [334, 232] on span at bounding box center [337, 239] width 7 height 19
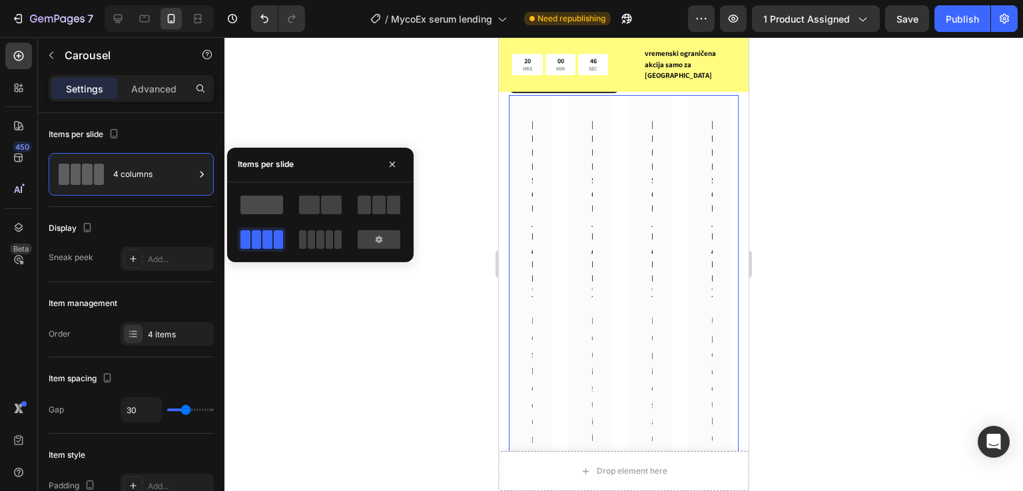
click at [271, 204] on span at bounding box center [261, 205] width 43 height 19
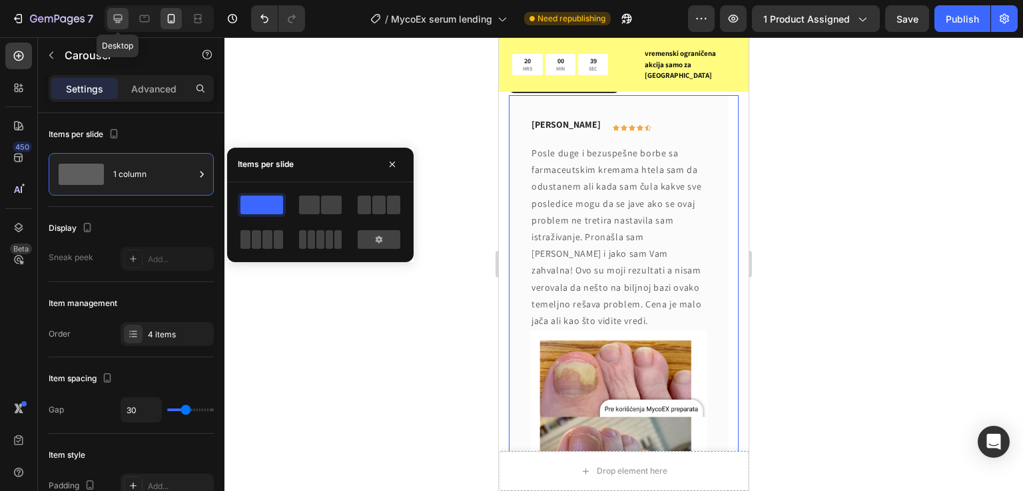
click at [117, 17] on icon at bounding box center [117, 18] width 13 height 13
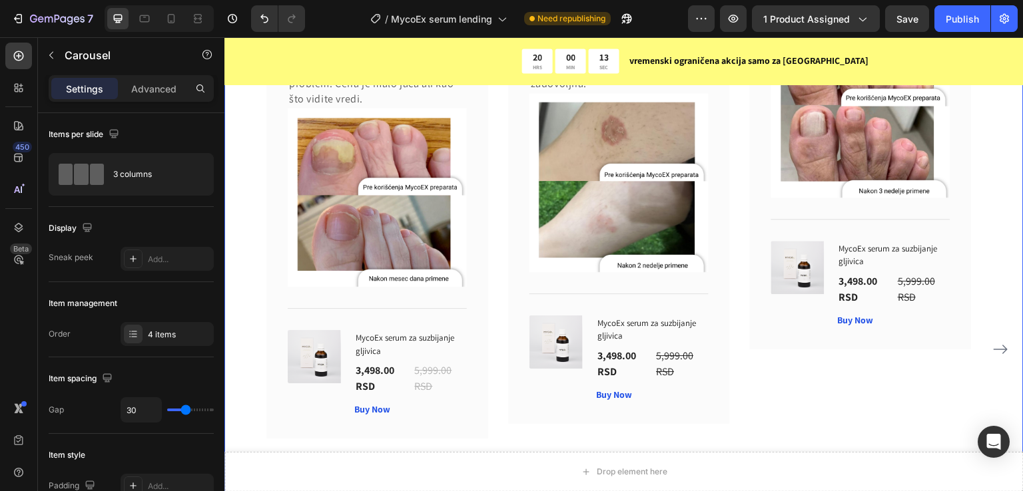
scroll to position [7617, 0]
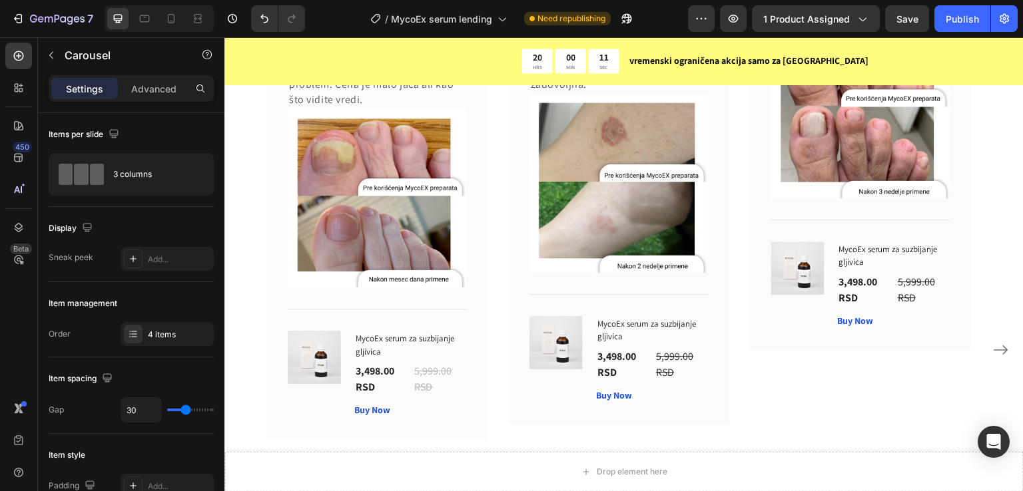
click at [993, 353] on icon "Carousel Next Arrow" at bounding box center [1001, 350] width 16 height 16
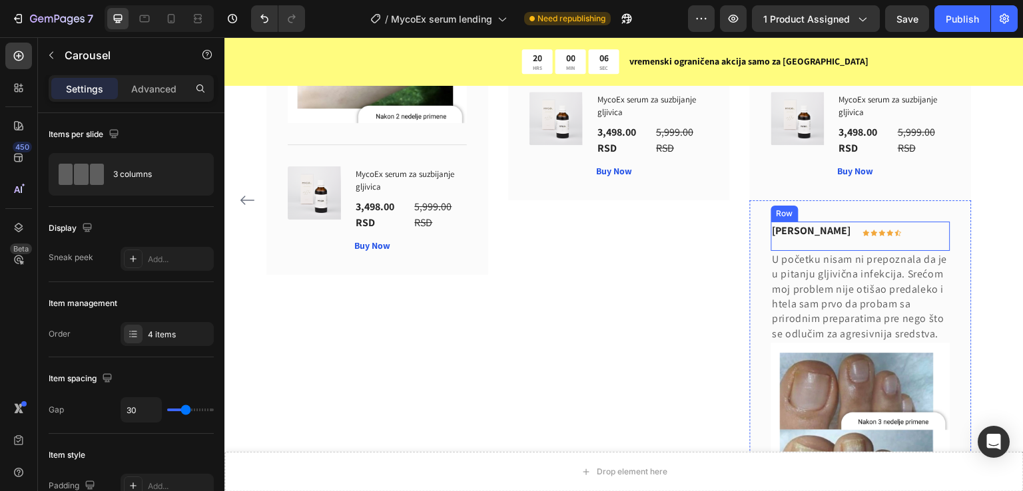
scroll to position [7794, 0]
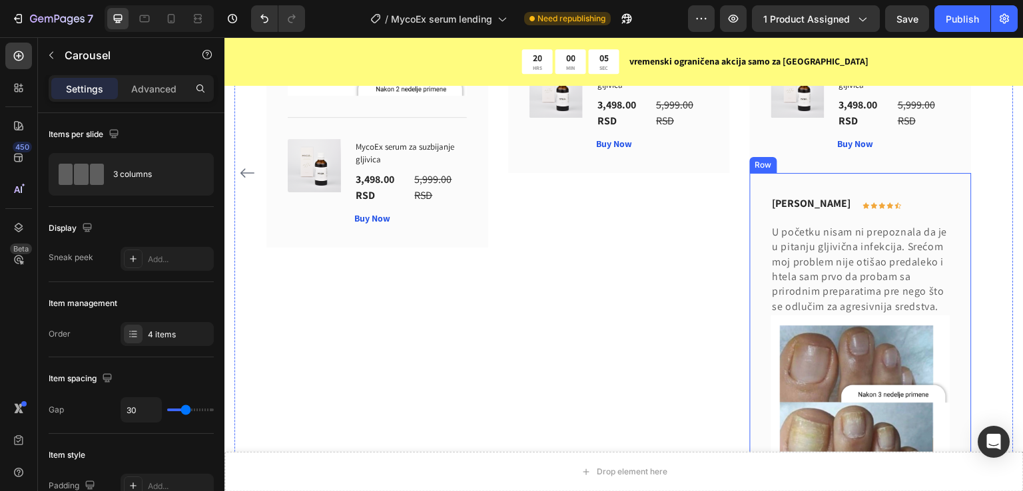
click at [767, 178] on div "[PERSON_NAME] Text block Icon Icon Icon Icon Icon Row Row U početku nisam ni pr…" at bounding box center [861, 409] width 222 height 473
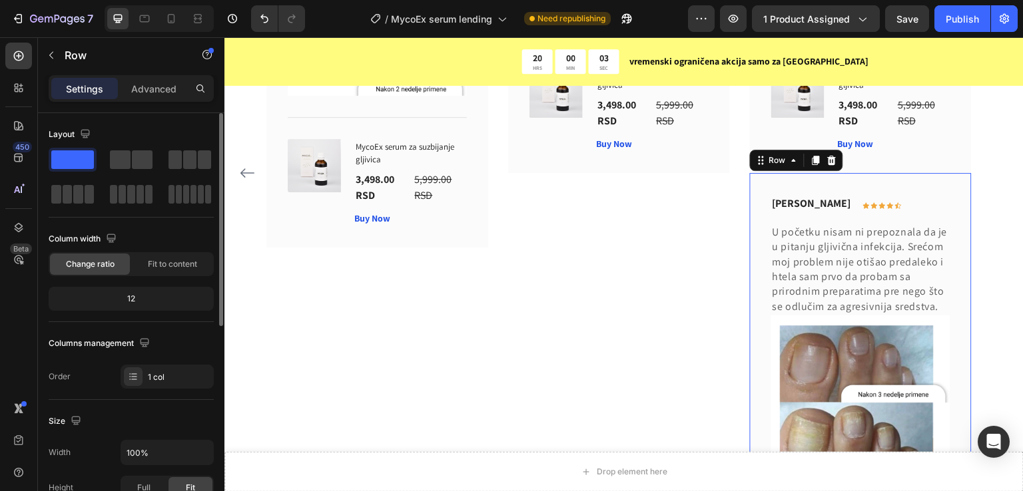
click at [164, 276] on div "Column width Change ratio Fit to content 12" at bounding box center [131, 275] width 165 height 94
click at [170, 251] on div "Column width Change ratio Fit to content" at bounding box center [131, 252] width 165 height 48
click at [168, 264] on span "Fit to content" at bounding box center [172, 264] width 49 height 12
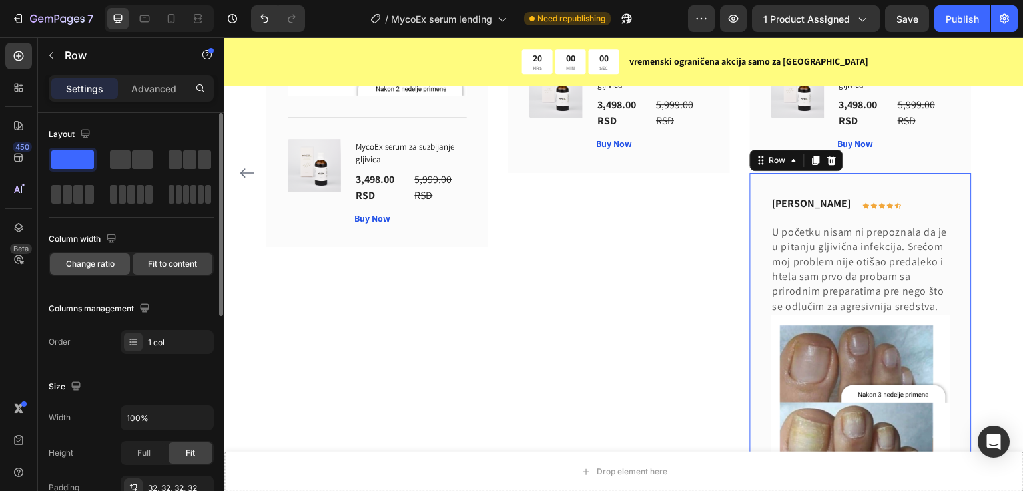
click at [95, 261] on span "Change ratio" at bounding box center [90, 264] width 49 height 12
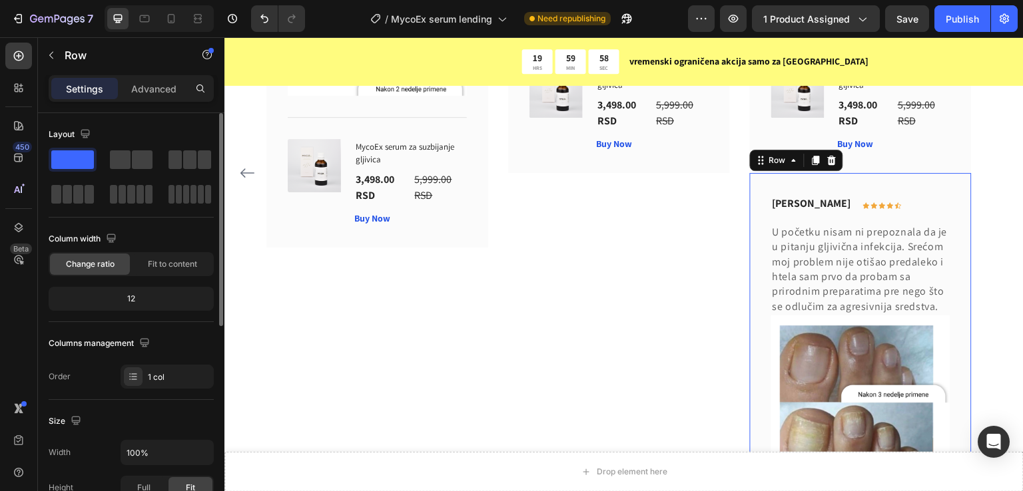
click at [131, 298] on div "12" at bounding box center [131, 299] width 160 height 19
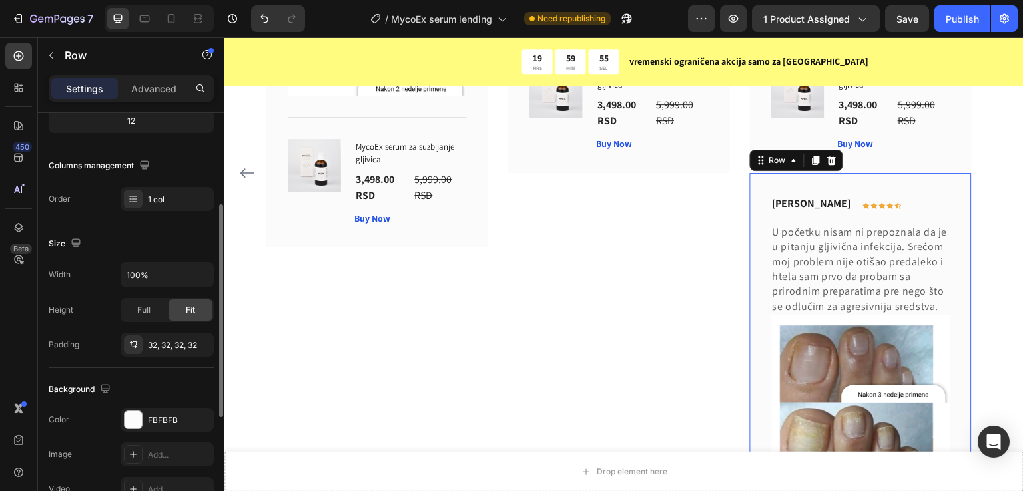
scroll to position [266, 0]
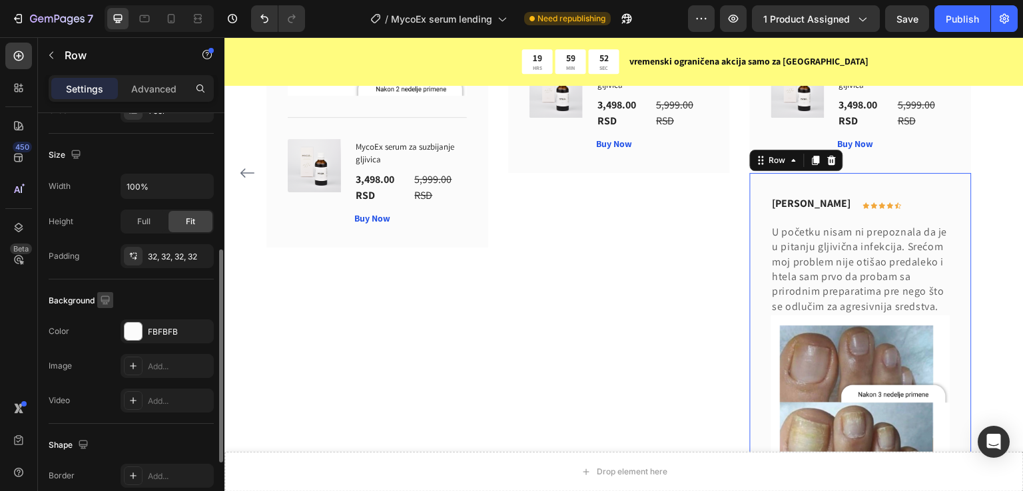
click at [109, 301] on icon "button" at bounding box center [105, 300] width 13 height 13
click at [104, 294] on icon "button" at bounding box center [105, 300] width 13 height 13
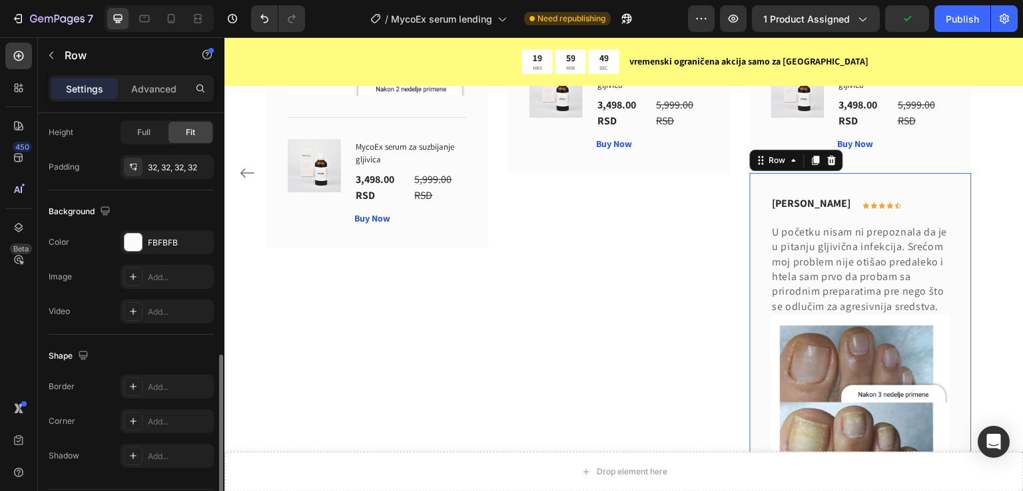
scroll to position [395, 0]
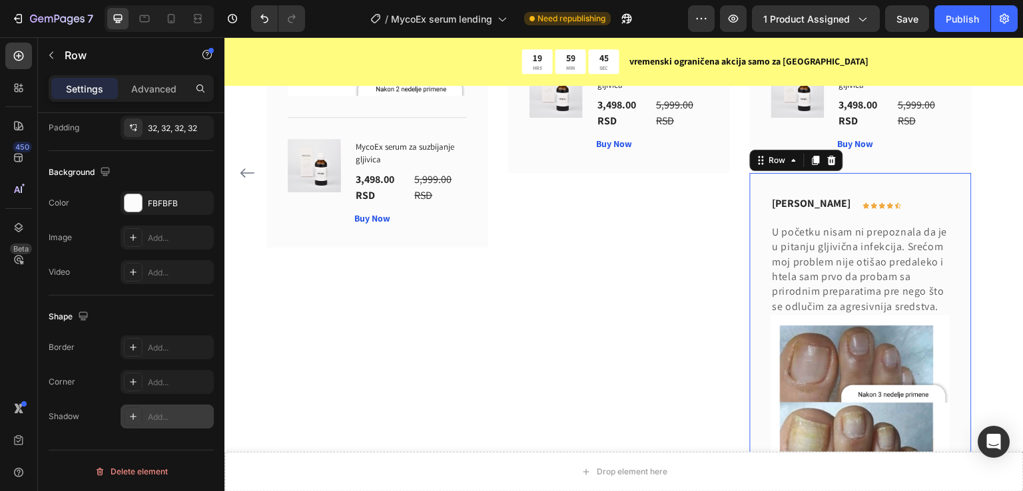
click at [154, 412] on div "Add..." at bounding box center [179, 418] width 63 height 12
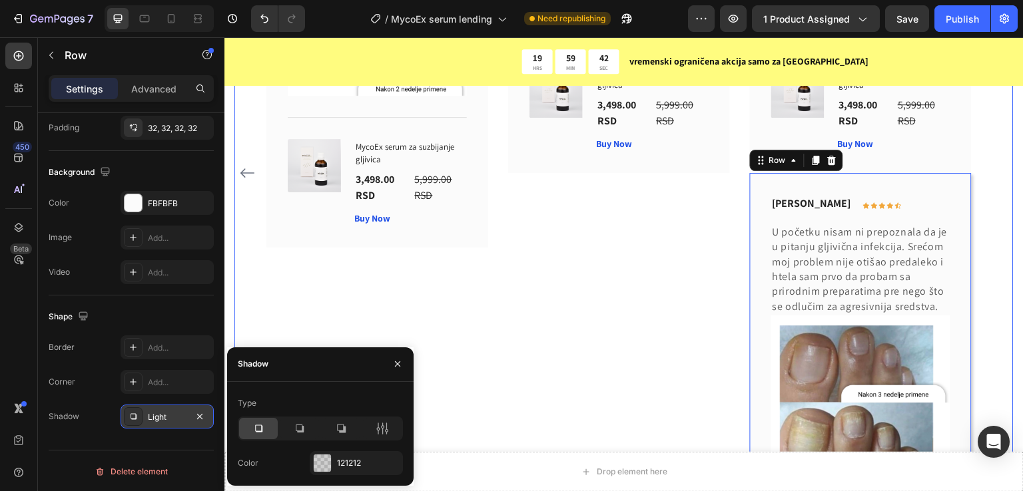
click at [504, 297] on div "[PERSON_NAME] Text block Icon Icon Icon Icon Icon Row Row Posle duge i bezuspeš…" at bounding box center [623, 173] width 715 height 948
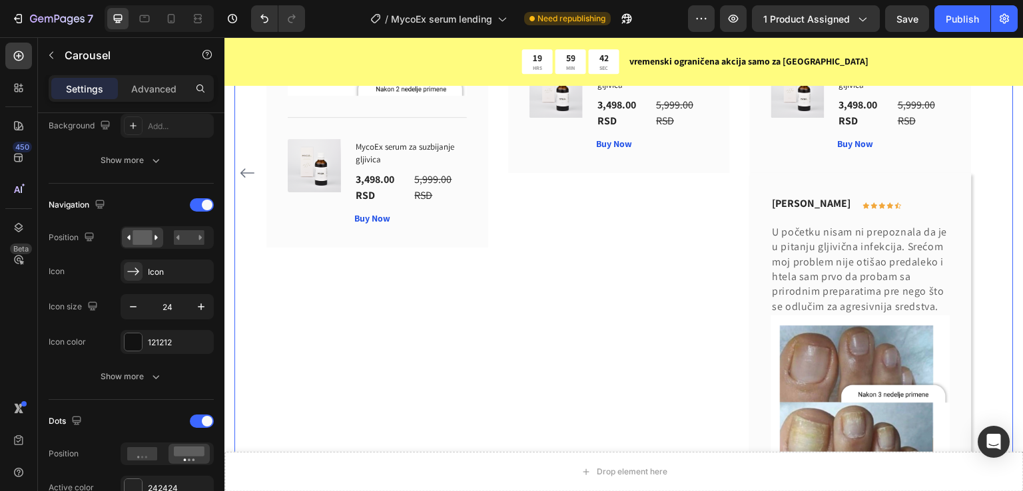
scroll to position [0, 0]
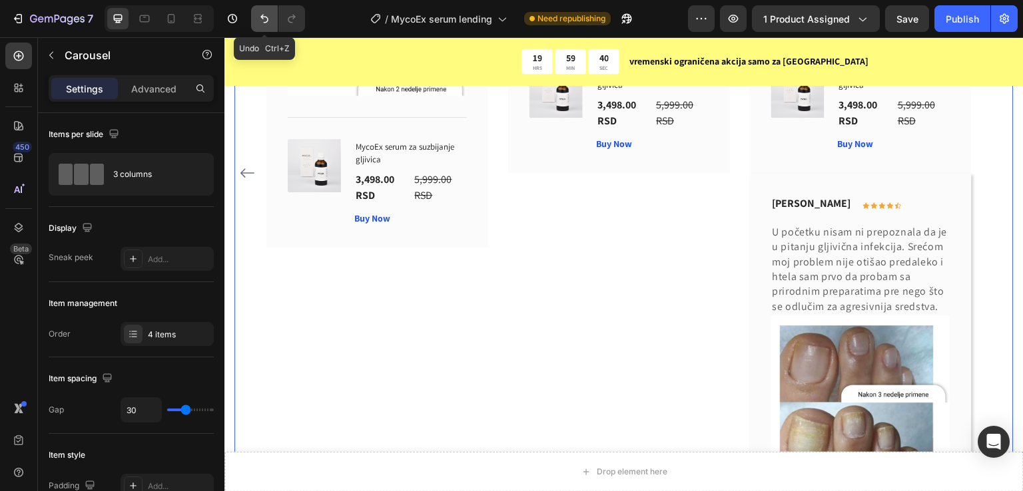
click at [260, 17] on icon "Undo/Redo" at bounding box center [264, 18] width 13 height 13
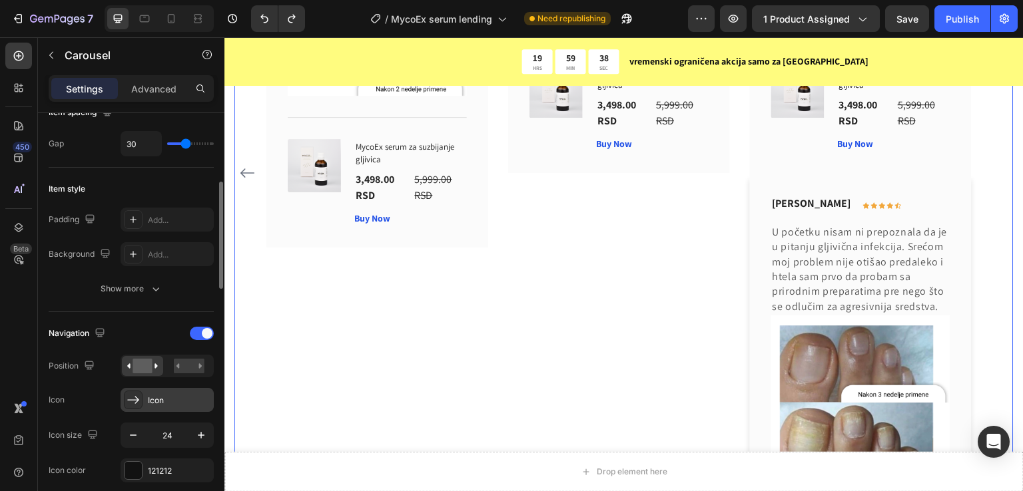
scroll to position [356, 0]
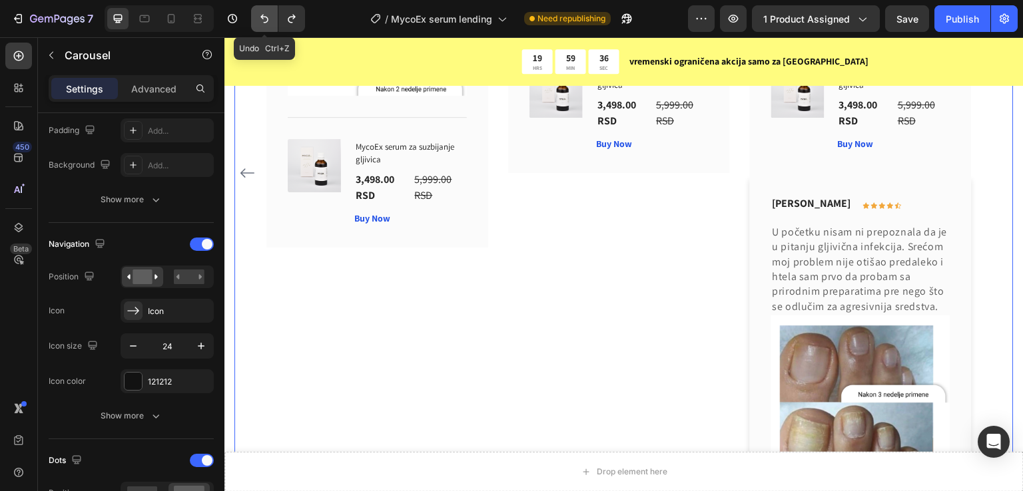
click at [268, 14] on icon "Undo/Redo" at bounding box center [264, 18] width 13 height 13
click at [294, 19] on icon "Undo/Redo" at bounding box center [291, 18] width 13 height 13
click at [258, 21] on icon "Undo/Redo" at bounding box center [264, 18] width 13 height 13
click at [292, 23] on icon "Undo/Redo" at bounding box center [291, 19] width 7 height 9
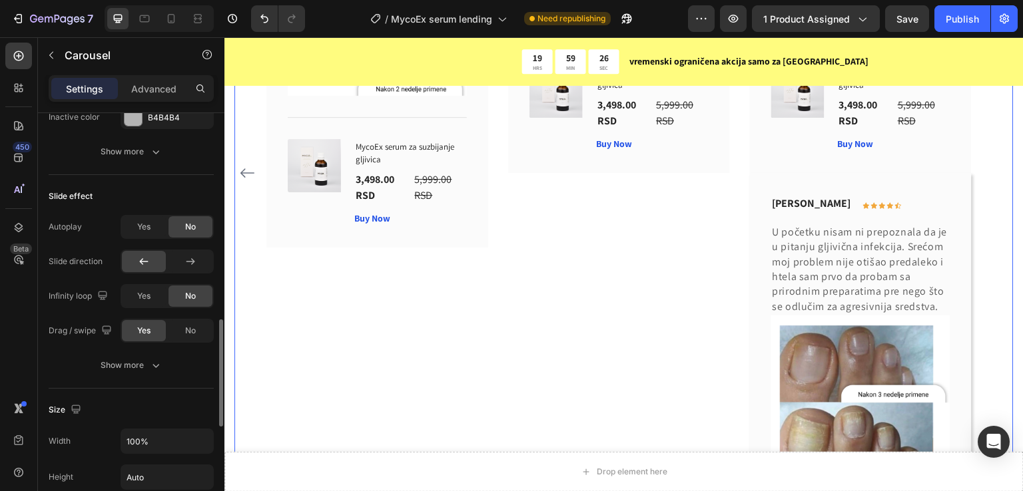
scroll to position [711, 0]
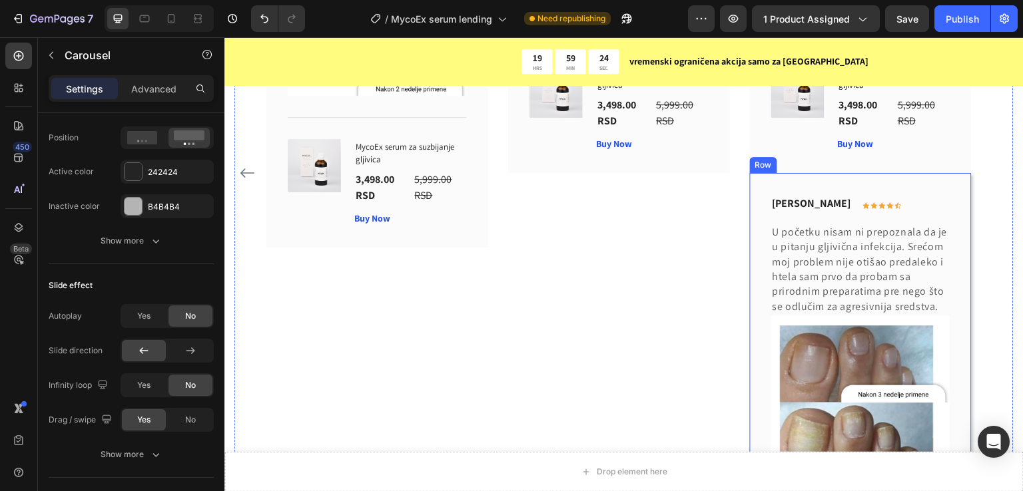
click at [794, 185] on div "[PERSON_NAME] Text block Icon Icon Icon Icon Icon Row Row U početku nisam ni pr…" at bounding box center [861, 409] width 222 height 473
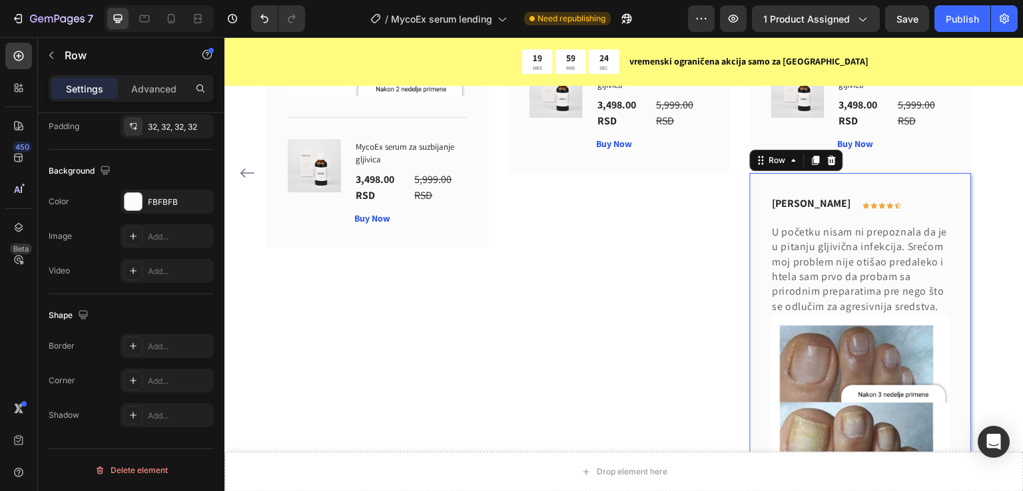
scroll to position [0, 0]
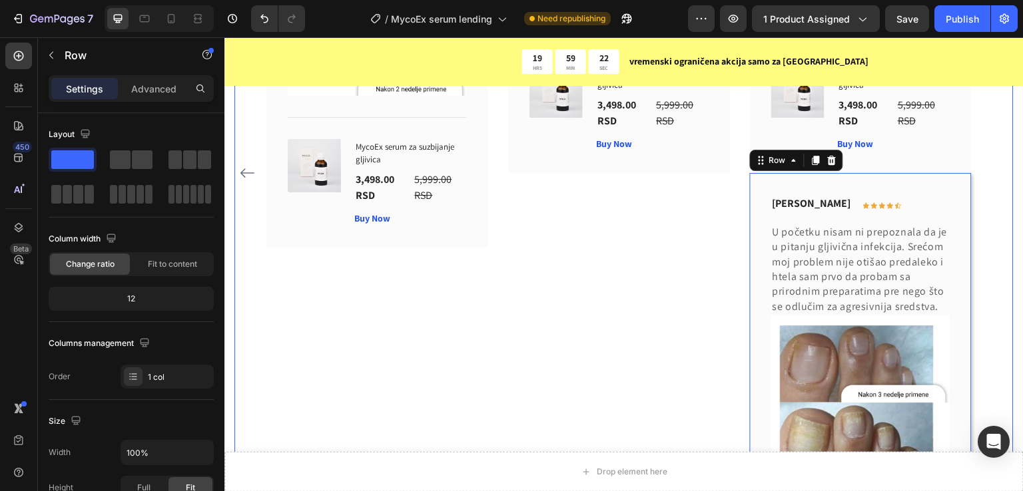
click at [711, 197] on div "[PERSON_NAME] Text block Icon Icon Icon Icon Icon Row Row Kupio sam ocu jer nik…" at bounding box center [619, 173] width 222 height 948
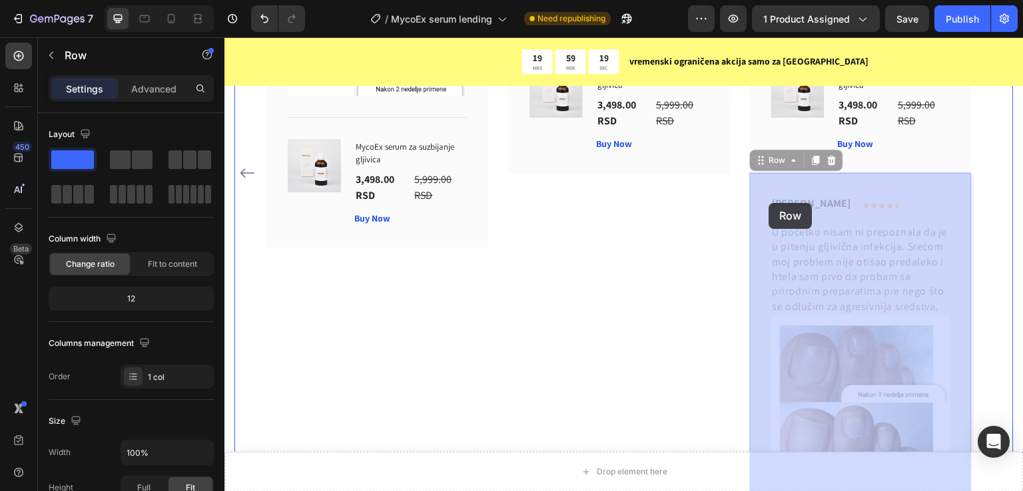
drag, startPoint x: 772, startPoint y: 167, endPoint x: 769, endPoint y: 181, distance: 14.2
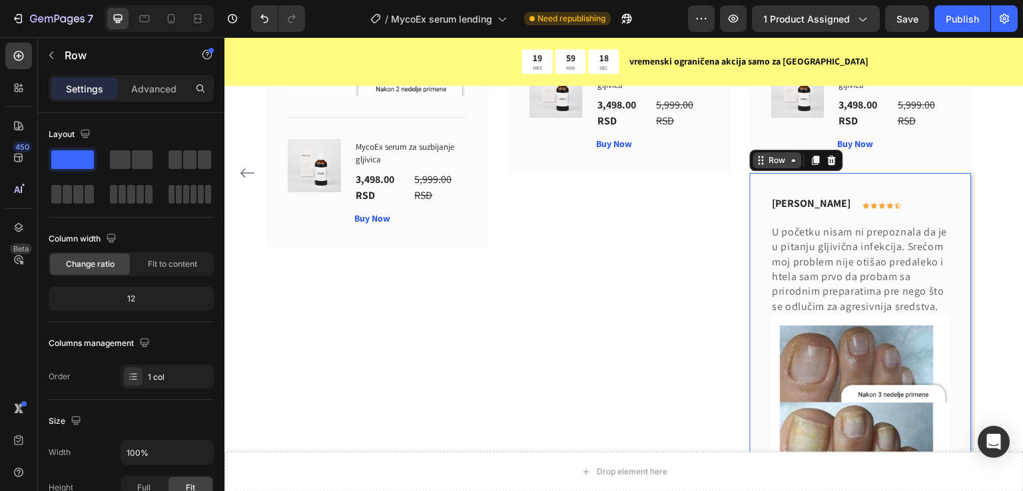
click at [792, 161] on icon at bounding box center [793, 160] width 11 height 11
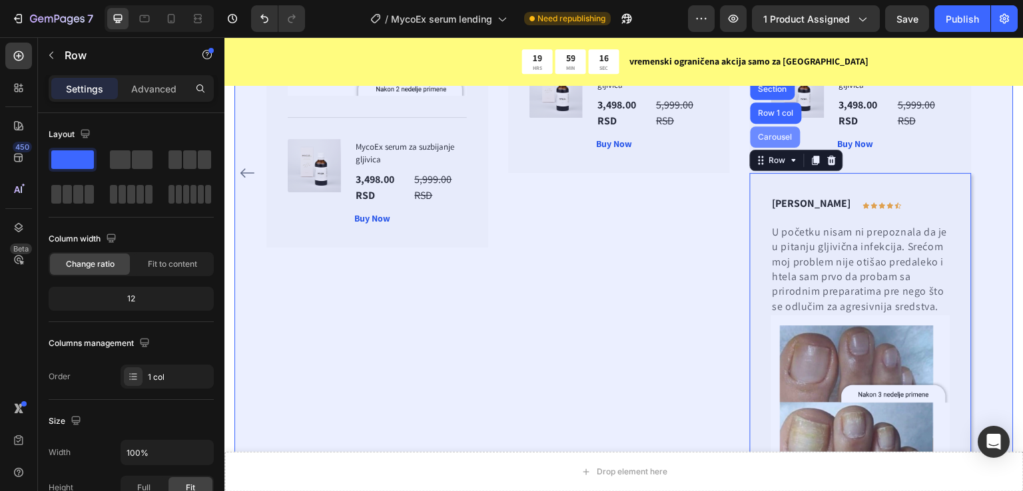
click at [784, 142] on div "Carousel" at bounding box center [776, 137] width 50 height 21
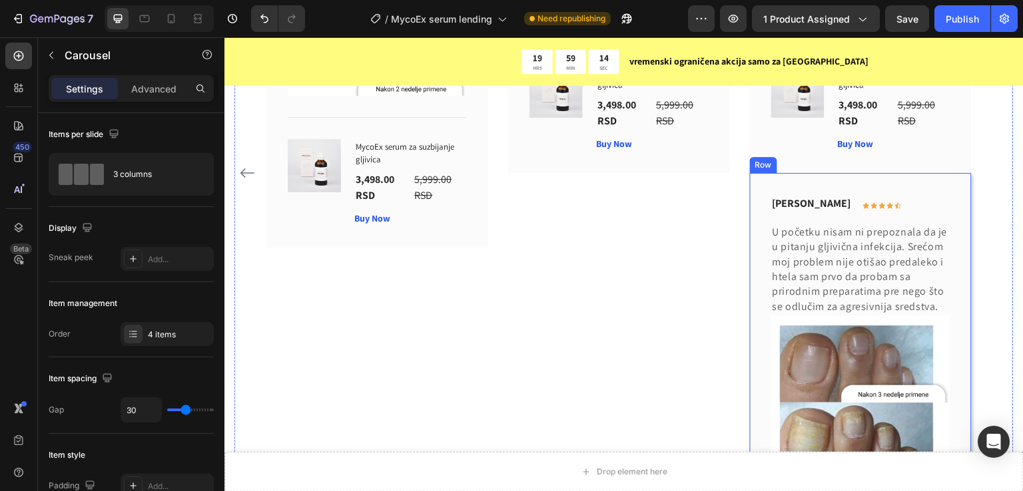
click at [768, 181] on div "[PERSON_NAME] Text block Icon Icon Icon Icon Icon Row Row U početku nisam ni pr…" at bounding box center [861, 409] width 222 height 473
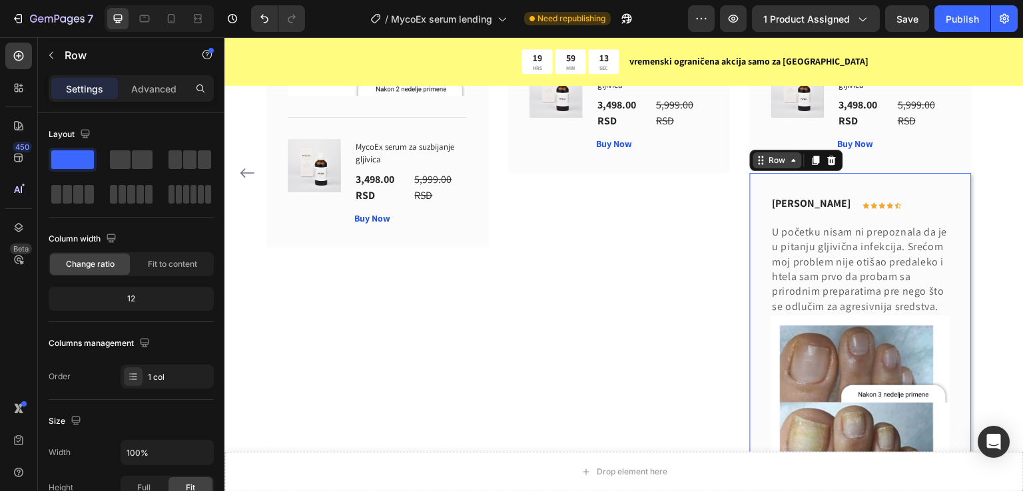
click at [766, 162] on div "Row" at bounding box center [777, 160] width 22 height 12
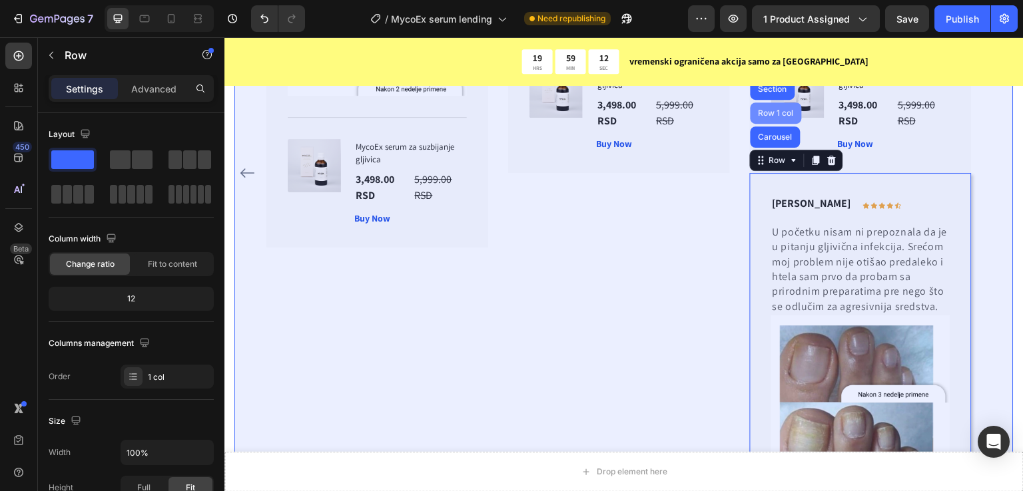
click at [782, 116] on div "Row 1 col" at bounding box center [776, 113] width 51 height 21
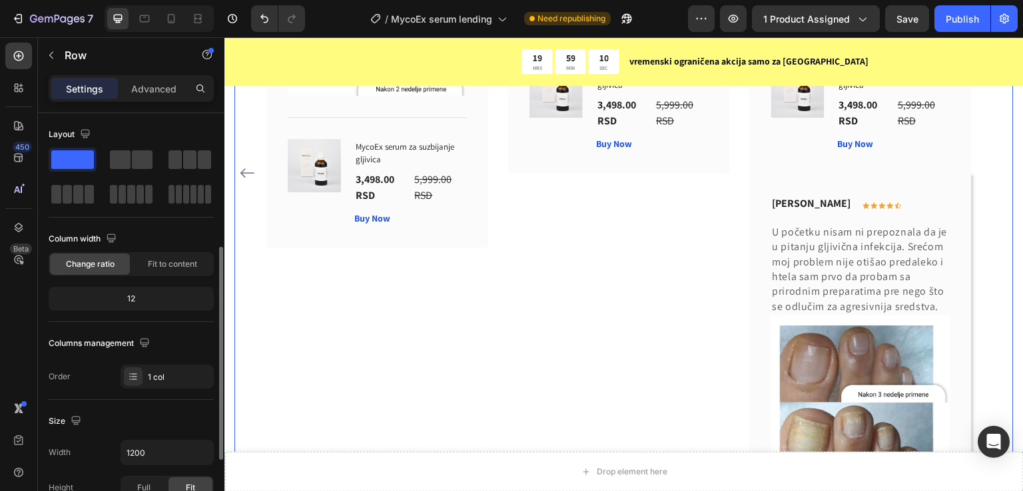
scroll to position [89, 0]
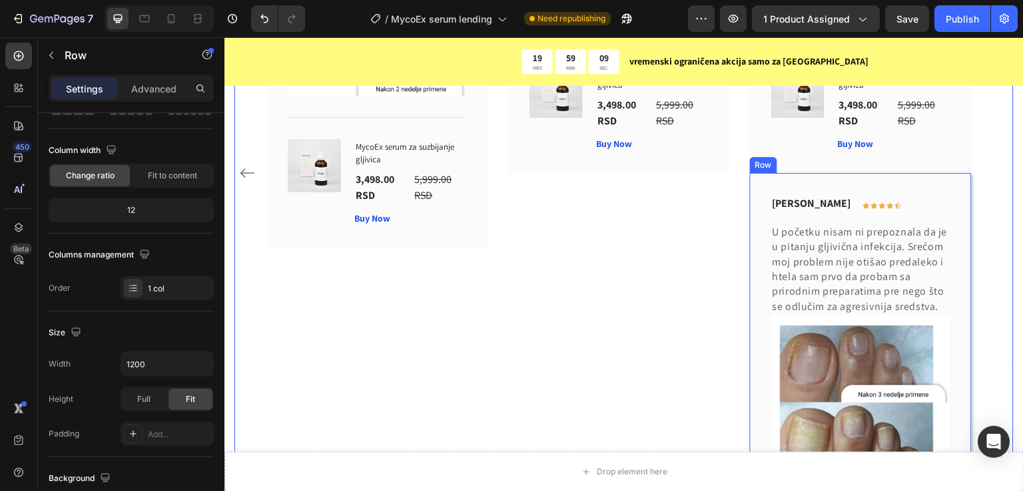
click at [763, 190] on div "[PERSON_NAME] Text block Icon Icon Icon Icon Icon Row Row U početku nisam ni pr…" at bounding box center [861, 409] width 222 height 473
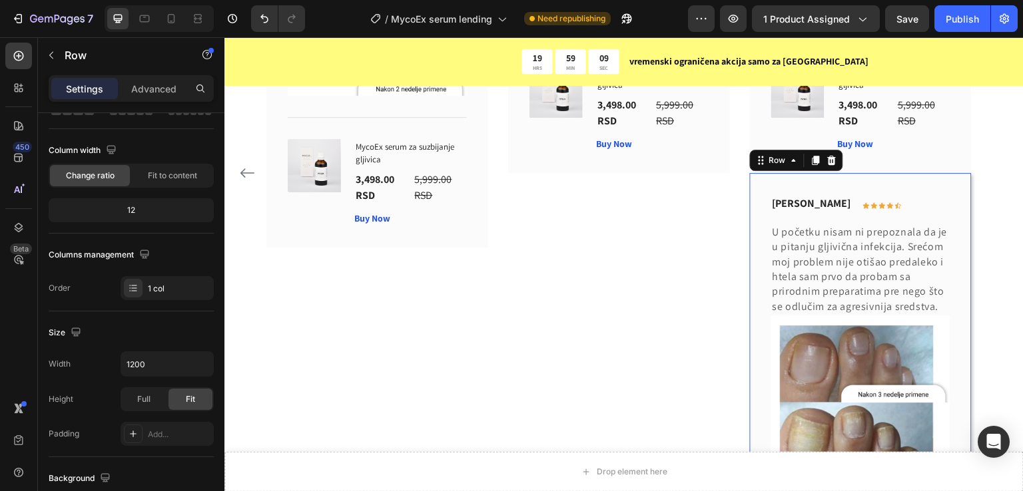
scroll to position [88, 0]
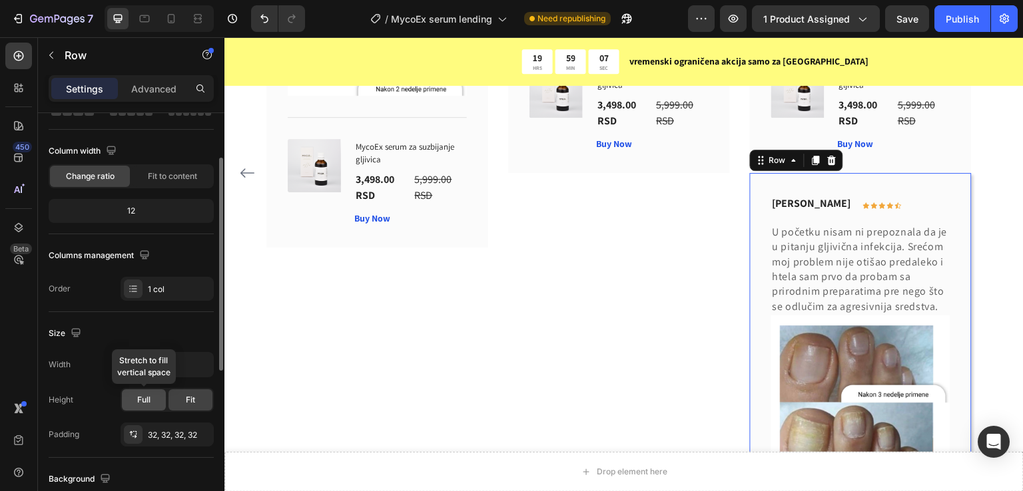
click at [141, 394] on span "Full" at bounding box center [143, 400] width 13 height 12
click at [191, 395] on span "Fit" at bounding box center [190, 400] width 9 height 12
click at [158, 433] on div "32, 32, 32, 32" at bounding box center [167, 436] width 39 height 12
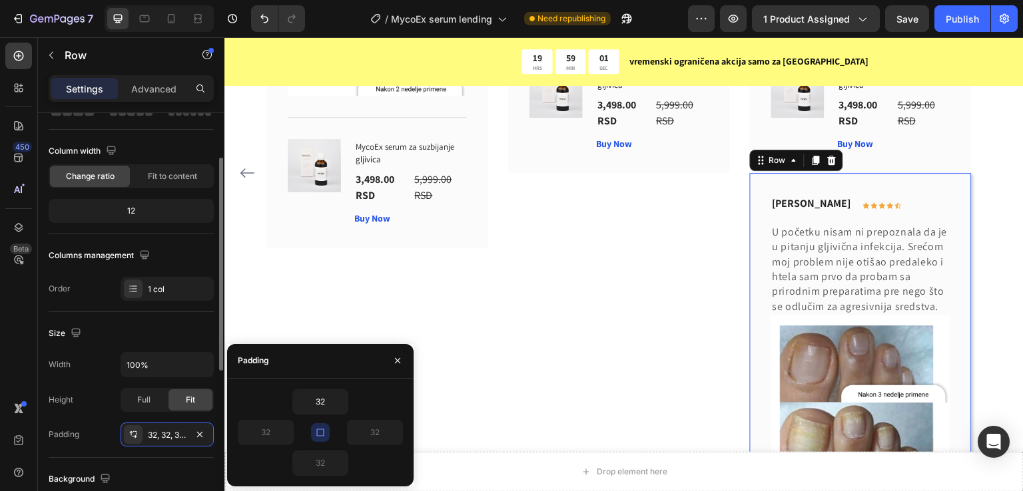
click at [104, 432] on div "Padding 32, 32, 32, 32" at bounding box center [131, 435] width 165 height 24
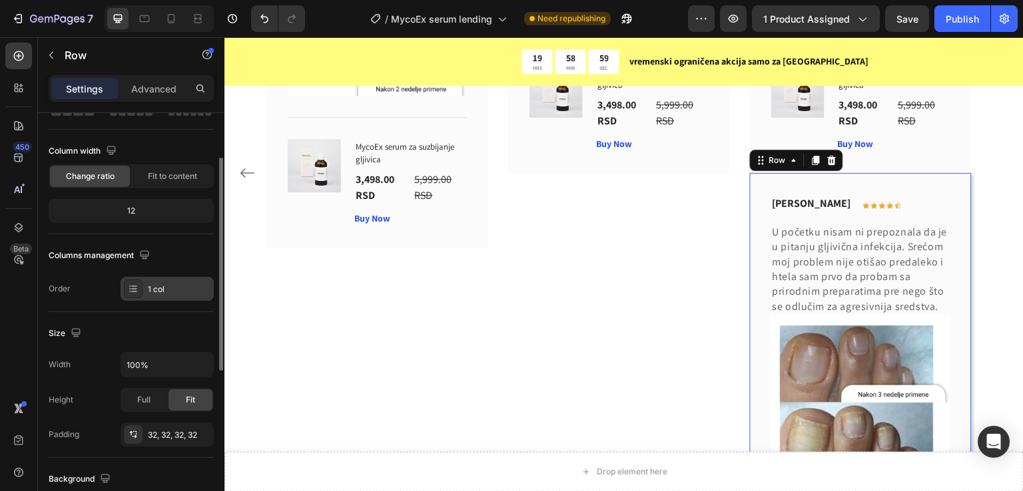
click at [157, 281] on div "1 col" at bounding box center [167, 289] width 93 height 24
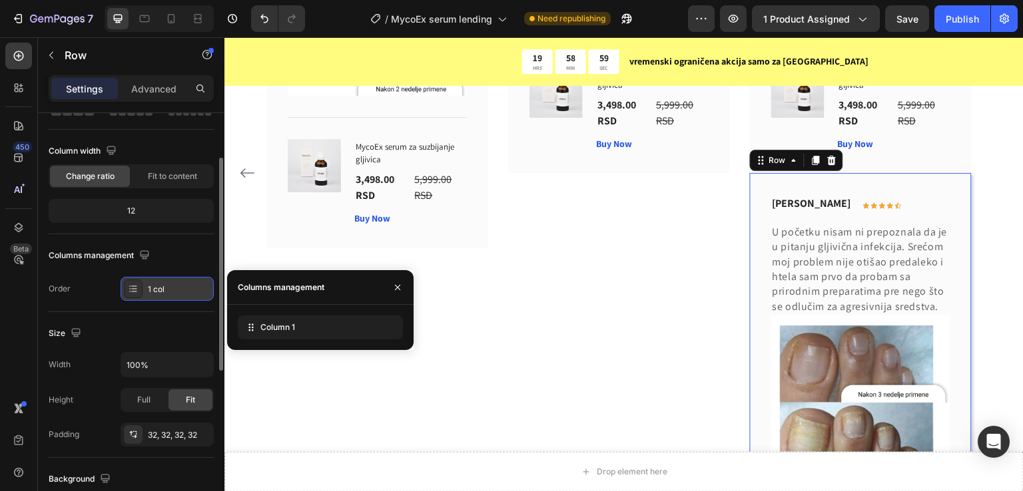
click at [157, 281] on div "1 col" at bounding box center [167, 289] width 93 height 24
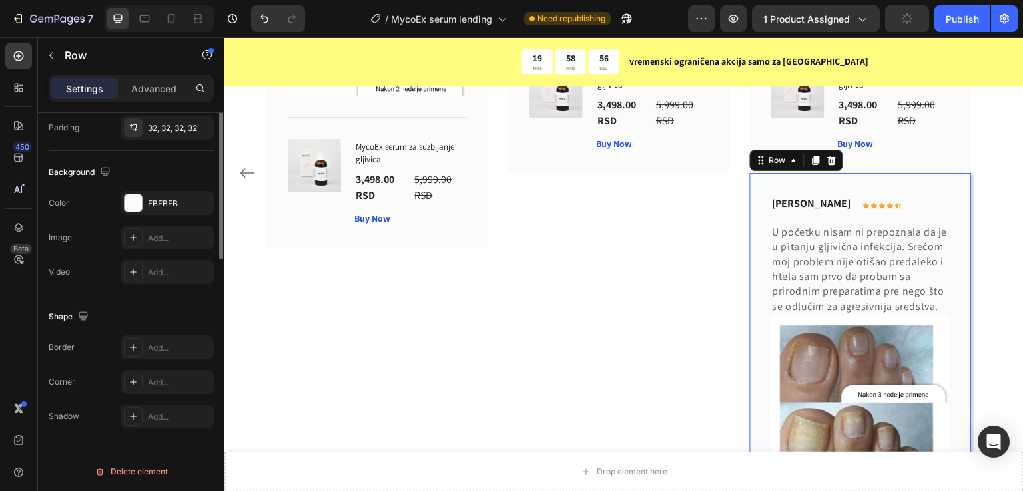
scroll to position [0, 0]
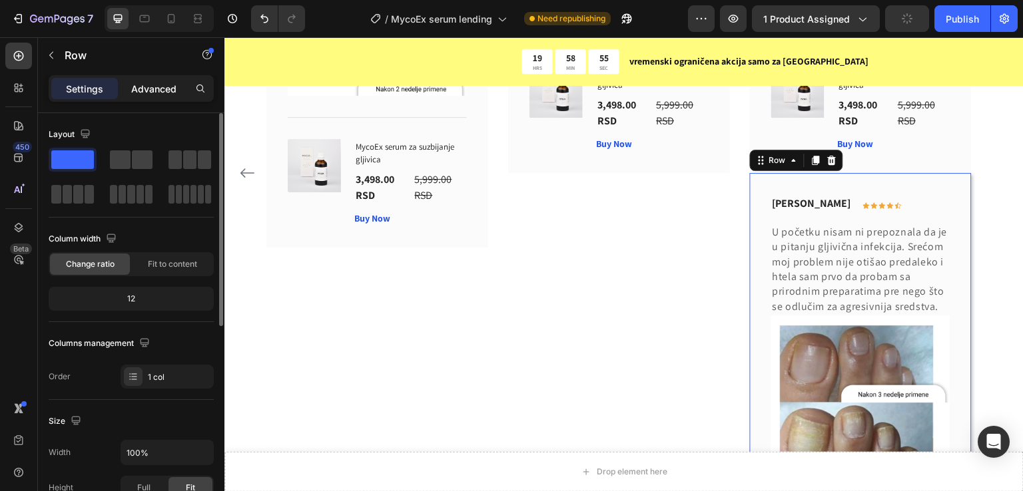
click at [159, 84] on p "Advanced" at bounding box center [153, 89] width 45 height 14
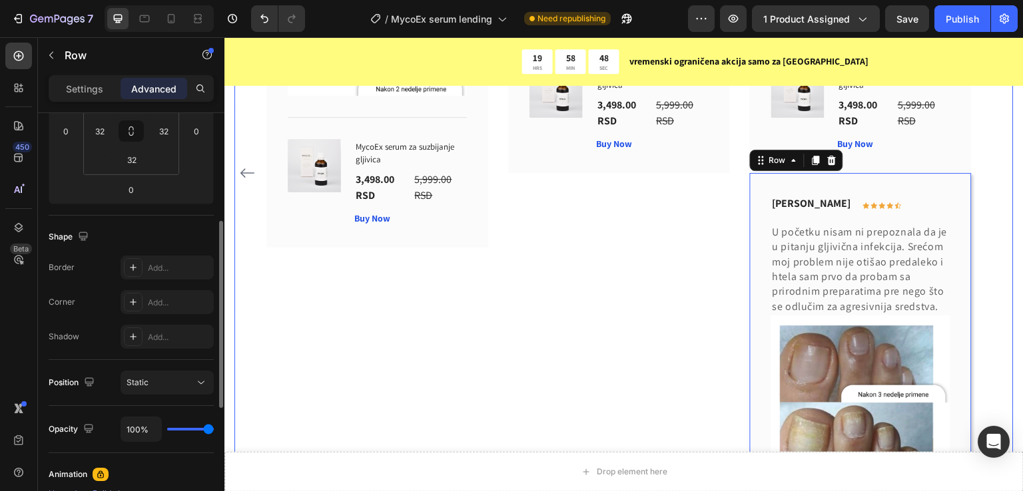
scroll to position [151, 0]
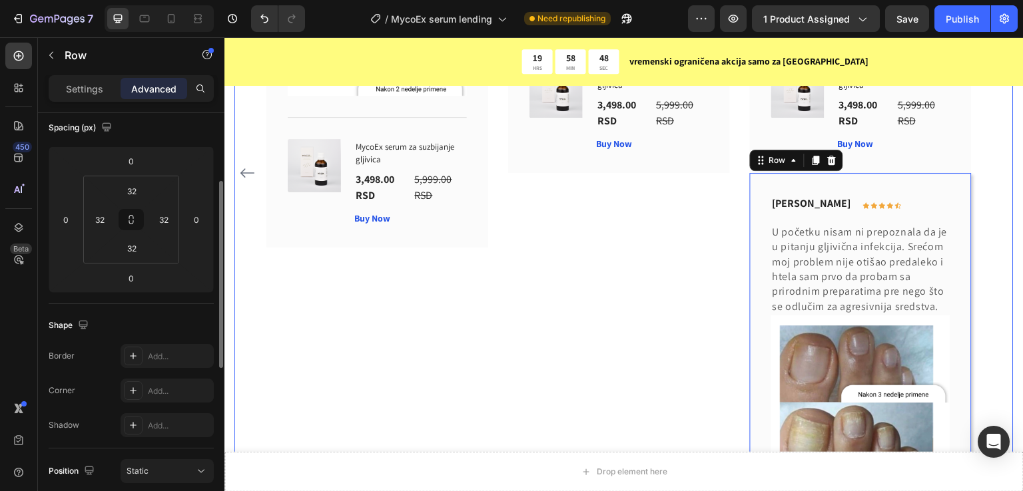
click at [663, 275] on div "[PERSON_NAME] Text block Icon Icon Icon Icon Icon Row Row Kupio sam ocu jer nik…" at bounding box center [619, 173] width 222 height 948
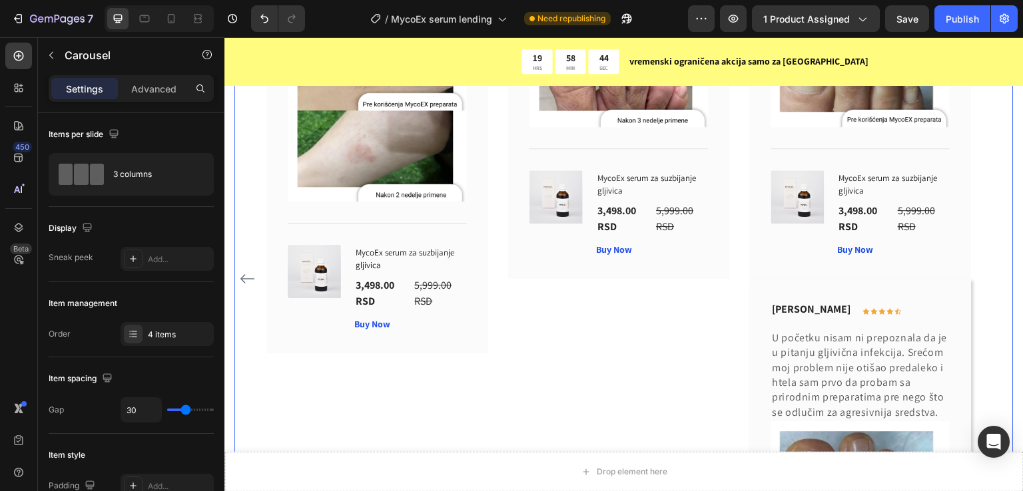
scroll to position [7794, 0]
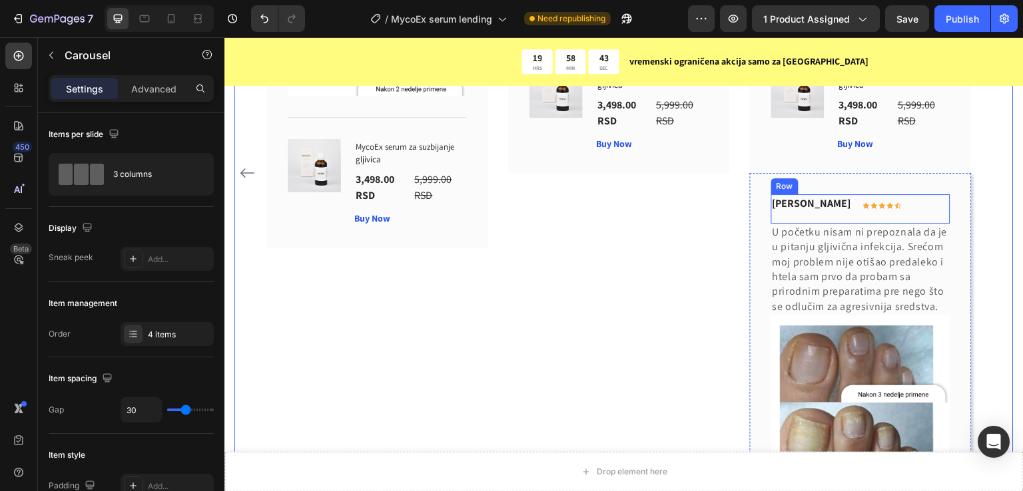
click at [925, 194] on div "[PERSON_NAME] Text block Icon Icon Icon Icon Icon Row Row" at bounding box center [860, 208] width 179 height 29
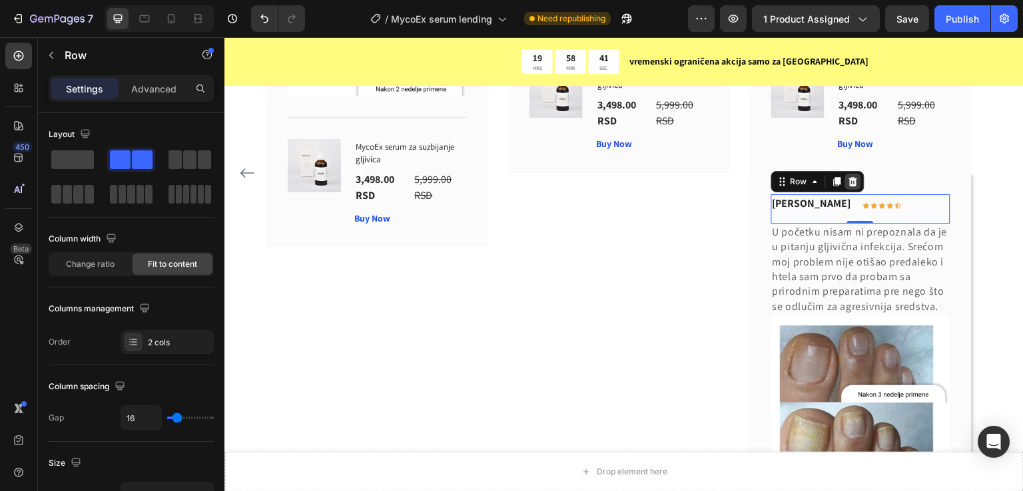
click at [855, 184] on icon at bounding box center [852, 181] width 9 height 9
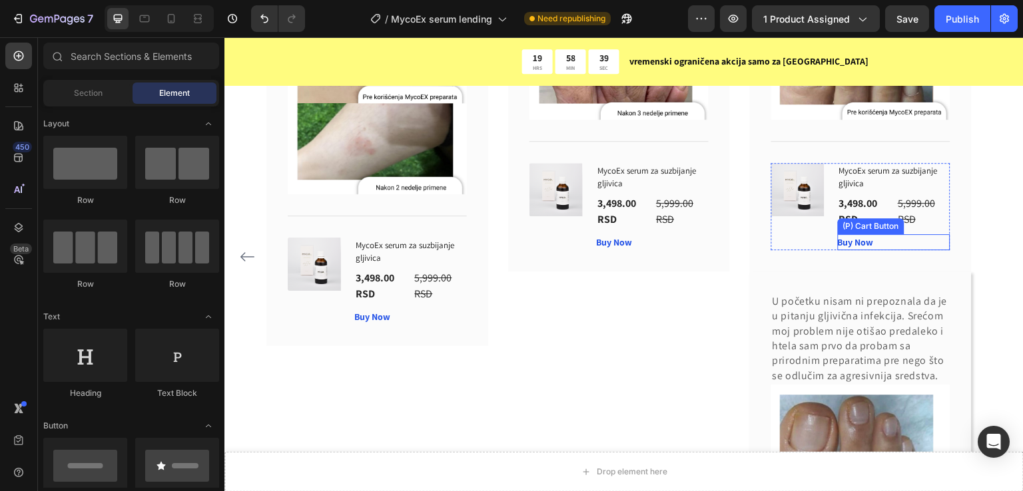
scroll to position [7780, 0]
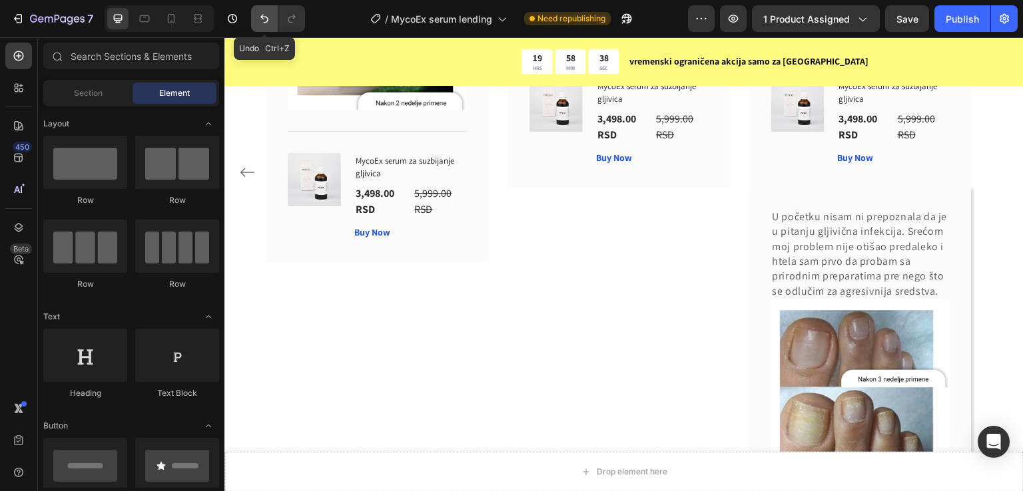
click at [258, 19] on icon "Undo/Redo" at bounding box center [264, 18] width 13 height 13
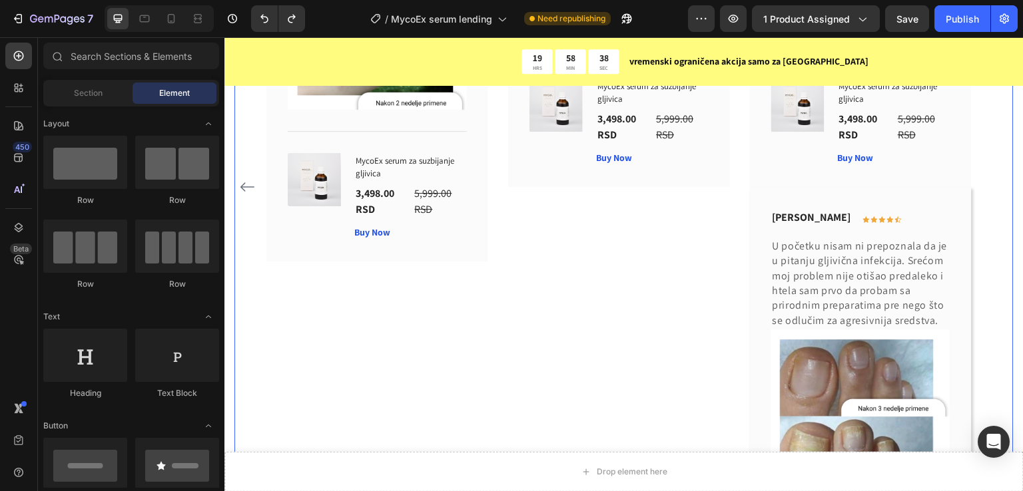
scroll to position [7794, 0]
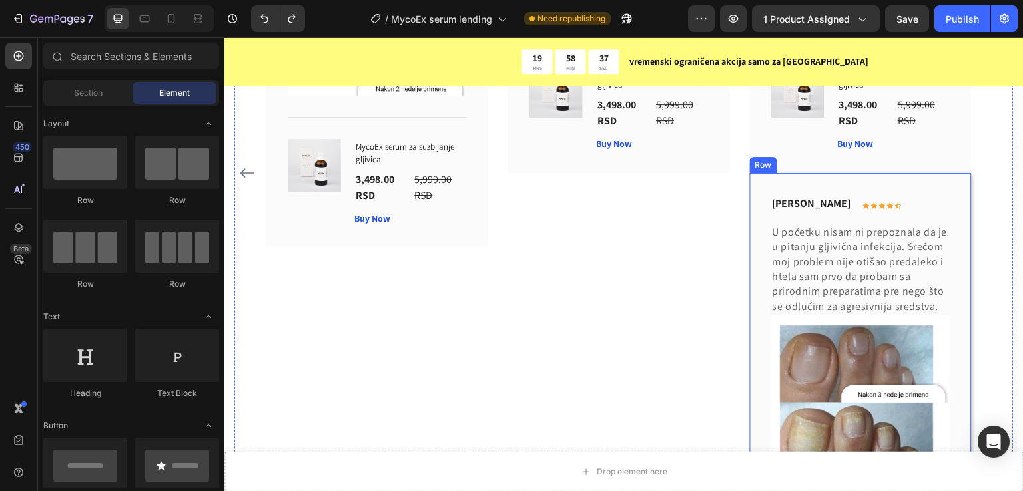
click at [761, 242] on div "[PERSON_NAME] Text block Icon Icon Icon Icon Icon Row Row U početku nisam ni pr…" at bounding box center [861, 409] width 222 height 473
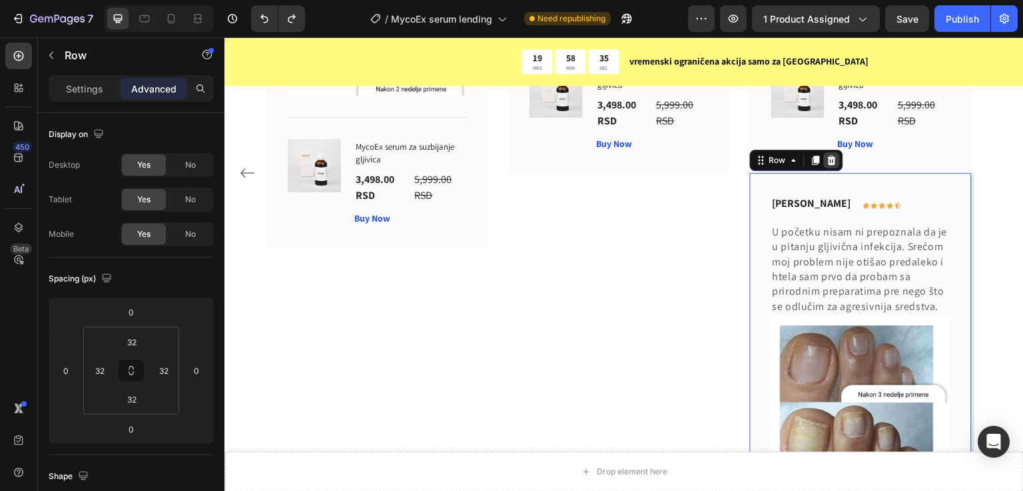
click at [835, 162] on icon at bounding box center [831, 160] width 11 height 11
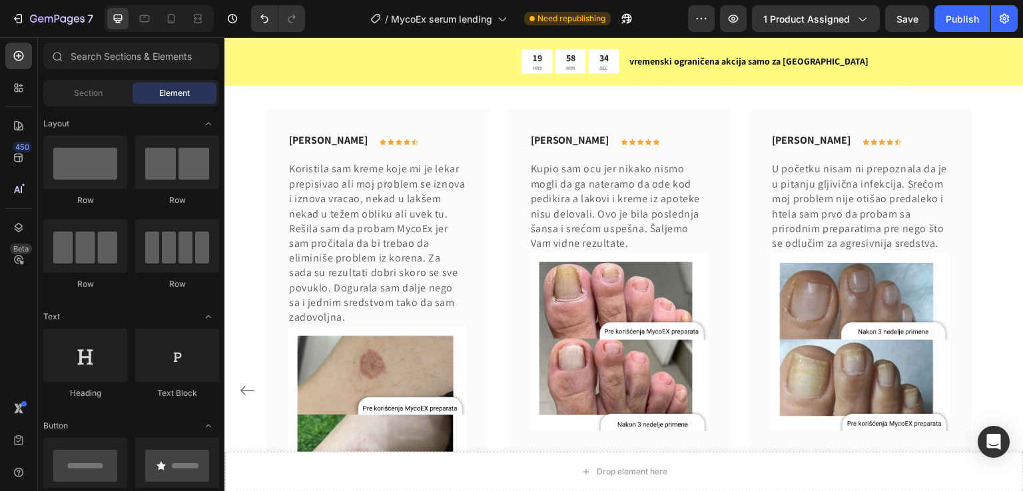
scroll to position [7247, 0]
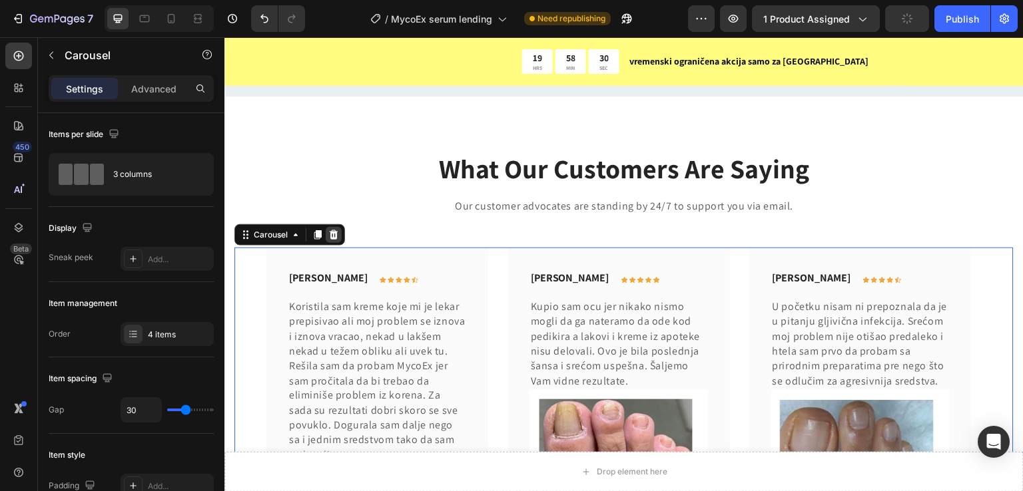
click at [332, 231] on icon at bounding box center [334, 234] width 9 height 9
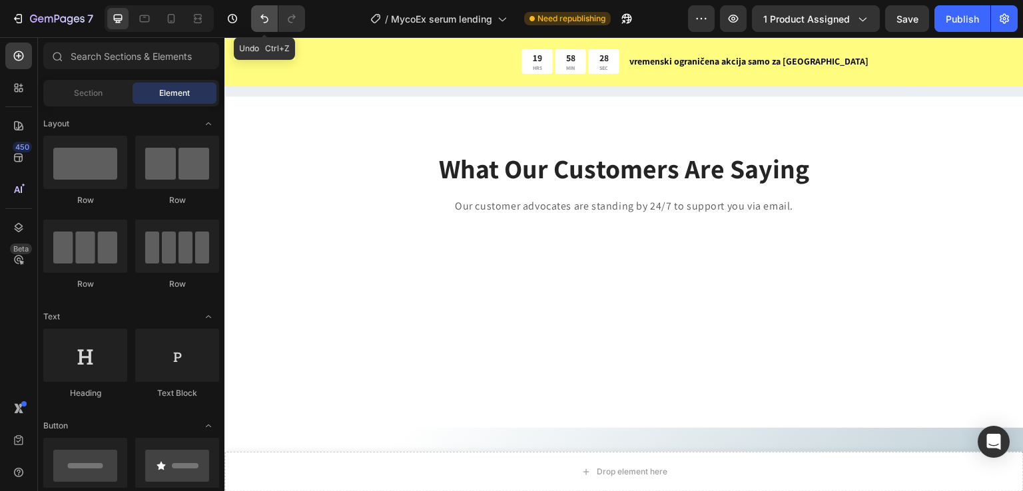
drag, startPoint x: 262, startPoint y: 16, endPoint x: 115, endPoint y: 145, distance: 195.8
click at [262, 16] on icon "Undo/Redo" at bounding box center [264, 18] width 13 height 13
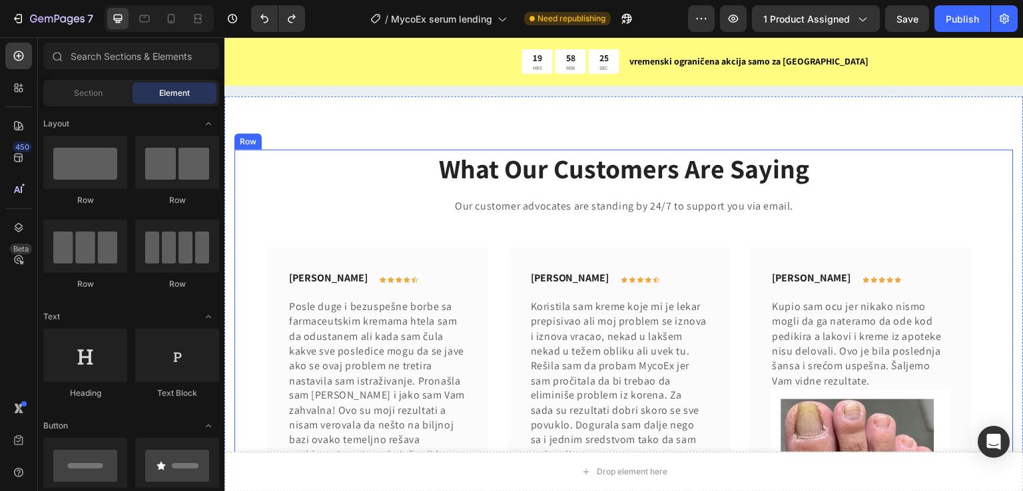
click at [256, 241] on div "What Our Customers Are Saying Heading Our customer advocates are standing by 24…" at bounding box center [623, 489] width 779 height 679
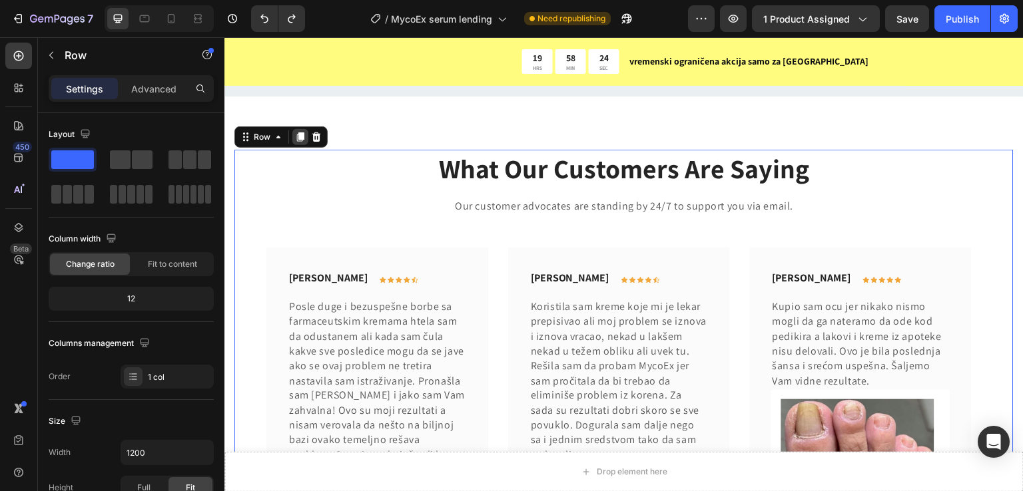
click at [298, 137] on icon at bounding box center [300, 137] width 7 height 9
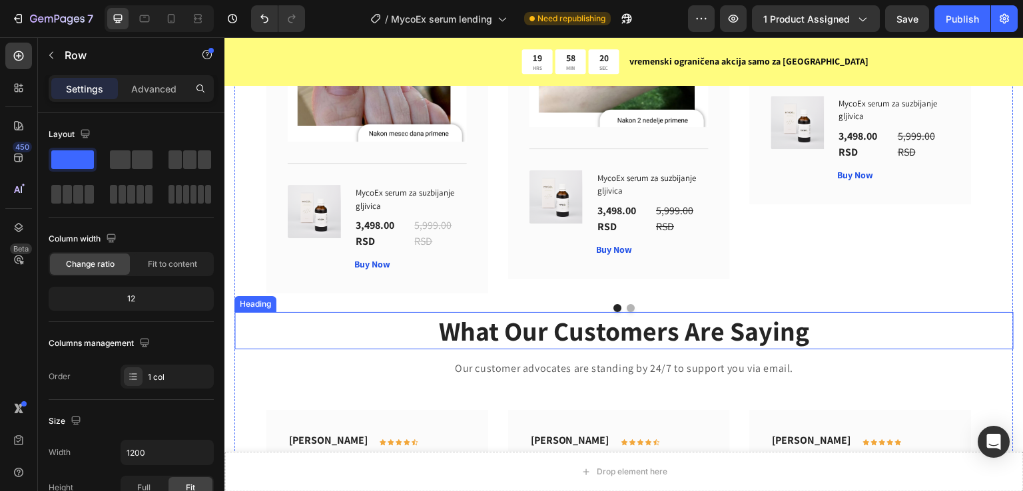
scroll to position [7783, 0]
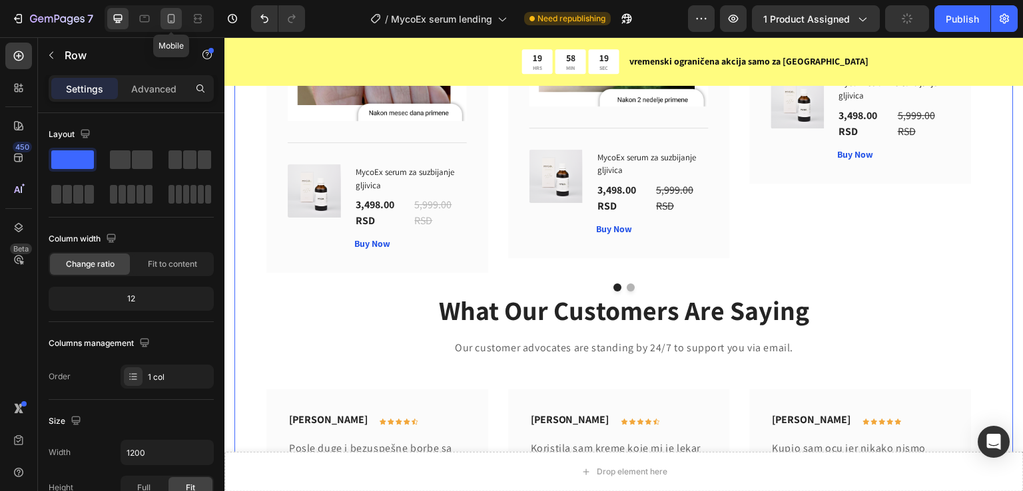
click at [173, 17] on icon at bounding box center [171, 18] width 7 height 9
type input "100%"
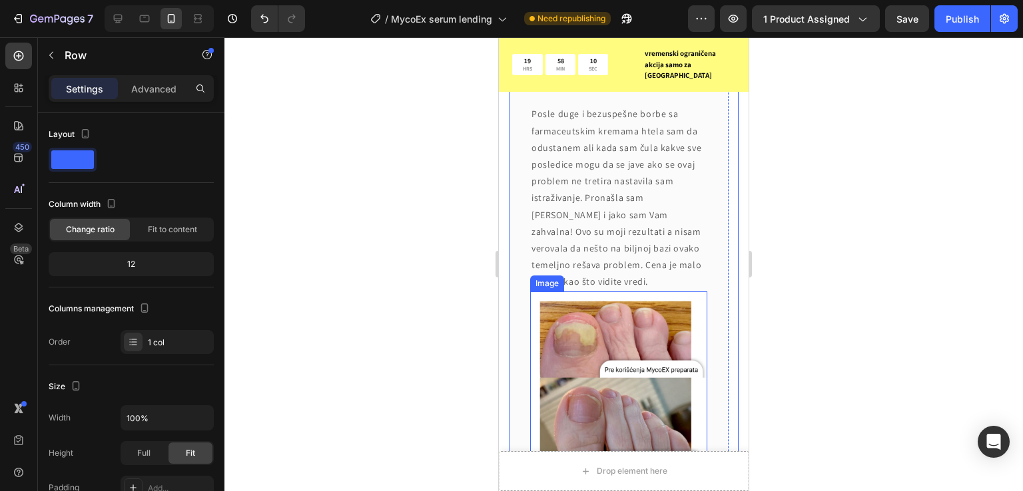
scroll to position [7327, 0]
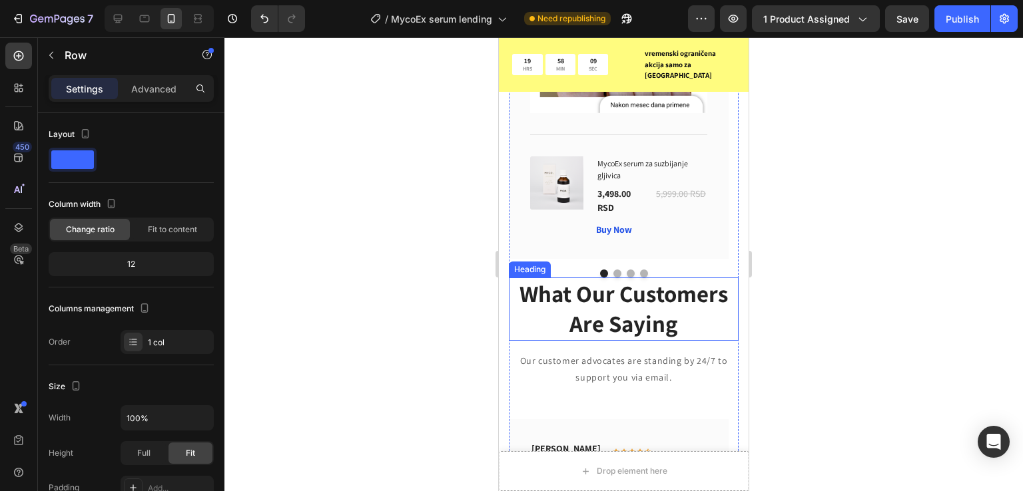
click at [669, 279] on p "What Our Customers Are Saying" at bounding box center [623, 309] width 227 height 61
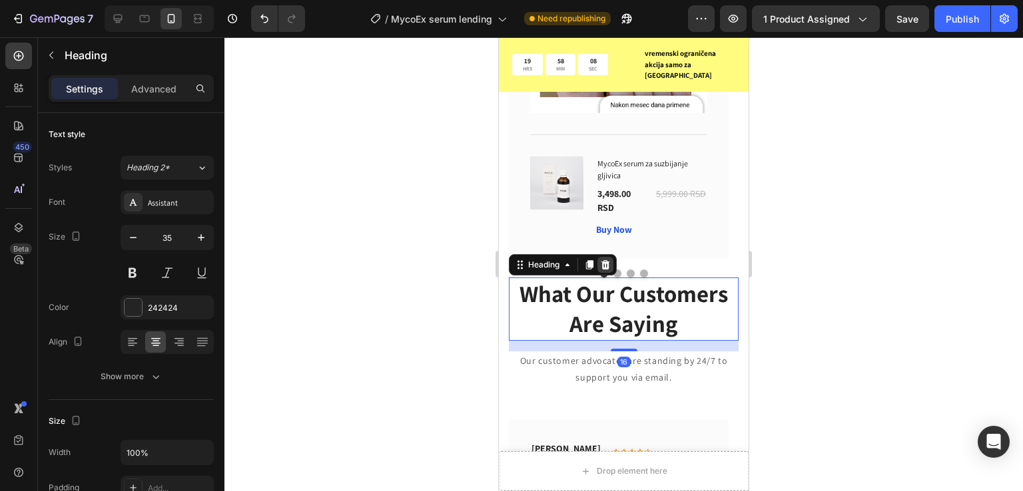
click at [603, 260] on icon at bounding box center [605, 264] width 9 height 9
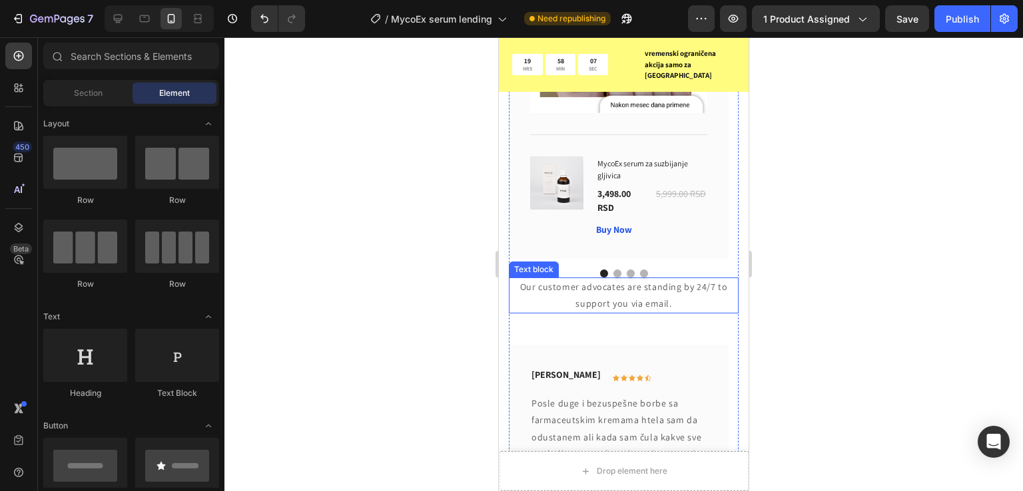
click at [645, 279] on p "Our customer advocates are standing by 24/7 to support you via email." at bounding box center [623, 295] width 227 height 33
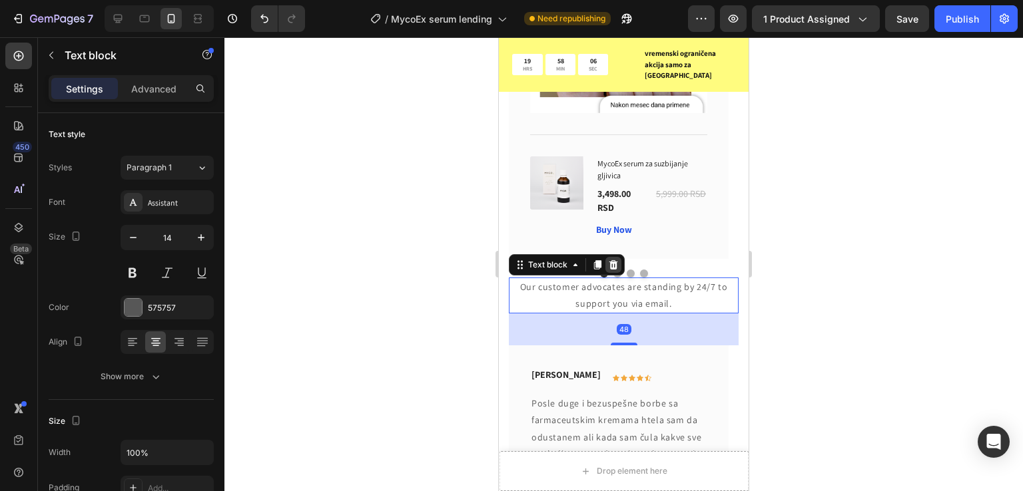
click at [613, 260] on icon at bounding box center [613, 264] width 9 height 9
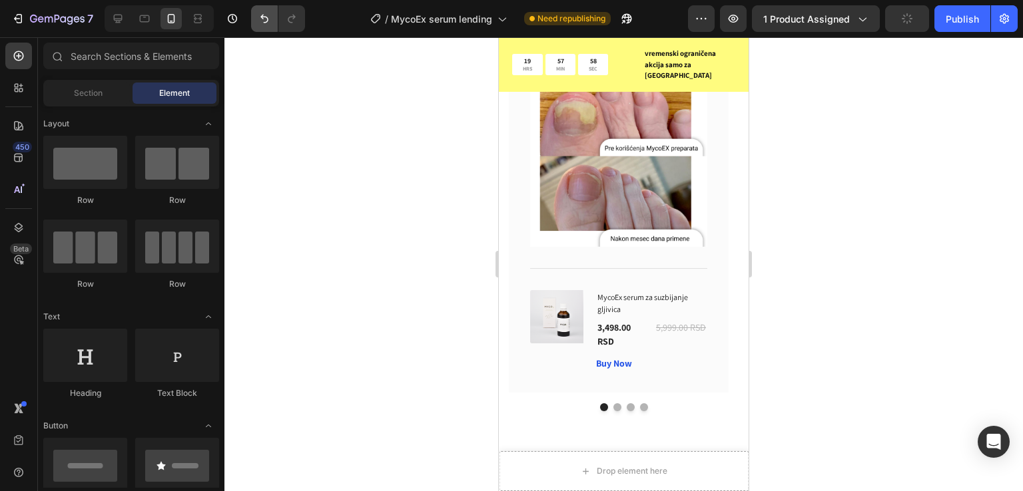
scroll to position [7682, 0]
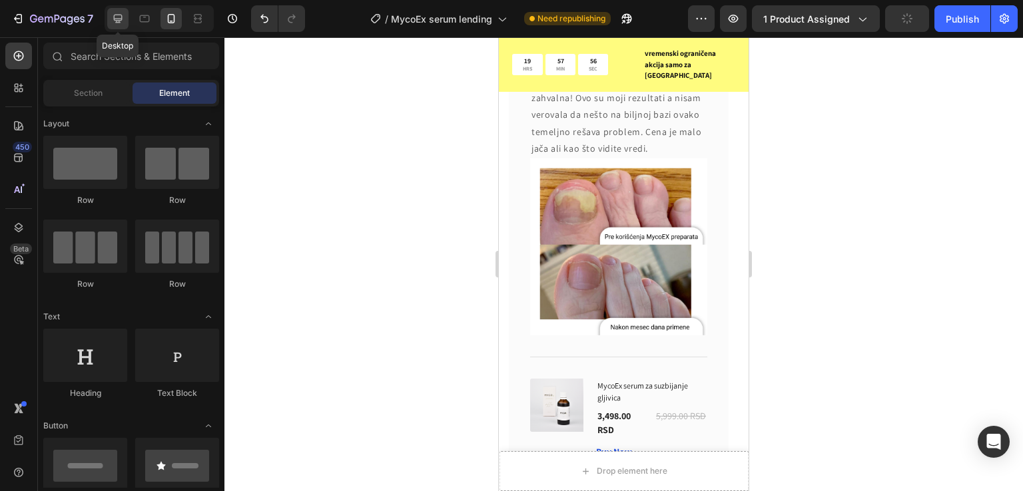
click at [115, 15] on icon at bounding box center [118, 19] width 9 height 9
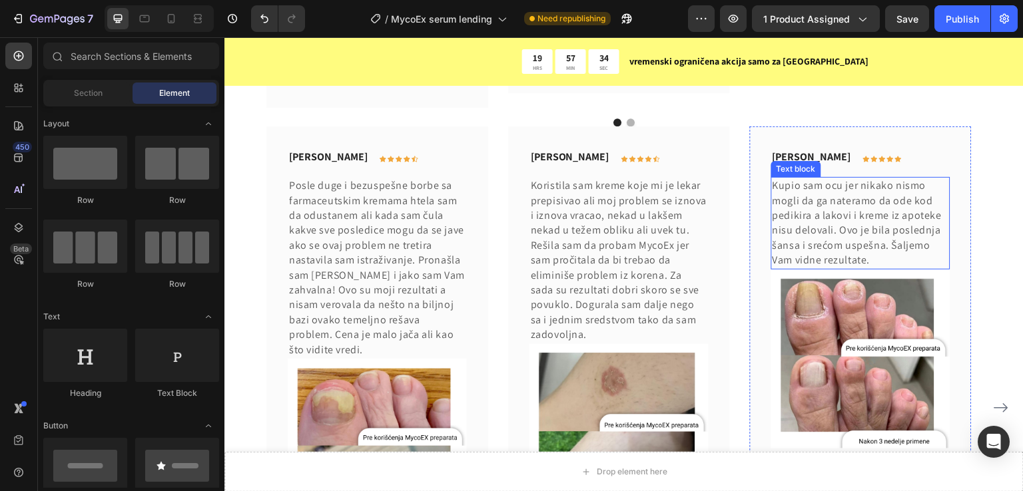
scroll to position [8215, 0]
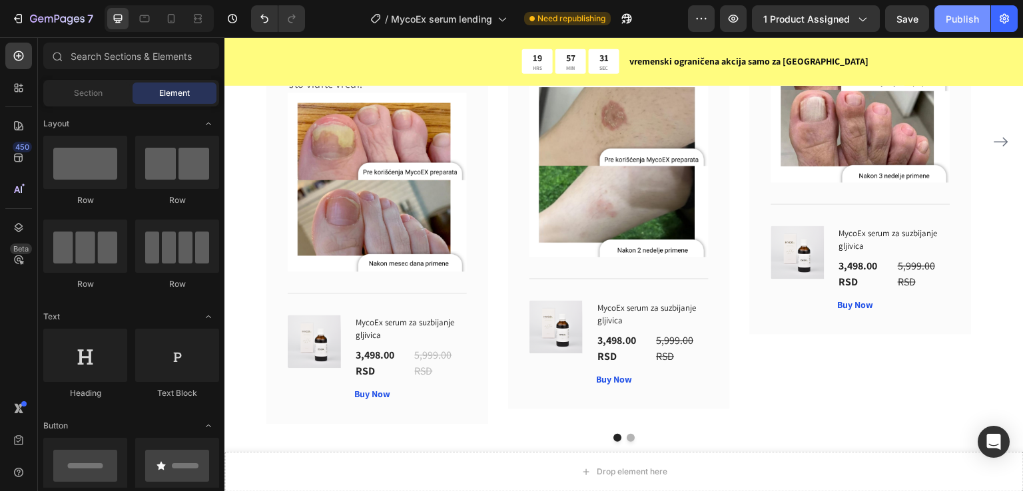
click at [948, 19] on div "Publish" at bounding box center [962, 19] width 33 height 14
